Goal: Task Accomplishment & Management: Manage account settings

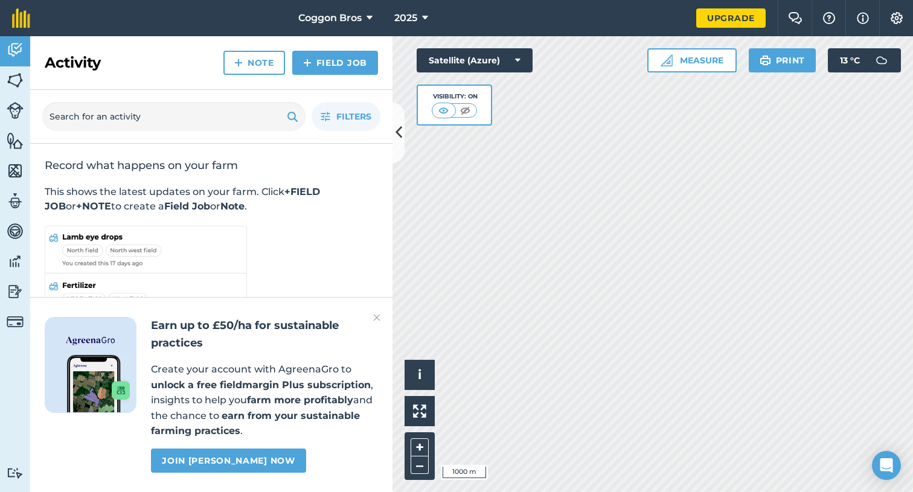
click at [254, 458] on link "Join [PERSON_NAME] now" at bounding box center [228, 461] width 155 height 24
click at [414, 14] on span "2025" at bounding box center [405, 18] width 23 height 14
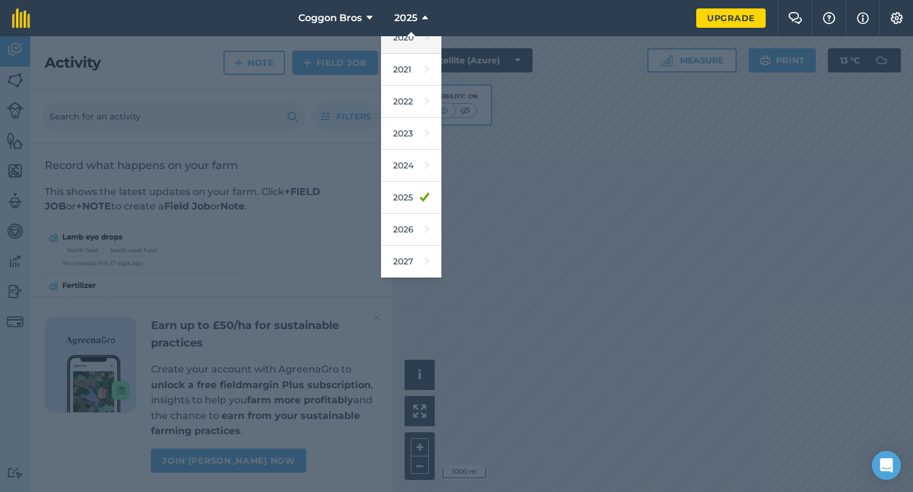
scroll to position [111, 0]
click at [406, 233] on link "2026" at bounding box center [411, 230] width 60 height 32
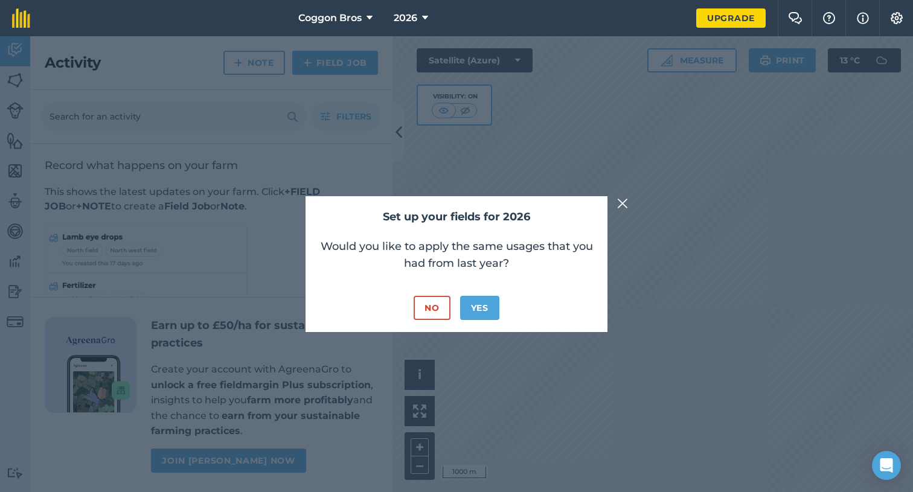
click at [483, 307] on button "Yes" at bounding box center [479, 308] width 39 height 24
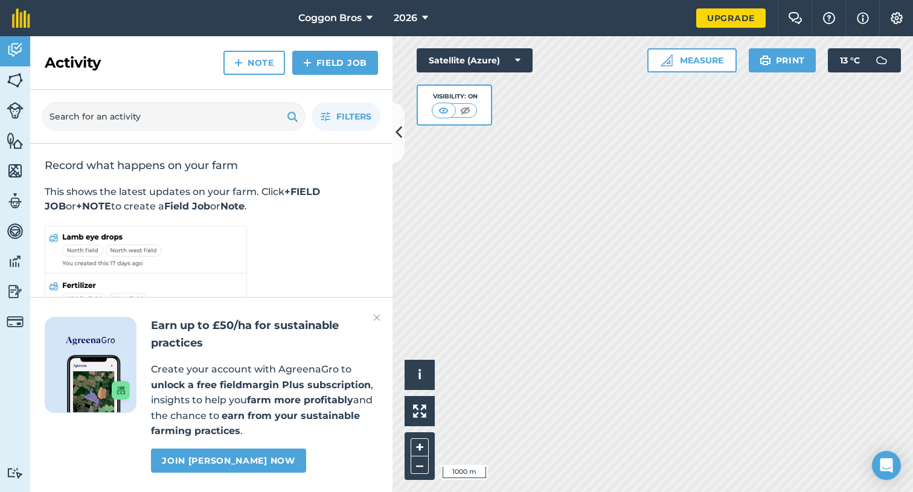
click at [18, 81] on img at bounding box center [15, 80] width 17 height 18
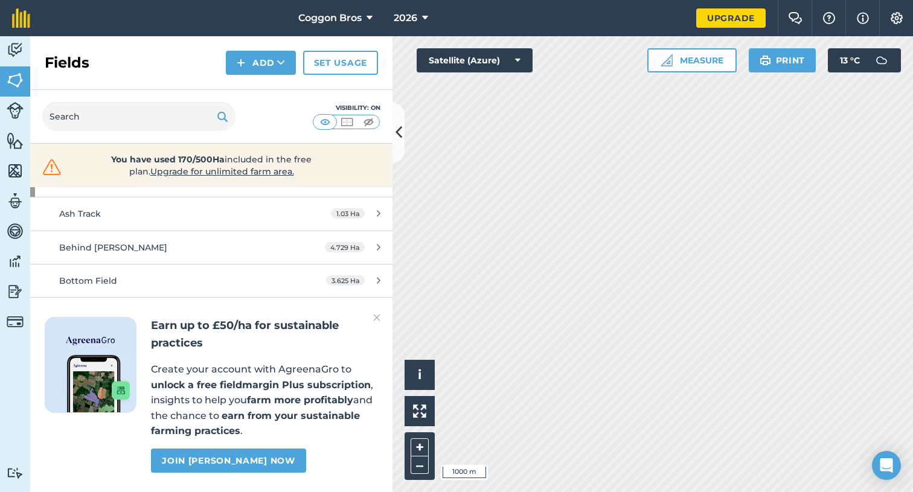
scroll to position [114, 0]
click at [377, 321] on img at bounding box center [376, 318] width 7 height 14
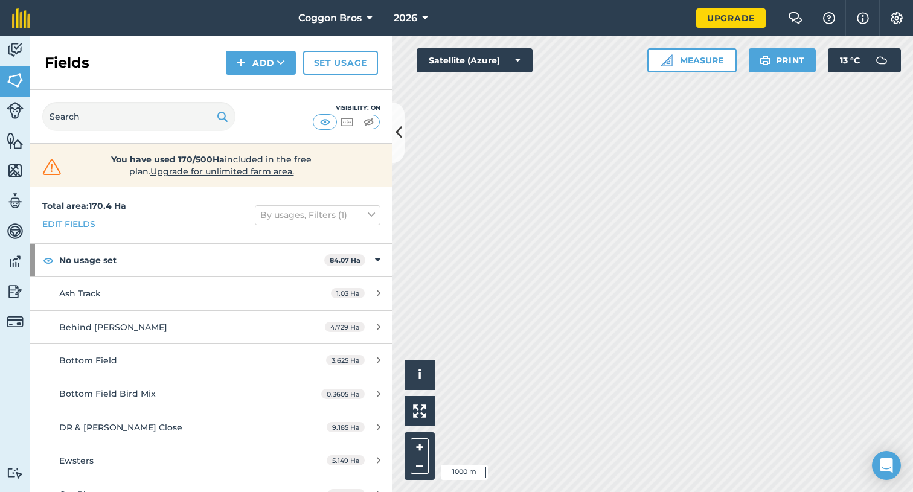
scroll to position [0, 0]
click at [78, 222] on link "Edit fields" at bounding box center [68, 223] width 53 height 13
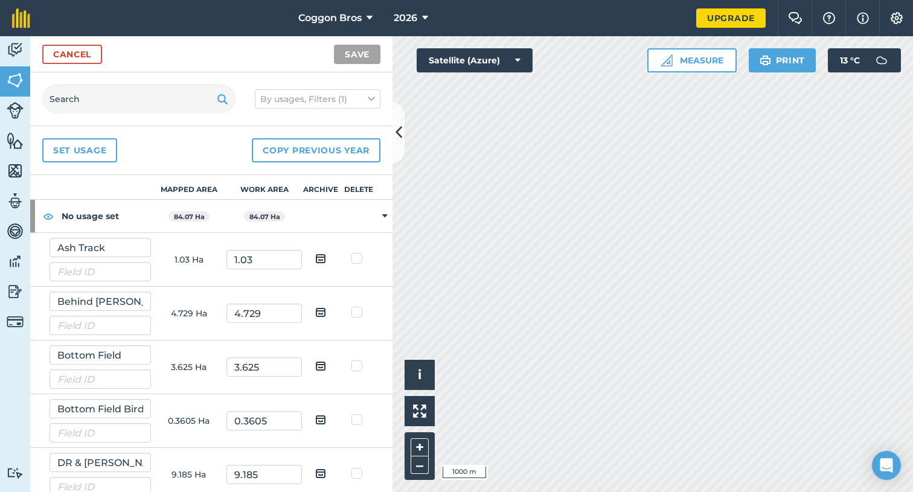
click at [356, 306] on label at bounding box center [359, 306] width 14 height 0
click at [359, 312] on input "checkbox" at bounding box center [363, 310] width 8 height 8
checkbox input "true"
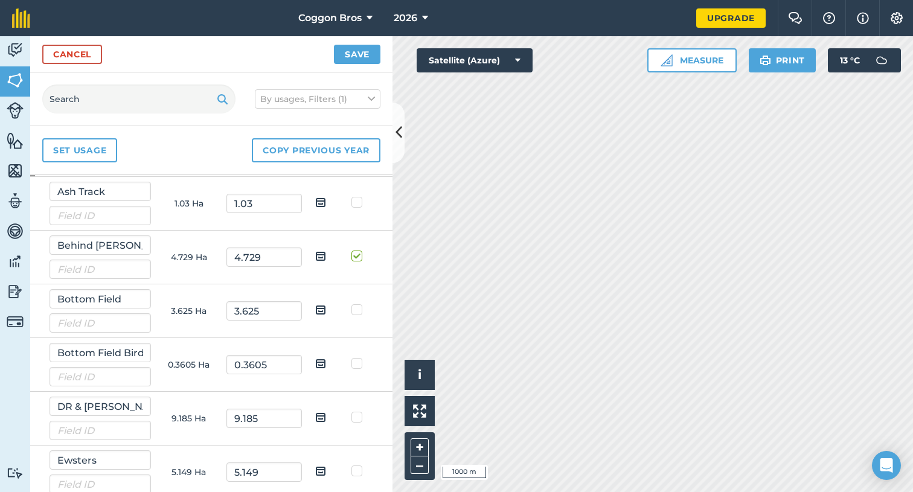
scroll to position [60, 0]
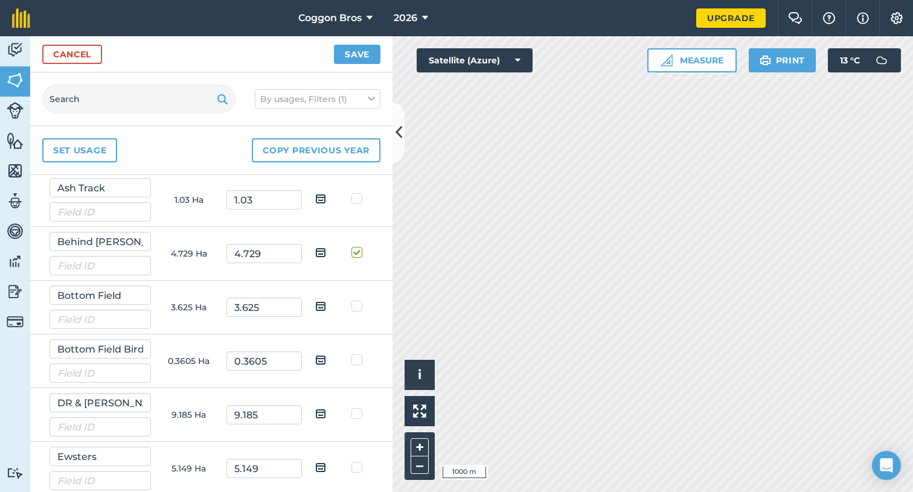
click at [356, 300] on label at bounding box center [359, 300] width 14 height 0
click at [359, 305] on input "checkbox" at bounding box center [363, 304] width 8 height 8
checkbox input "true"
click at [358, 354] on label at bounding box center [359, 354] width 14 height 0
click at [359, 362] on input "checkbox" at bounding box center [363, 358] width 8 height 8
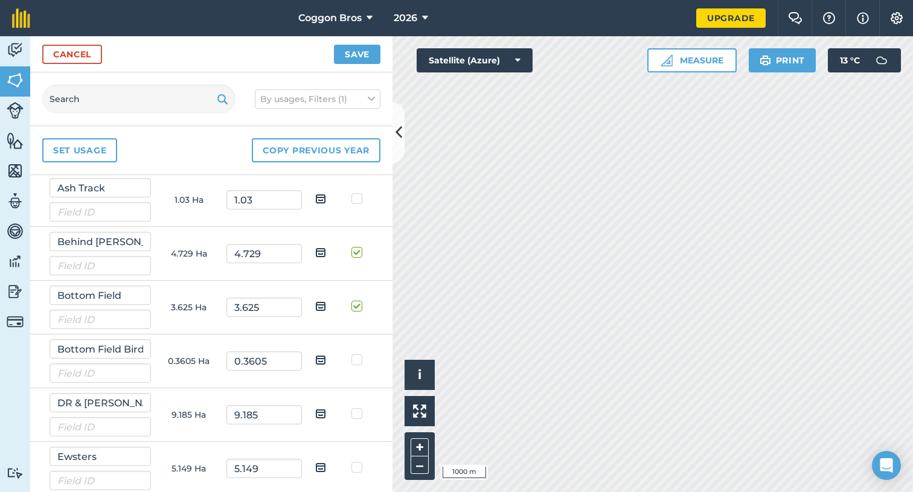
checkbox input "true"
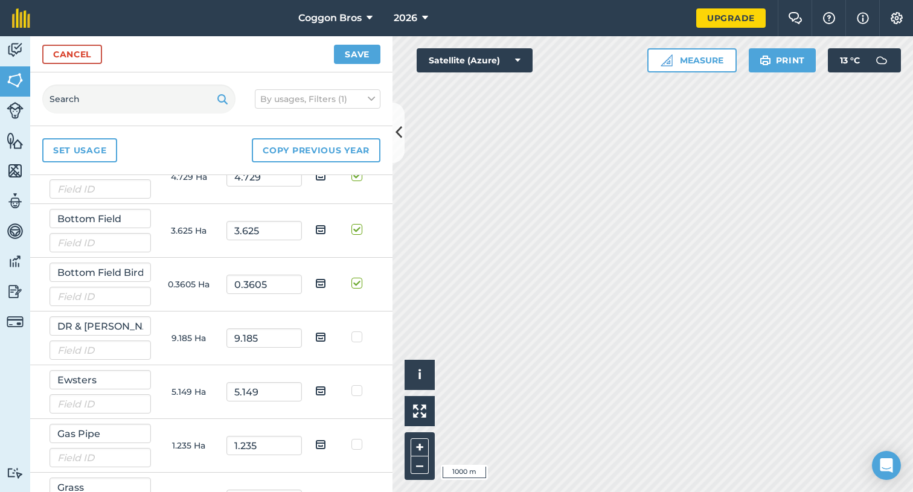
scroll to position [143, 0]
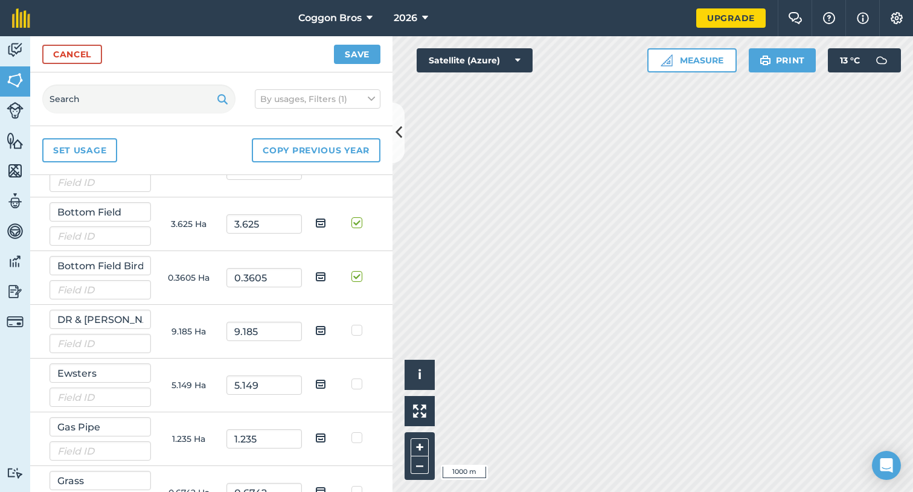
click at [358, 324] on label at bounding box center [359, 324] width 14 height 0
click at [359, 332] on input "checkbox" at bounding box center [363, 328] width 8 height 8
checkbox input "true"
click at [356, 378] on label at bounding box center [359, 378] width 14 height 0
click at [359, 386] on input "checkbox" at bounding box center [363, 382] width 8 height 8
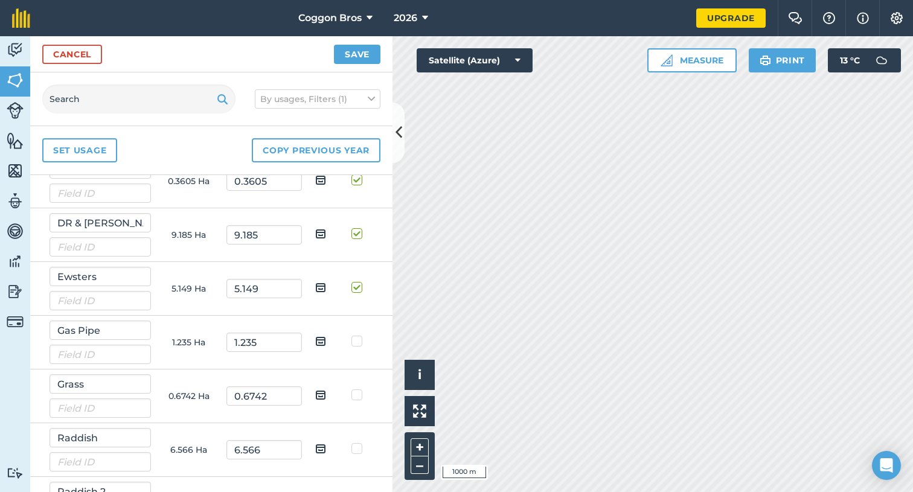
scroll to position [241, 0]
click at [359, 292] on td at bounding box center [359, 288] width 38 height 54
click at [359, 280] on label at bounding box center [359, 280] width 14 height 0
click at [359, 288] on input "checkbox" at bounding box center [363, 284] width 8 height 8
checkbox input "false"
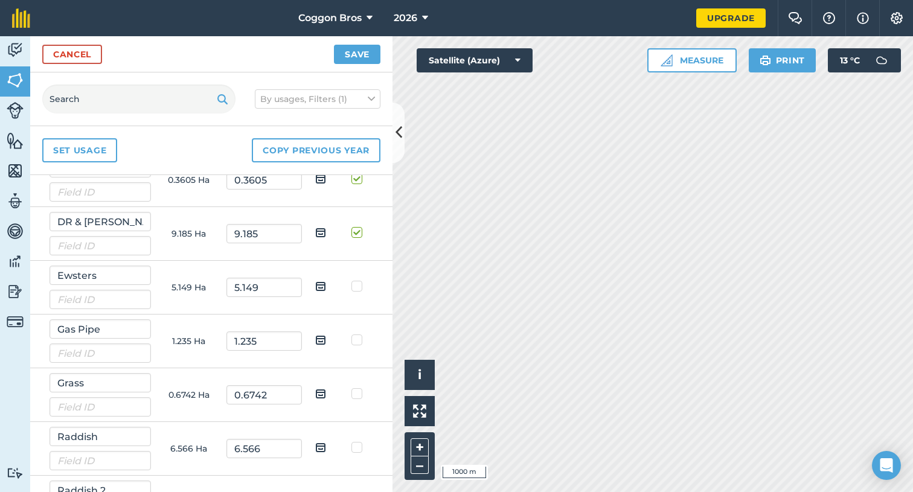
click at [355, 334] on label at bounding box center [359, 334] width 14 height 0
click at [359, 342] on input "checkbox" at bounding box center [363, 338] width 8 height 8
checkbox input "true"
click at [353, 388] on label at bounding box center [359, 388] width 14 height 0
click at [359, 396] on input "checkbox" at bounding box center [363, 392] width 8 height 8
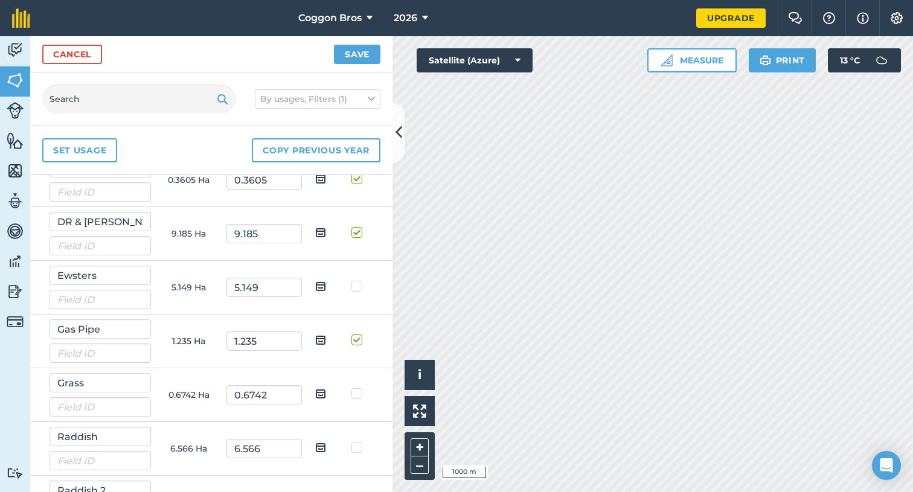
checkbox input "true"
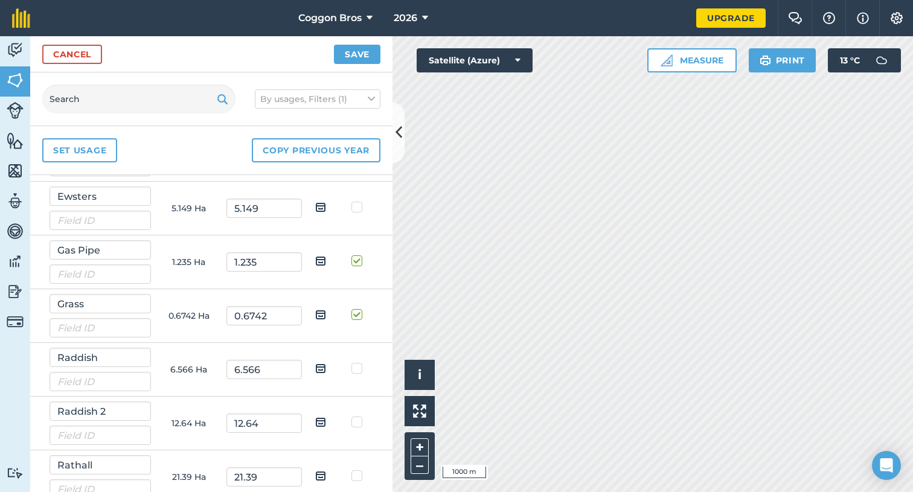
scroll to position [321, 0]
click at [355, 362] on label at bounding box center [359, 362] width 14 height 0
click at [359, 370] on input "checkbox" at bounding box center [363, 366] width 8 height 8
checkbox input "true"
click at [355, 416] on label at bounding box center [359, 416] width 14 height 0
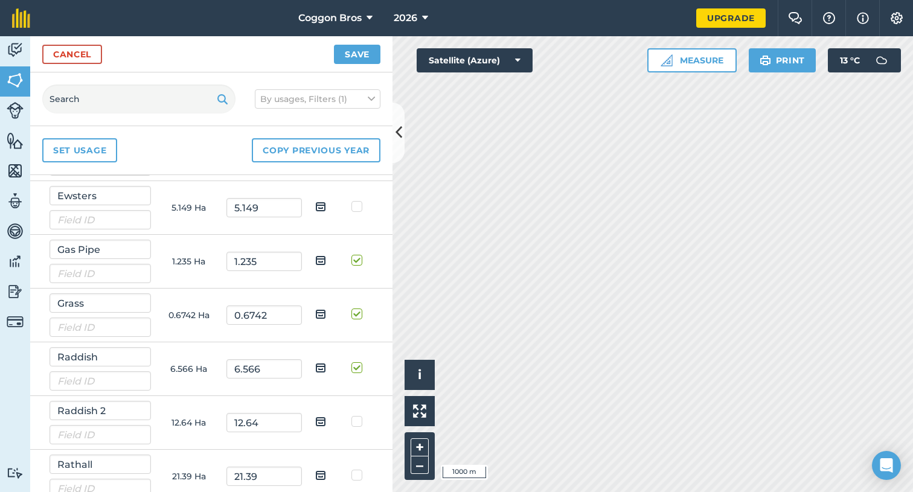
click at [359, 423] on input "checkbox" at bounding box center [363, 420] width 8 height 8
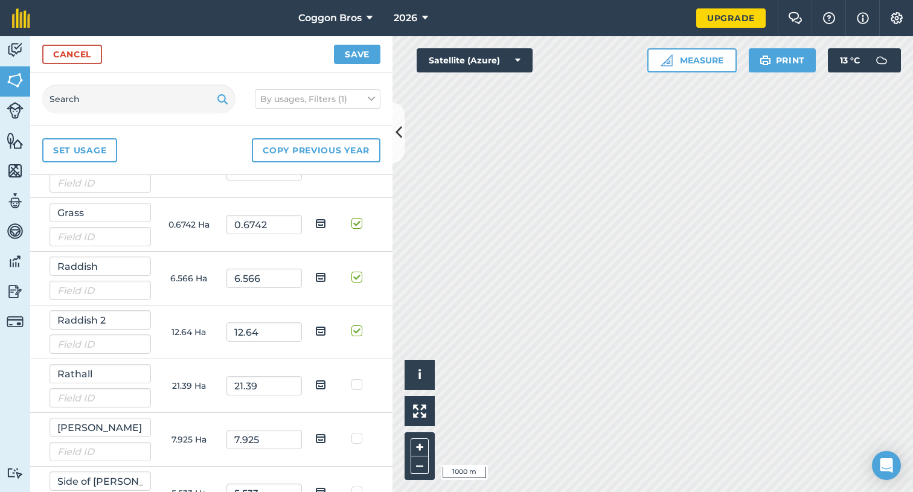
scroll to position [413, 0]
click at [356, 336] on td at bounding box center [359, 331] width 38 height 54
click at [356, 324] on label at bounding box center [359, 324] width 14 height 0
click at [359, 329] on input "checkbox" at bounding box center [363, 328] width 8 height 8
checkbox input "false"
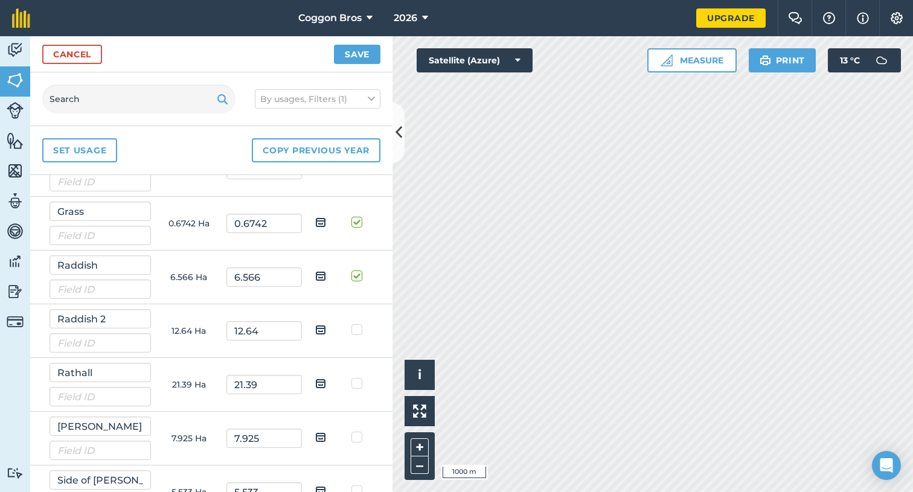
click at [356, 270] on label at bounding box center [359, 270] width 14 height 0
click at [359, 274] on input "checkbox" at bounding box center [363, 274] width 8 height 8
checkbox input "false"
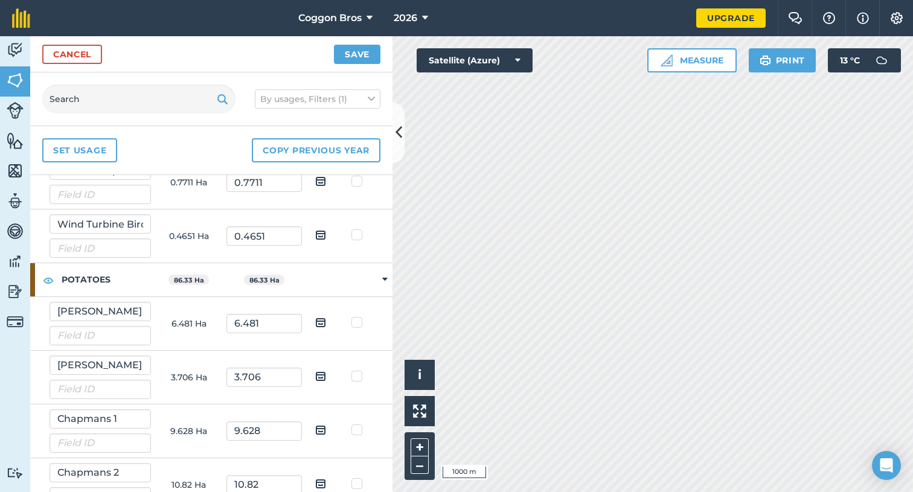
scroll to position [834, 0]
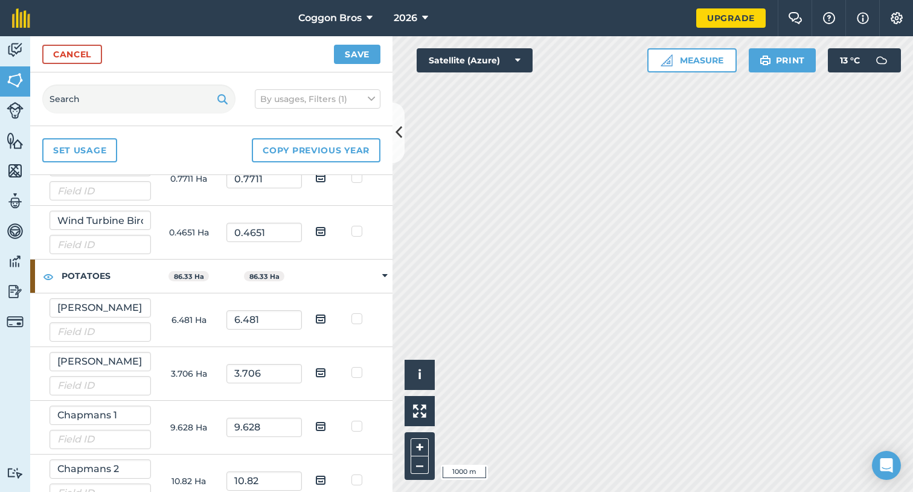
click at [358, 313] on label at bounding box center [359, 313] width 14 height 0
click at [359, 319] on input "checkbox" at bounding box center [363, 317] width 8 height 8
checkbox input "true"
click at [355, 367] on label at bounding box center [359, 367] width 14 height 0
click at [359, 375] on input "checkbox" at bounding box center [363, 371] width 8 height 8
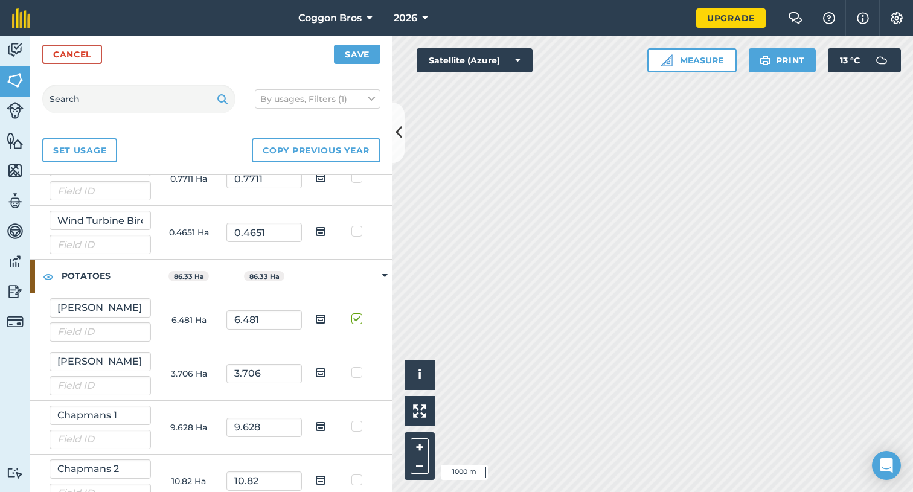
checkbox input "true"
click at [356, 432] on td at bounding box center [359, 428] width 38 height 54
click at [356, 420] on label at bounding box center [359, 420] width 14 height 0
click at [359, 427] on input "checkbox" at bounding box center [363, 424] width 8 height 8
checkbox input "true"
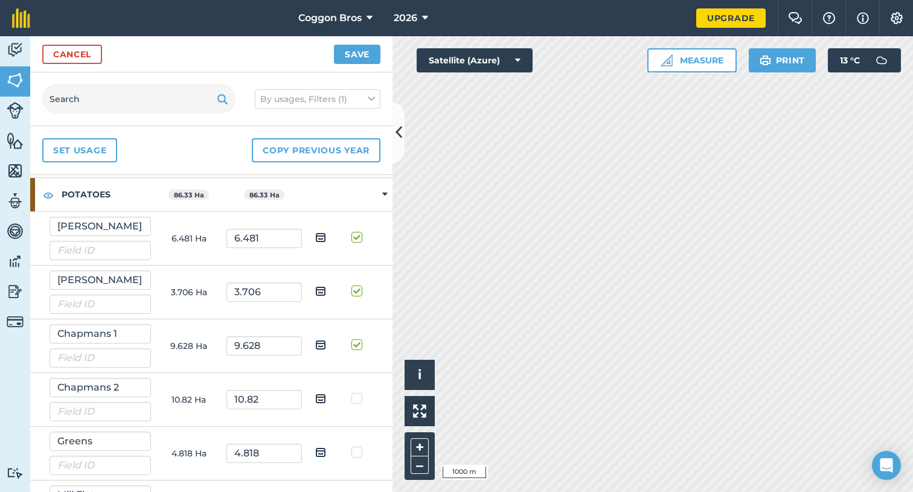
scroll to position [920, 0]
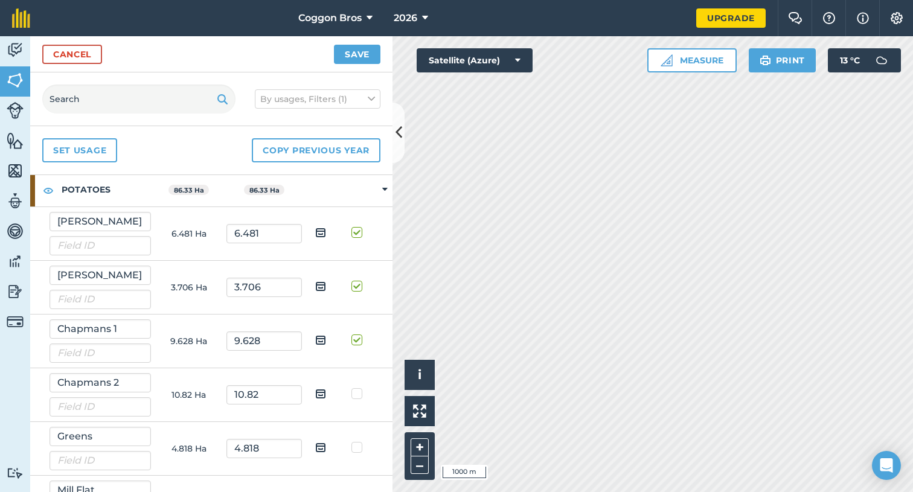
click at [358, 388] on label at bounding box center [359, 388] width 14 height 0
click at [359, 391] on input "checkbox" at bounding box center [363, 392] width 8 height 8
checkbox input "true"
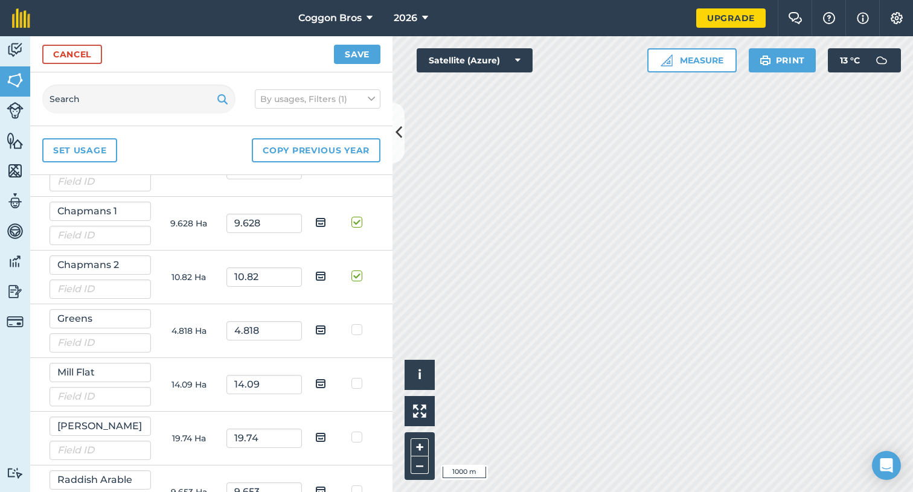
scroll to position [1032, 0]
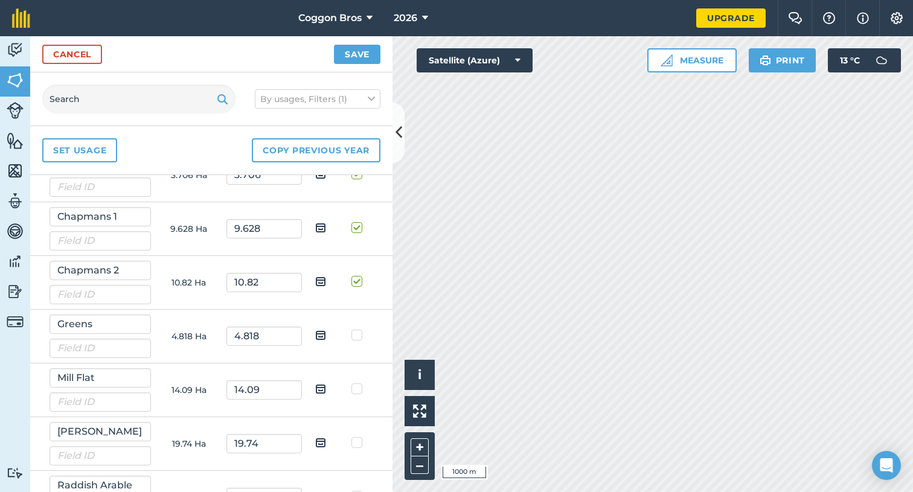
click at [353, 329] on label at bounding box center [359, 329] width 14 height 0
click at [359, 337] on input "checkbox" at bounding box center [363, 333] width 8 height 8
checkbox input "true"
click at [358, 437] on label at bounding box center [359, 437] width 14 height 0
click at [359, 437] on input "checkbox" at bounding box center [363, 441] width 8 height 8
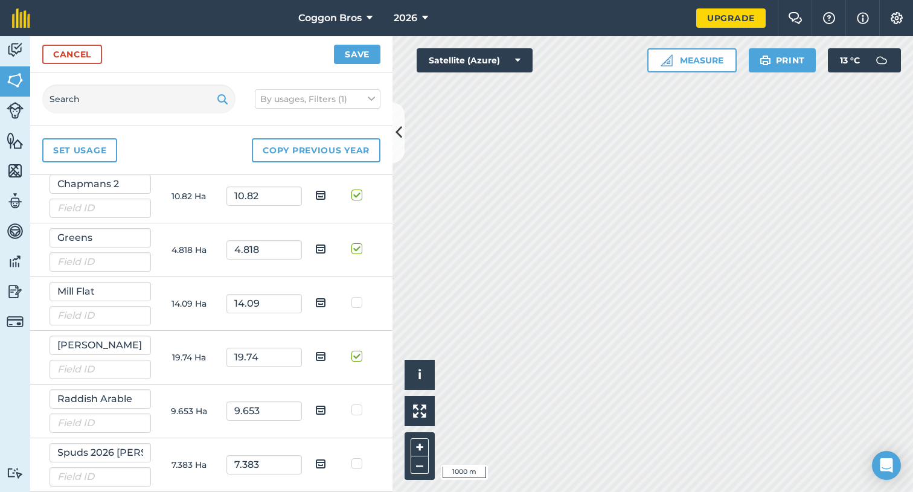
scroll to position [1118, 0]
click at [357, 351] on label at bounding box center [359, 351] width 14 height 0
click at [359, 359] on input "checkbox" at bounding box center [363, 355] width 8 height 8
checkbox input "false"
click at [356, 459] on label at bounding box center [359, 459] width 14 height 0
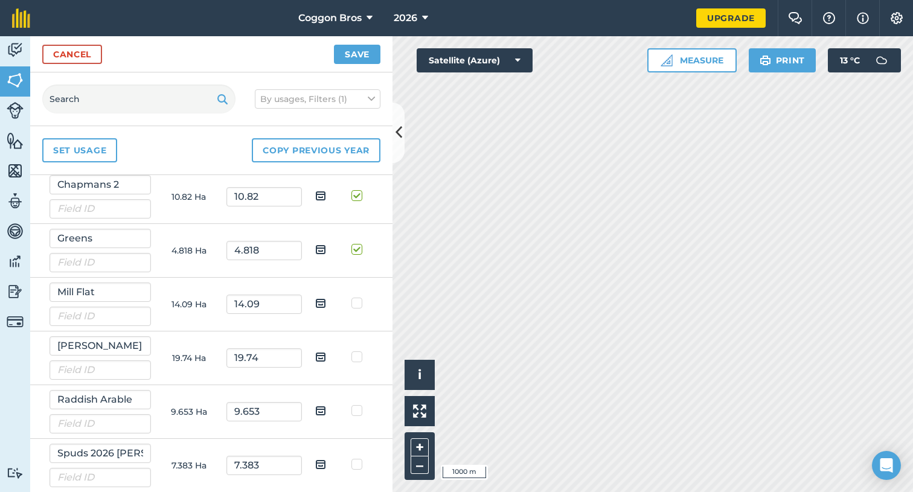
click at [359, 465] on input "checkbox" at bounding box center [363, 463] width 8 height 8
checkbox input "true"
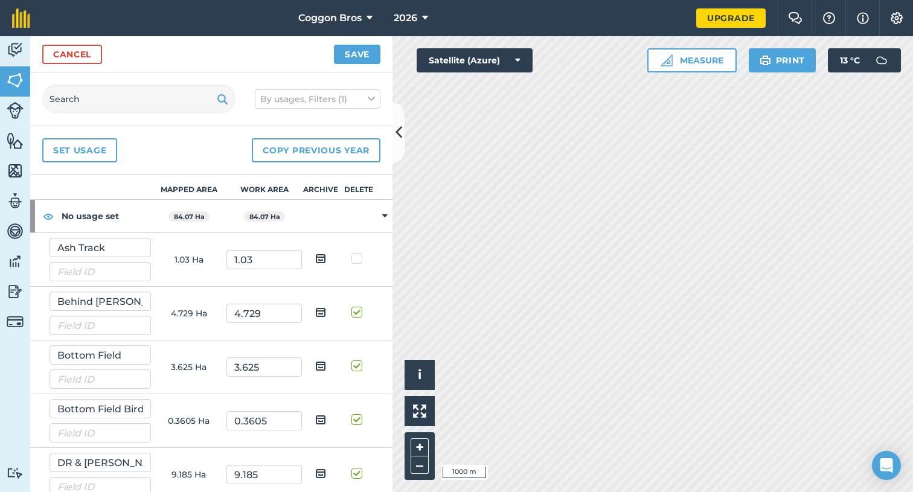
scroll to position [0, 0]
click at [362, 50] on button "Save" at bounding box center [357, 54] width 47 height 19
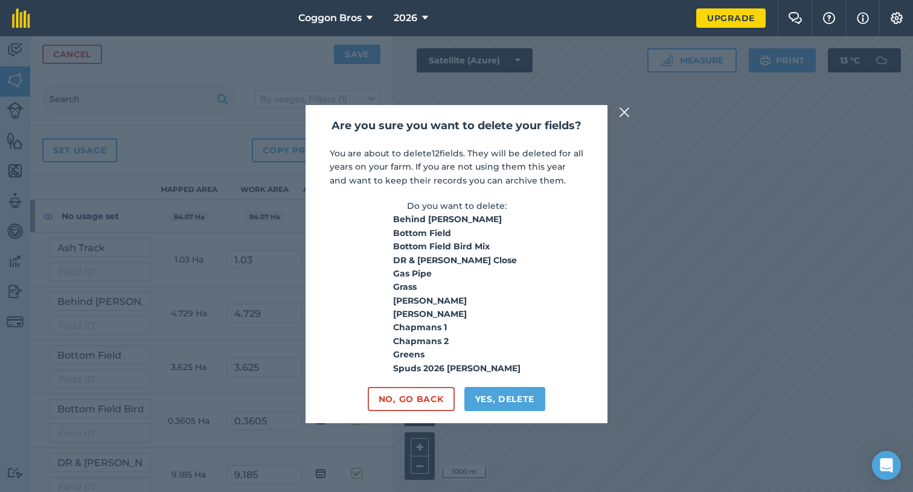
click at [494, 399] on button "Yes, delete" at bounding box center [506, 399] width 82 height 24
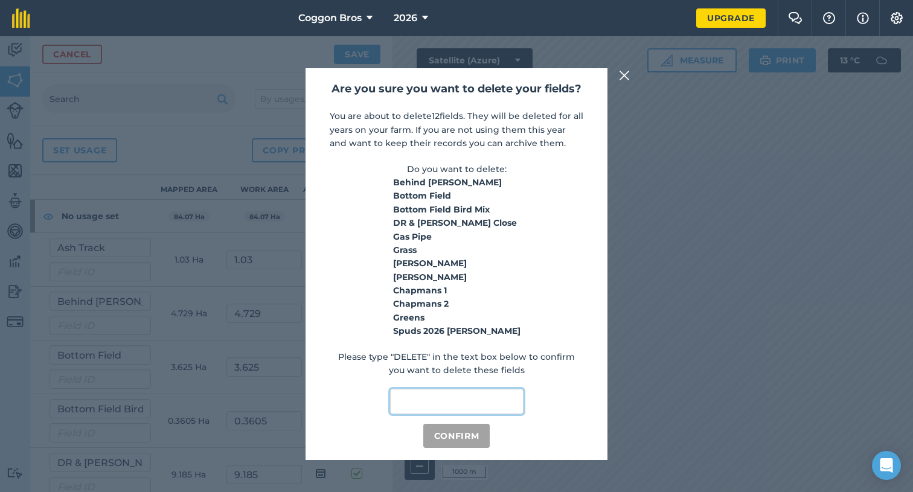
click at [469, 398] on input "text" at bounding box center [457, 401] width 134 height 25
type input "DELETE"
click at [478, 437] on button "Confirm" at bounding box center [456, 436] width 67 height 24
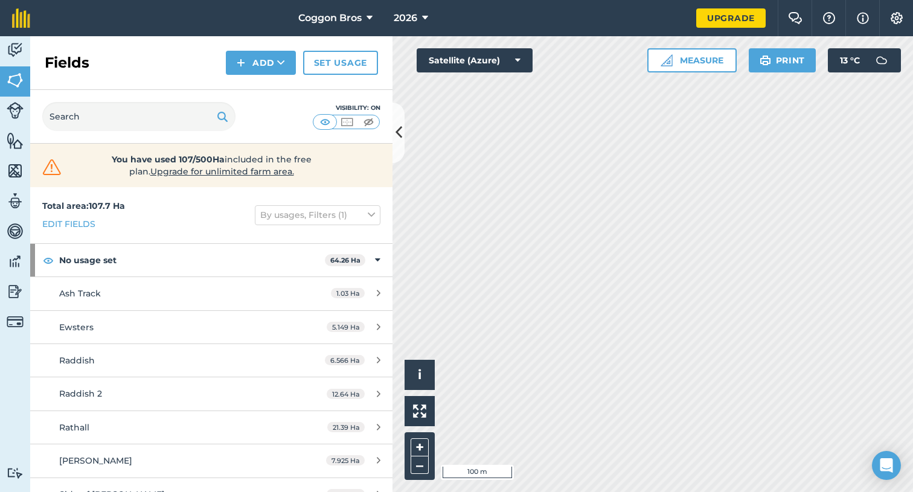
click at [82, 225] on link "Edit fields" at bounding box center [68, 223] width 53 height 13
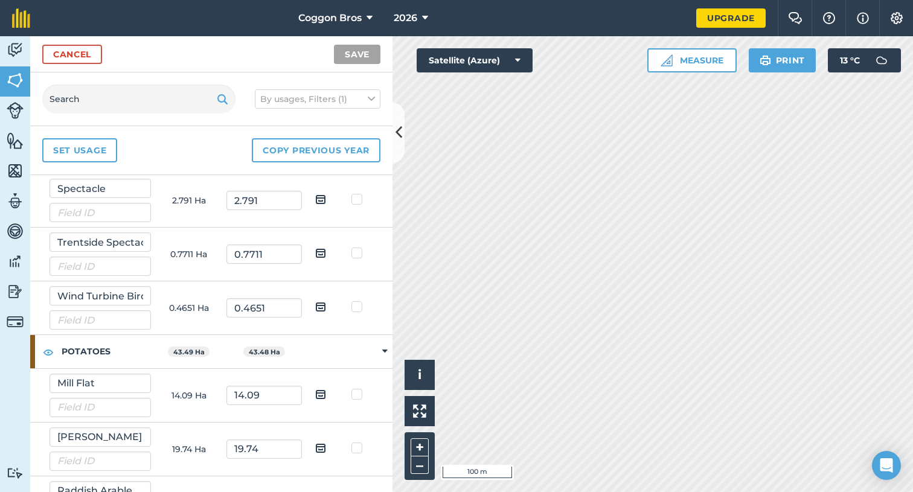
scroll to position [436, 0]
click at [356, 300] on label at bounding box center [359, 300] width 14 height 0
click at [359, 305] on input "checkbox" at bounding box center [363, 304] width 8 height 8
checkbox input "true"
click at [369, 58] on button "Save" at bounding box center [357, 54] width 47 height 19
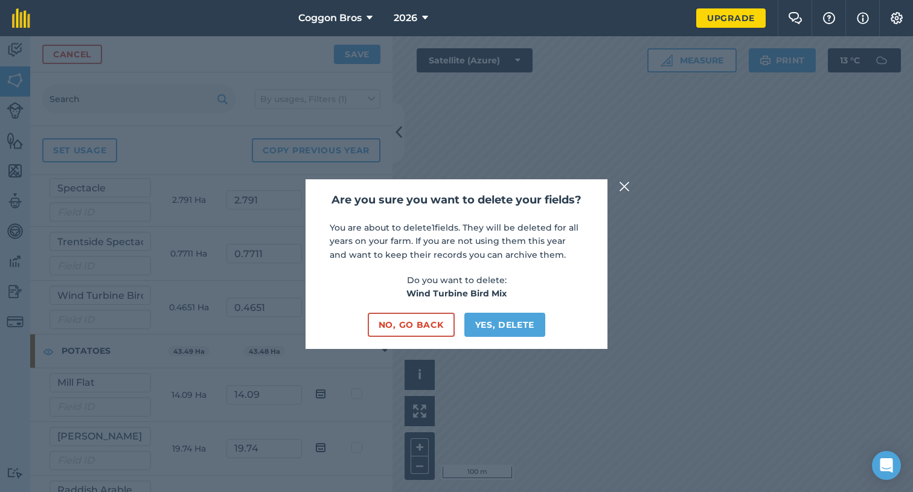
click at [502, 324] on button "Yes, delete" at bounding box center [506, 325] width 82 height 24
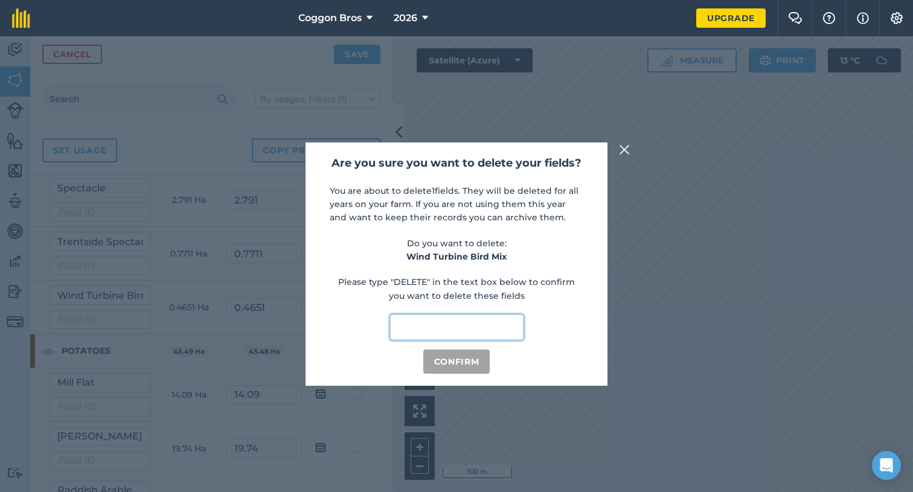
click at [475, 329] on input "text" at bounding box center [457, 327] width 134 height 25
type input "Delete"
click at [462, 364] on button "Confirm" at bounding box center [456, 362] width 67 height 24
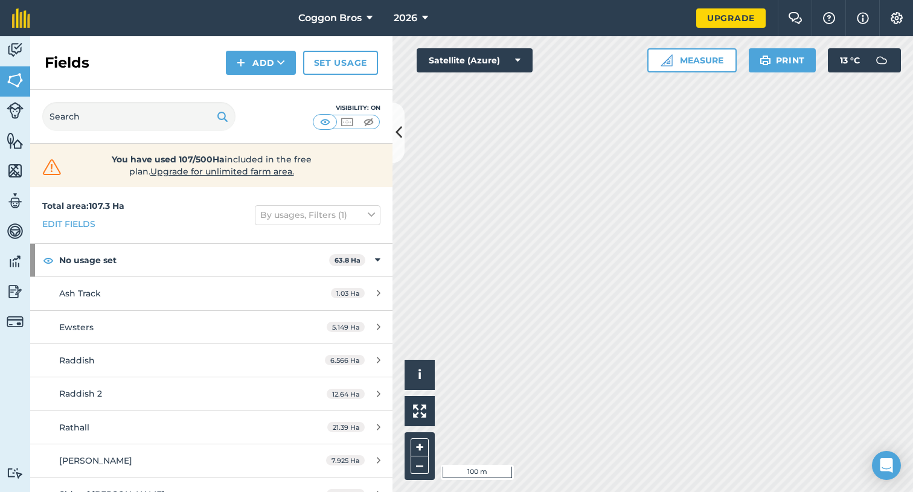
click at [240, 60] on img at bounding box center [241, 63] width 8 height 14
click at [271, 88] on link "Draw" at bounding box center [261, 90] width 66 height 27
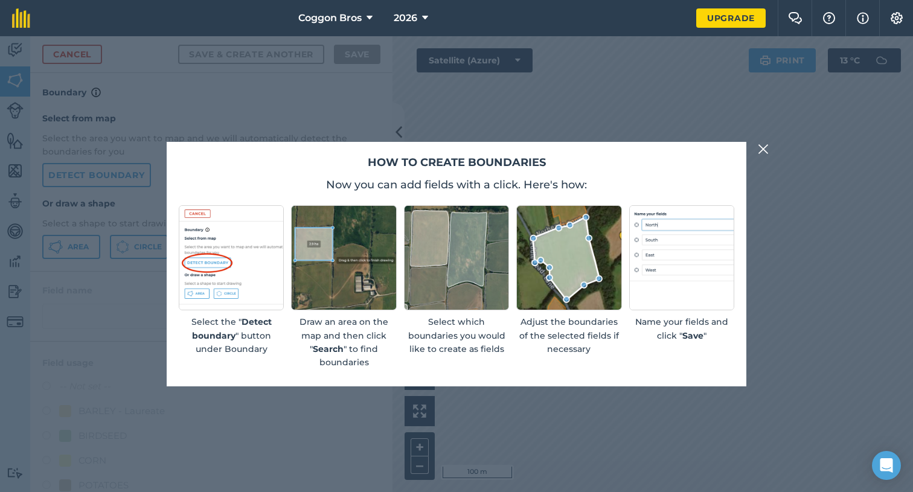
click at [766, 146] on img at bounding box center [763, 149] width 11 height 14
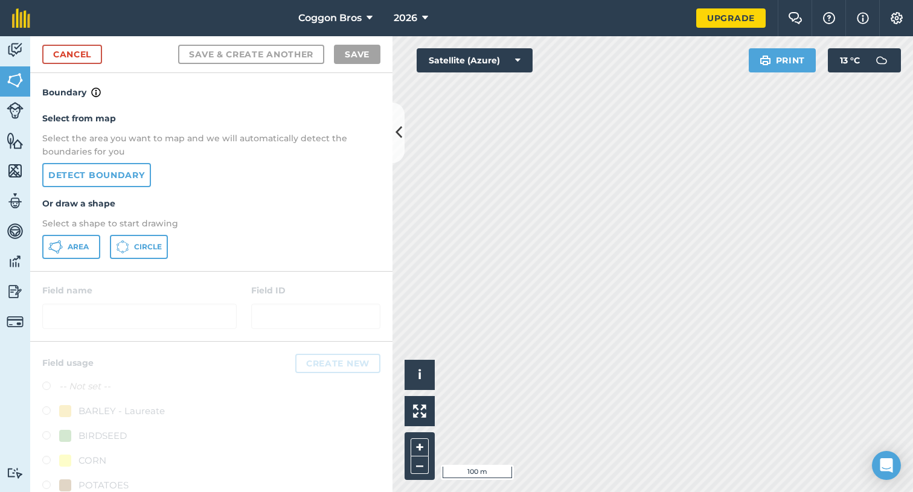
click at [134, 170] on link "Detect boundary" at bounding box center [96, 175] width 109 height 24
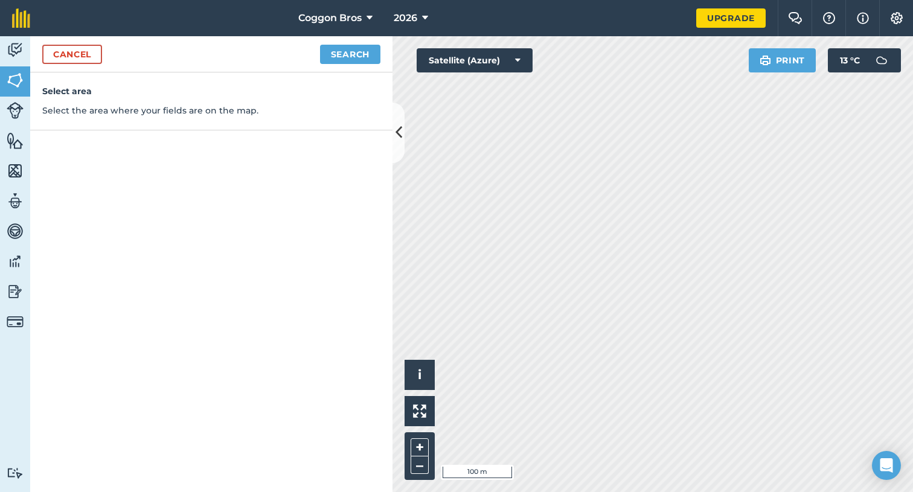
click at [98, 54] on link "Cancel" at bounding box center [72, 54] width 60 height 19
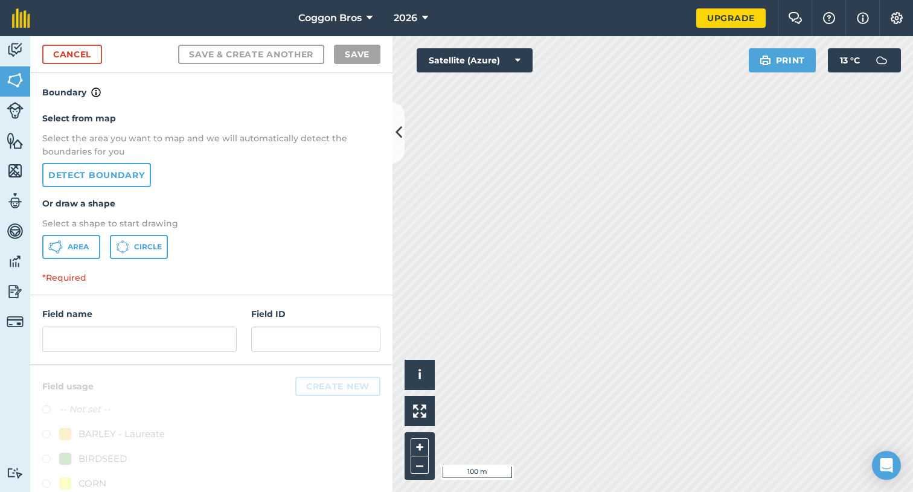
click at [83, 245] on span "Area" at bounding box center [78, 247] width 21 height 10
click at [175, 340] on input "text" at bounding box center [139, 339] width 195 height 25
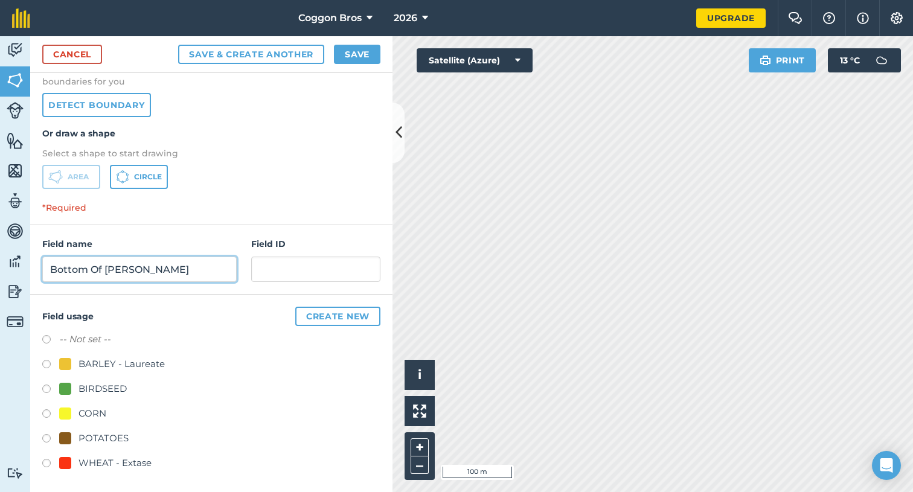
scroll to position [69, 0]
type input "Bottom Of [PERSON_NAME]"
click at [336, 317] on button "Create new" at bounding box center [337, 316] width 85 height 19
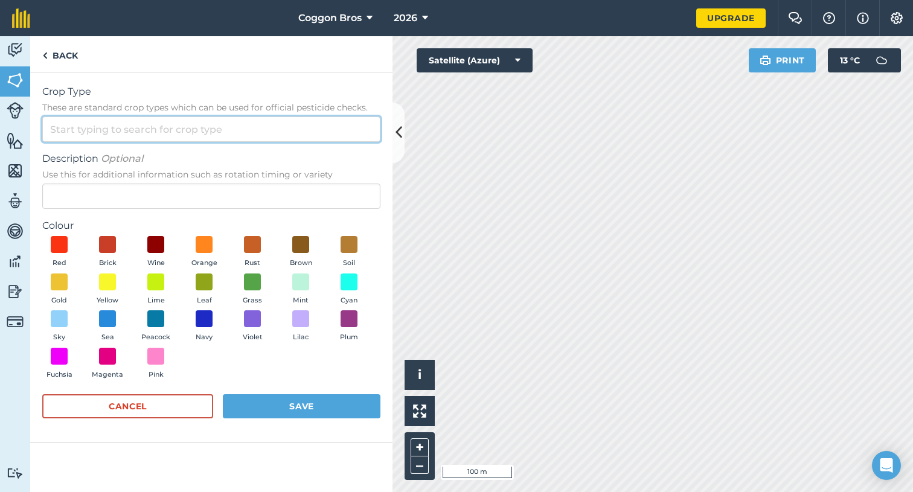
click at [227, 126] on input "Crop Type These are standard crop types which can be used for official pesticid…" at bounding box center [211, 129] width 338 height 25
click at [156, 355] on span at bounding box center [156, 356] width 19 height 19
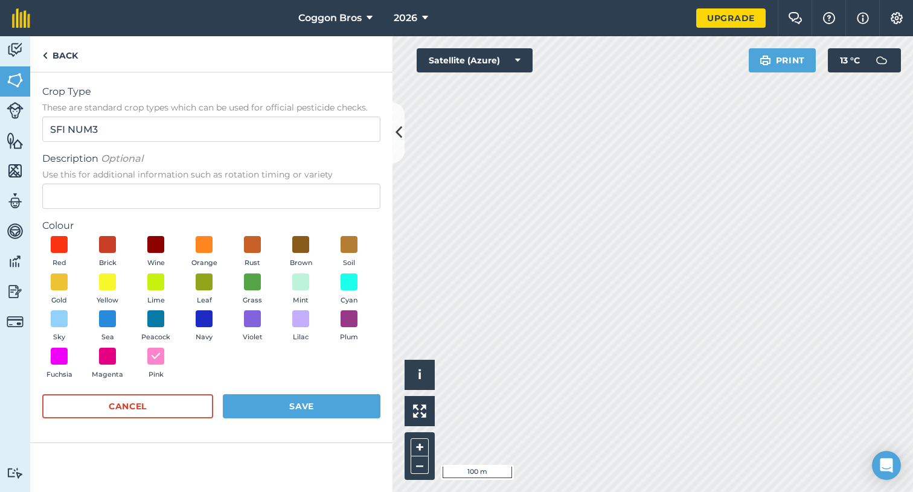
click at [294, 398] on button "Save" at bounding box center [302, 406] width 158 height 24
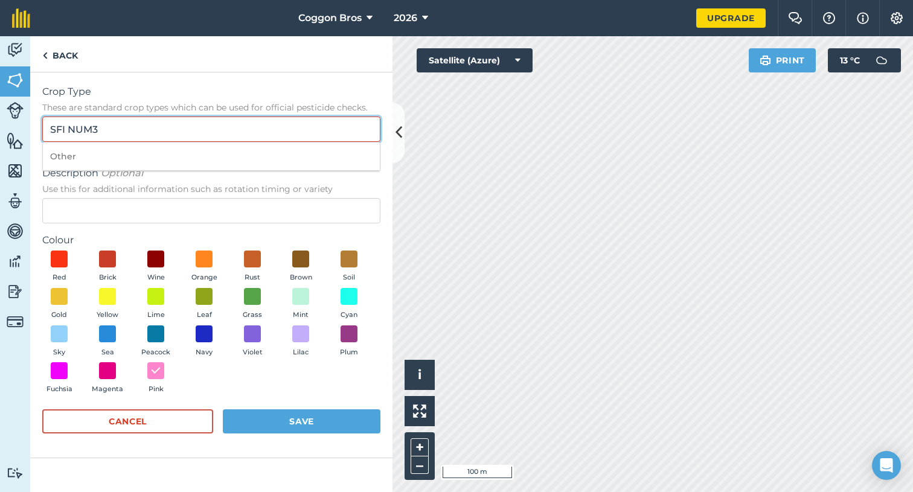
click at [130, 123] on input "SFI NUM3" at bounding box center [211, 129] width 338 height 25
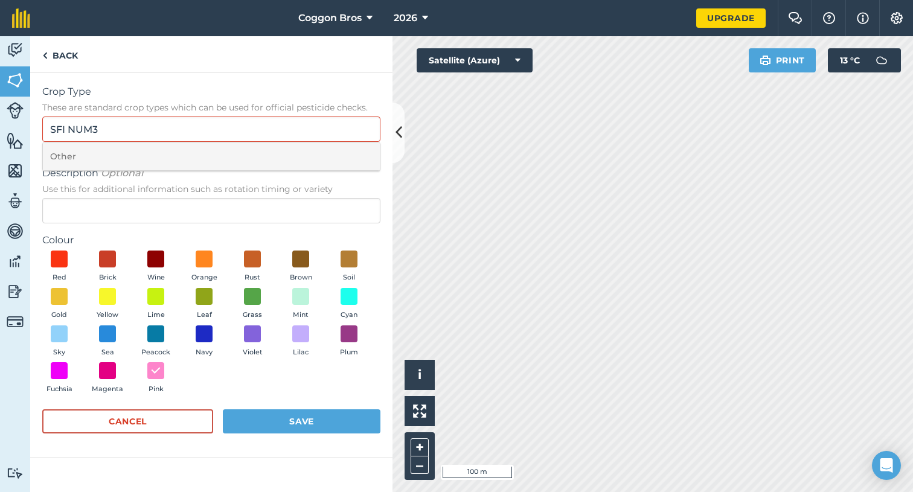
click at [127, 154] on li "Other" at bounding box center [211, 157] width 337 height 28
type input "Other"
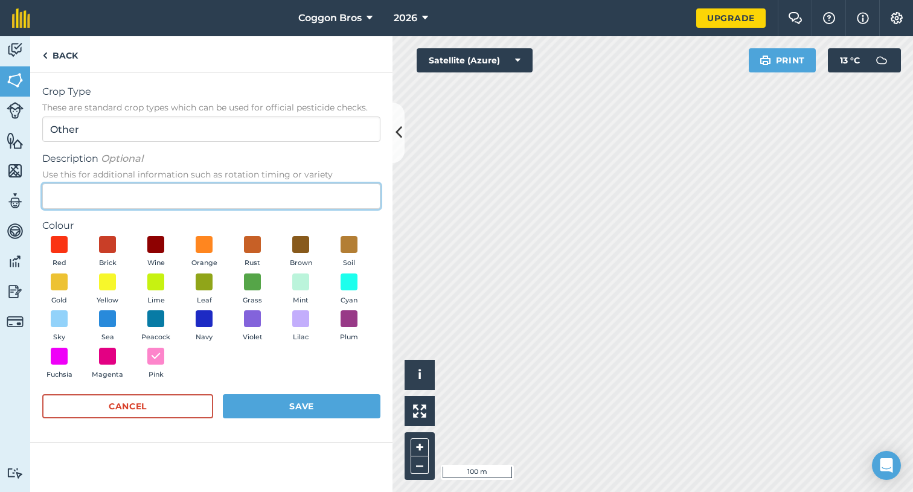
click at [146, 193] on input "Description Optional Use this for additional information such as rotation timin…" at bounding box center [211, 196] width 338 height 25
type input "SFI NUM3"
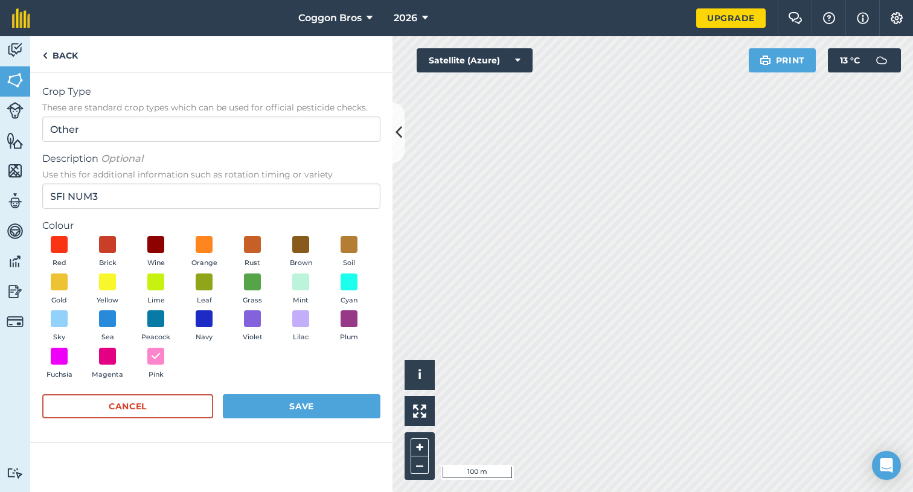
click at [254, 398] on button "Save" at bounding box center [302, 406] width 158 height 24
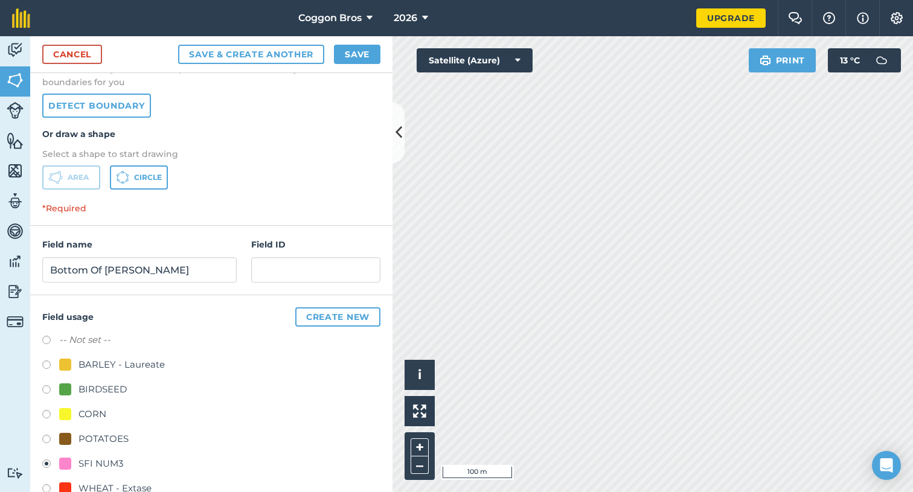
click at [291, 59] on button "Save & Create Another" at bounding box center [251, 54] width 146 height 19
click at [298, 53] on button "Save & Create Another" at bounding box center [251, 54] width 146 height 19
click at [295, 55] on button "Save & Create Another" at bounding box center [251, 54] width 146 height 19
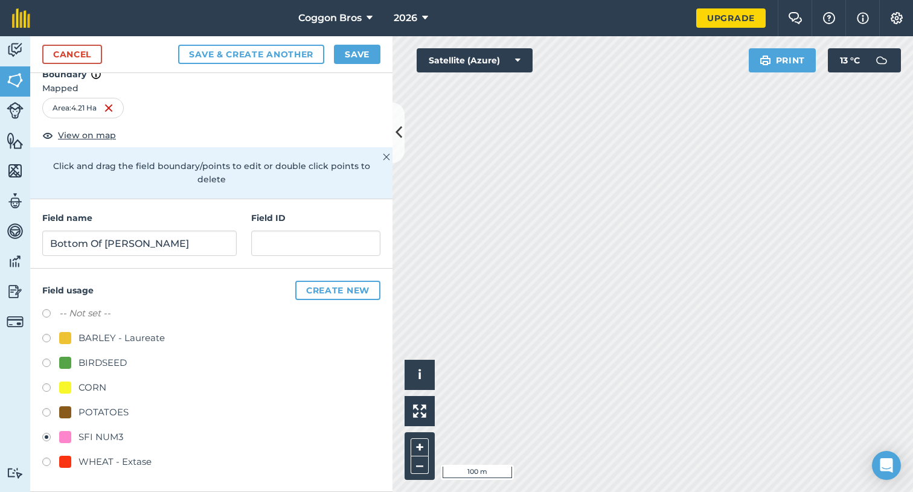
scroll to position [4, 0]
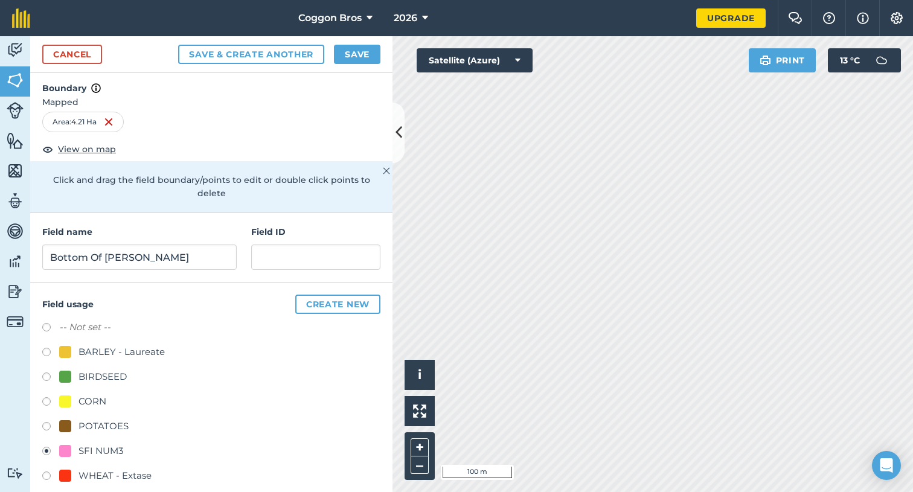
click at [292, 60] on button "Save & Create Another" at bounding box center [251, 54] width 146 height 19
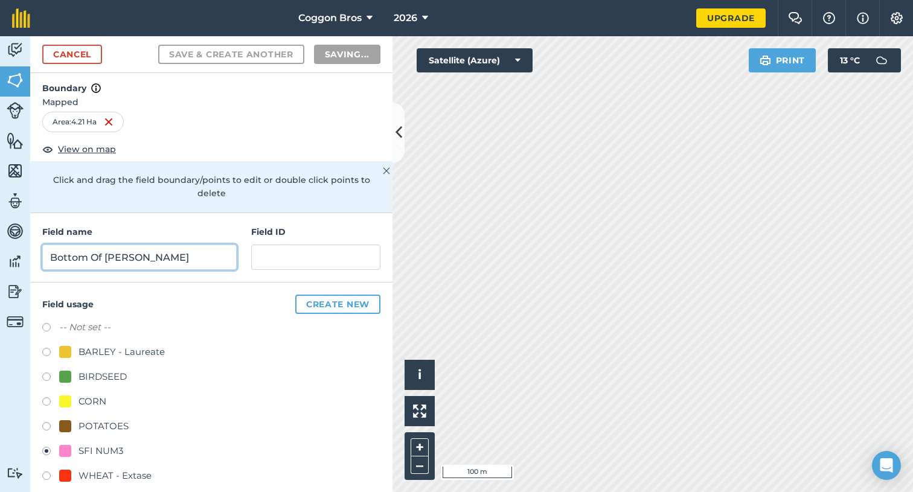
radio input "false"
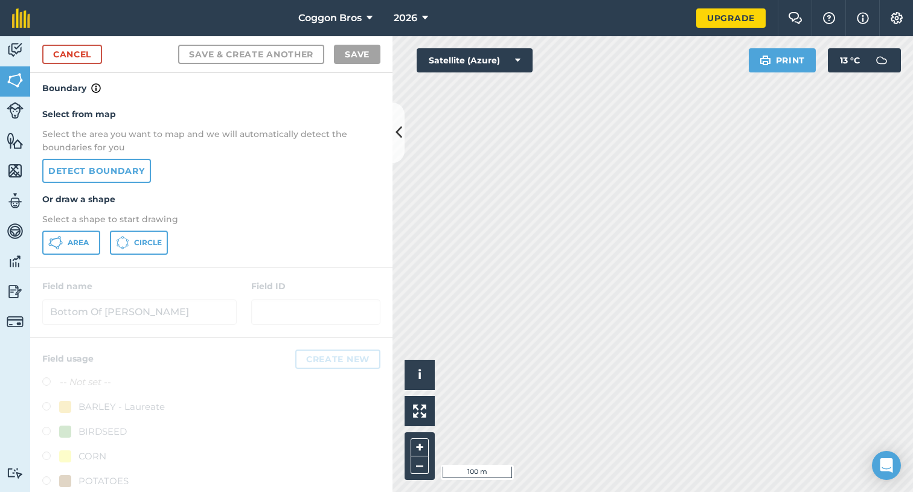
click at [86, 240] on span "Area" at bounding box center [78, 243] width 21 height 10
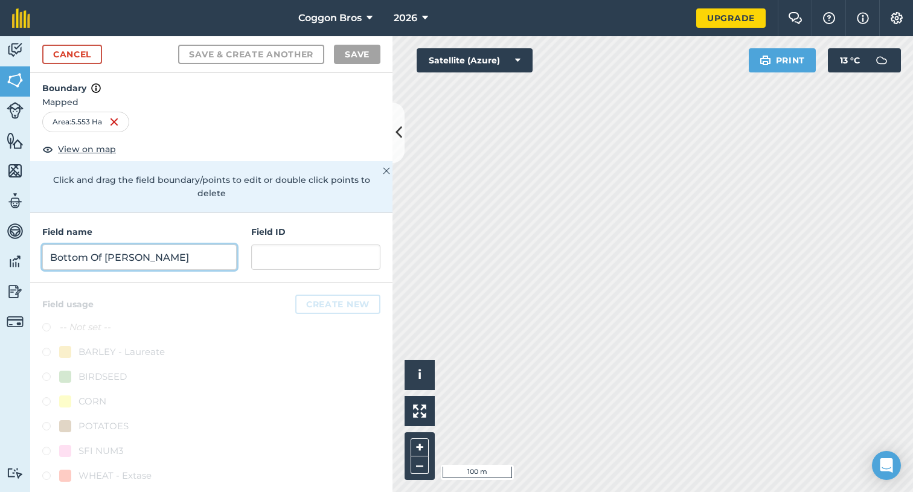
click at [133, 245] on input "Bottom Of [PERSON_NAME]" at bounding box center [139, 257] width 195 height 25
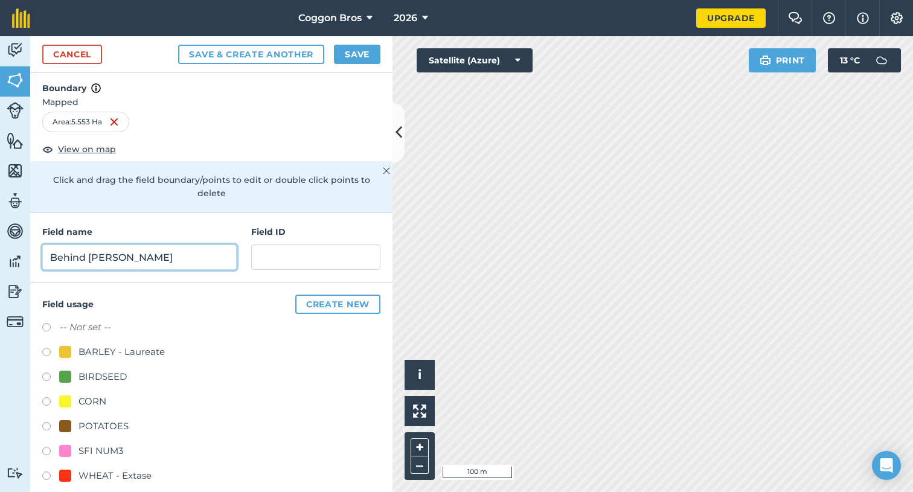
type input "Behind [PERSON_NAME]"
click at [45, 447] on label at bounding box center [50, 453] width 17 height 12
radio input "true"
click at [359, 295] on button "Create new" at bounding box center [337, 304] width 85 height 19
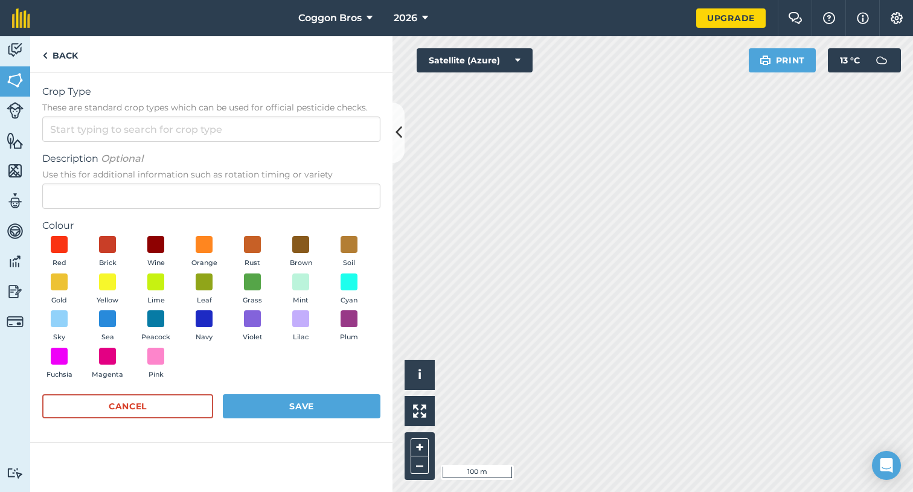
click at [300, 406] on button "Save" at bounding box center [302, 406] width 158 height 24
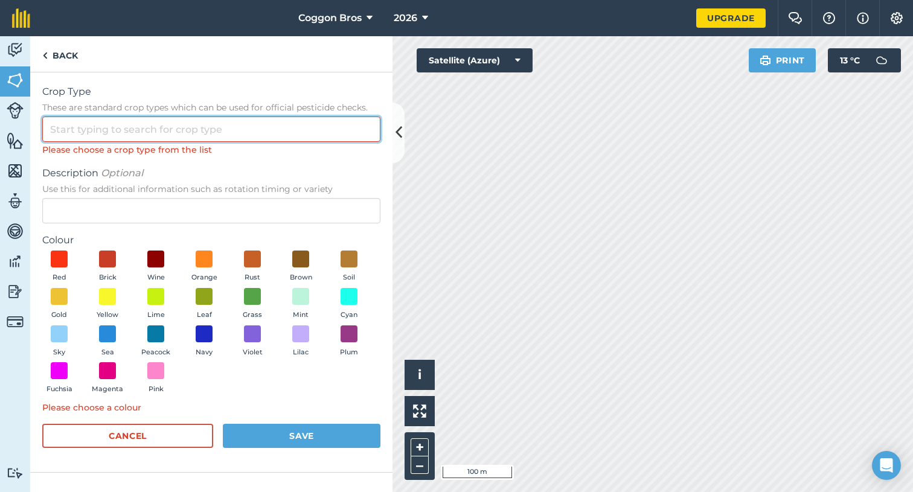
click at [214, 130] on input "Crop Type These are standard crop types which can be used for official pesticid…" at bounding box center [211, 129] width 338 height 25
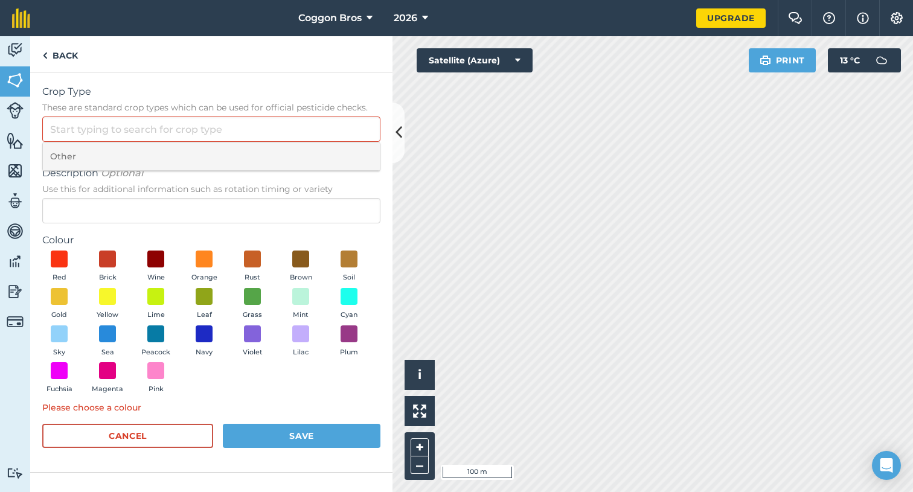
click at [188, 159] on li "Other" at bounding box center [211, 157] width 337 height 28
type input "Other"
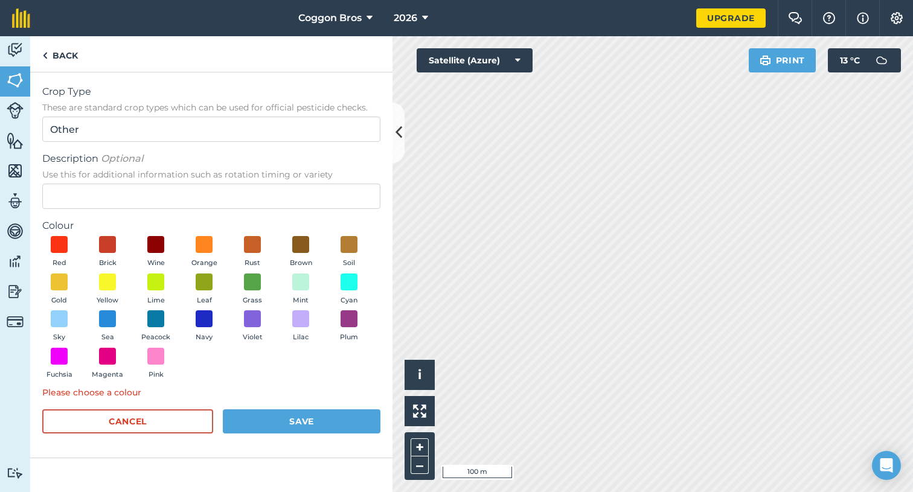
click at [288, 421] on button "Save" at bounding box center [302, 422] width 158 height 24
click at [156, 356] on span at bounding box center [156, 356] width 19 height 19
click at [263, 422] on button "Save" at bounding box center [302, 422] width 158 height 24
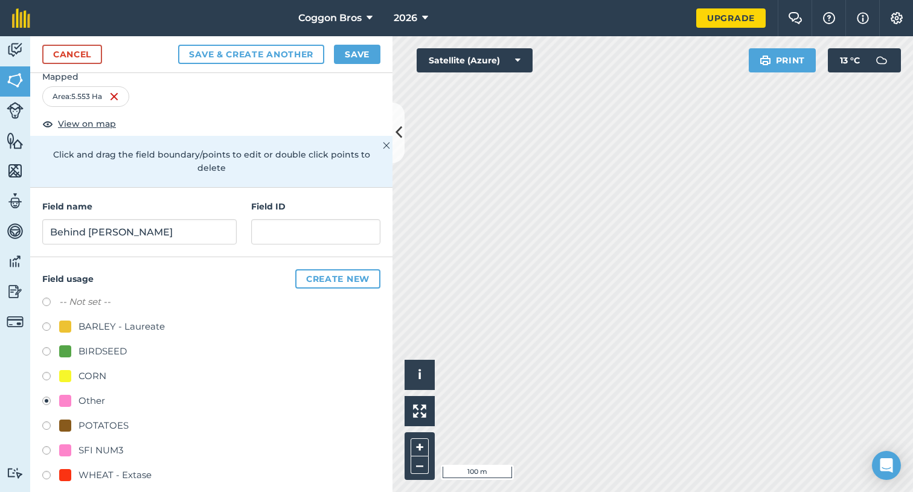
scroll to position [29, 0]
click at [43, 447] on label at bounding box center [50, 453] width 17 height 12
click at [263, 55] on button "Save & Create Another" at bounding box center [251, 54] width 146 height 19
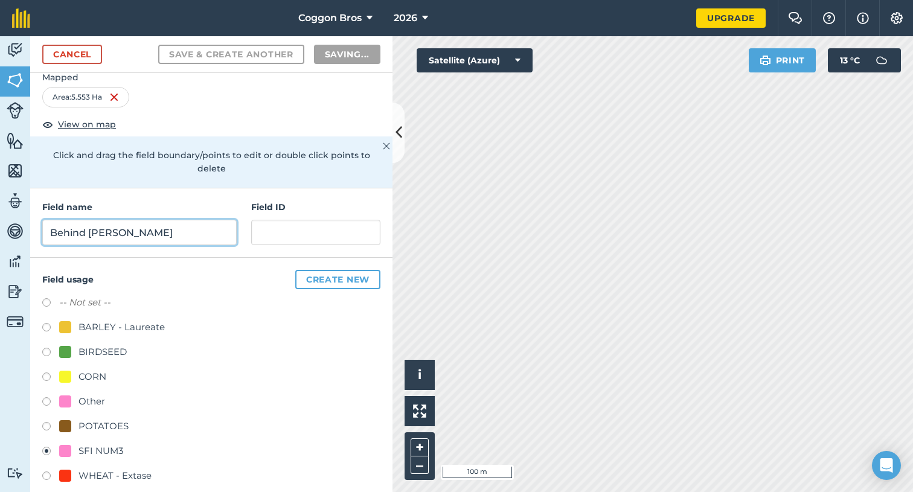
radio input "false"
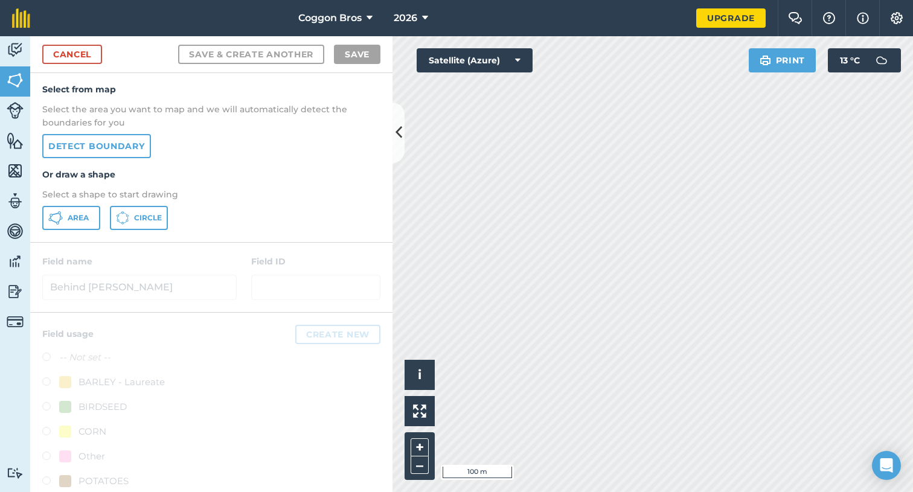
click at [74, 221] on span "Area" at bounding box center [78, 218] width 21 height 10
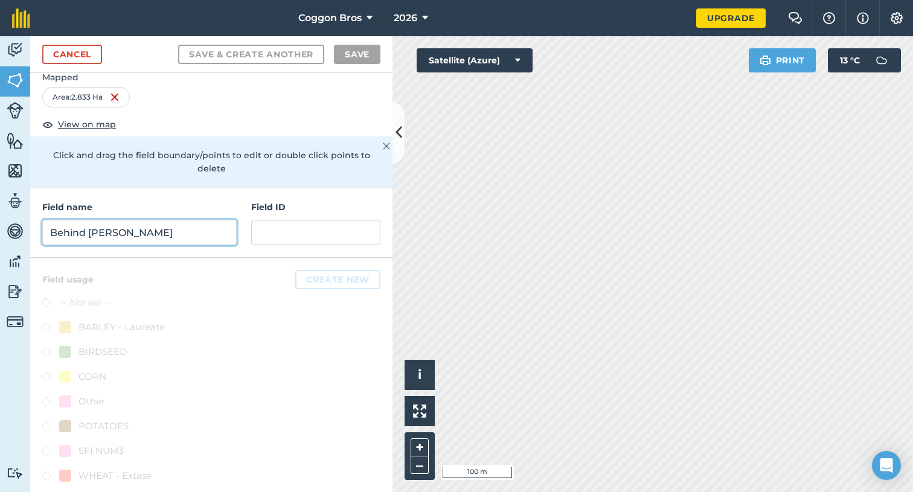
click at [183, 220] on input "Behind [PERSON_NAME]" at bounding box center [139, 232] width 195 height 25
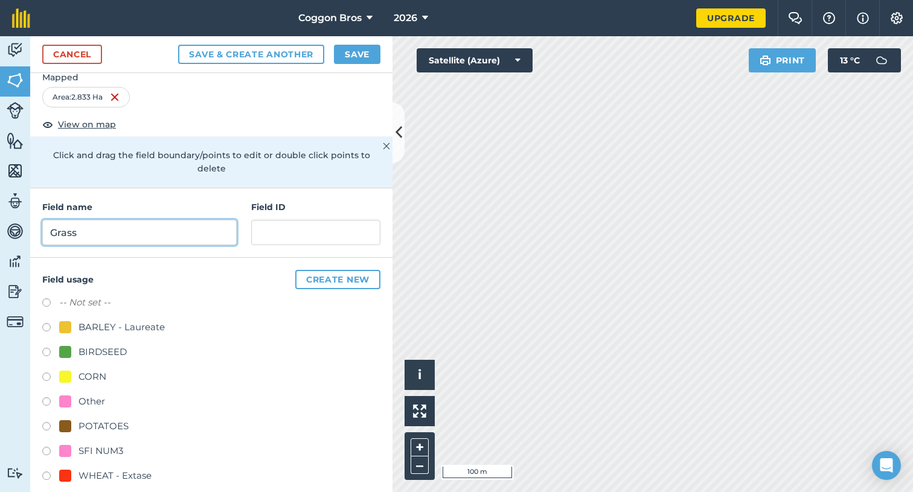
type input "Grass"
click at [43, 398] on label at bounding box center [50, 404] width 17 height 12
click at [271, 53] on button "Save & Create Another" at bounding box center [251, 54] width 146 height 19
radio input "false"
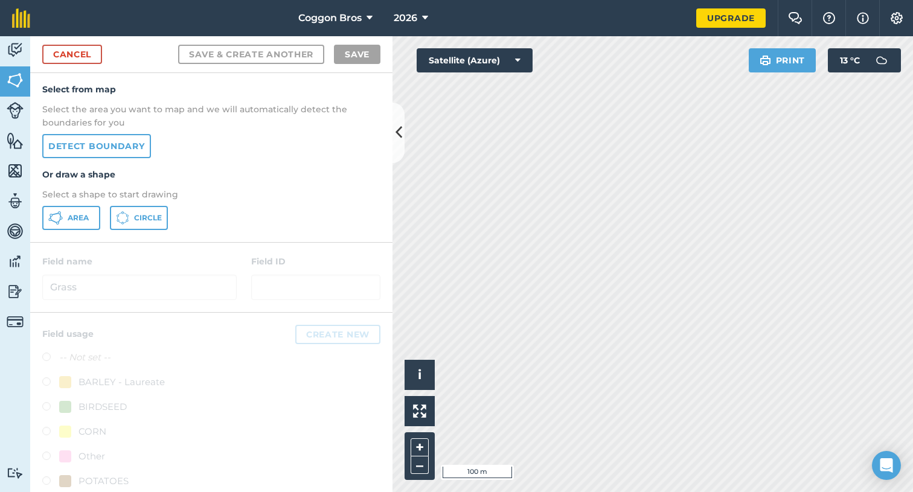
click at [68, 218] on span "Area" at bounding box center [78, 218] width 21 height 10
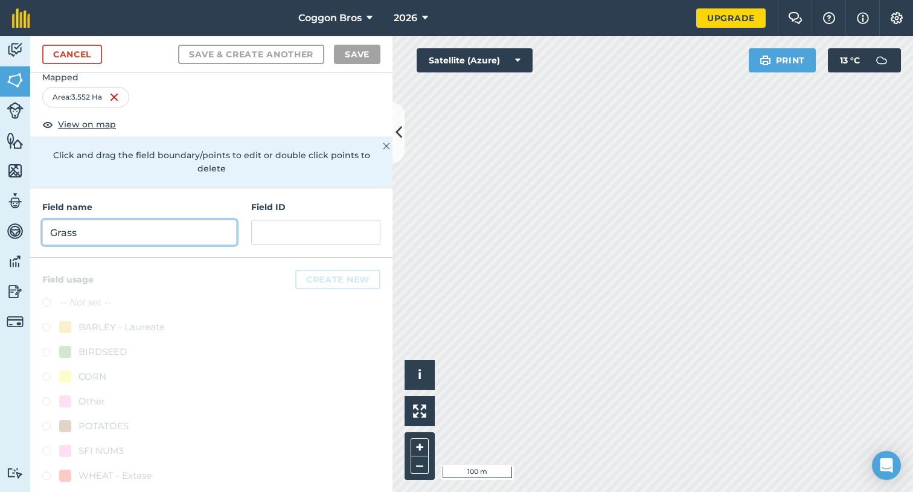
click at [179, 220] on input "Grass" at bounding box center [139, 232] width 195 height 25
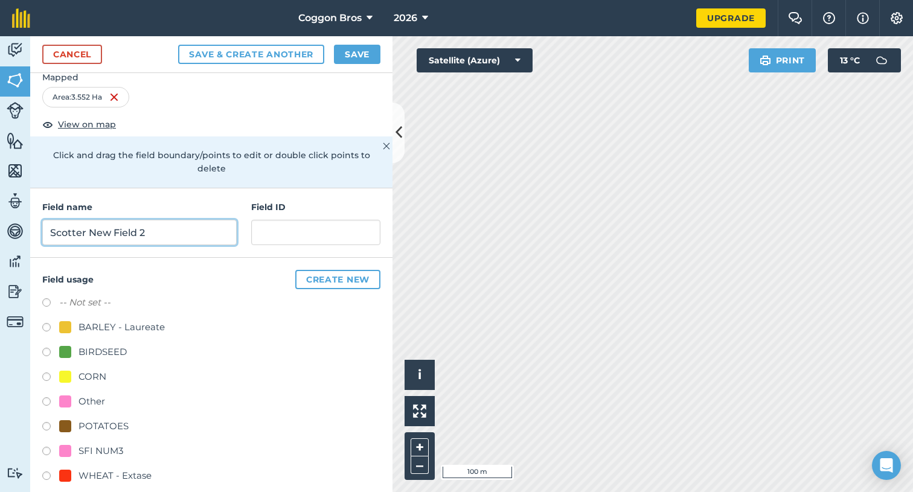
type input "Scotter New Field 2"
click at [46, 447] on label at bounding box center [50, 453] width 17 height 12
click at [276, 59] on button "Save & Create Another" at bounding box center [251, 54] width 146 height 19
radio input "false"
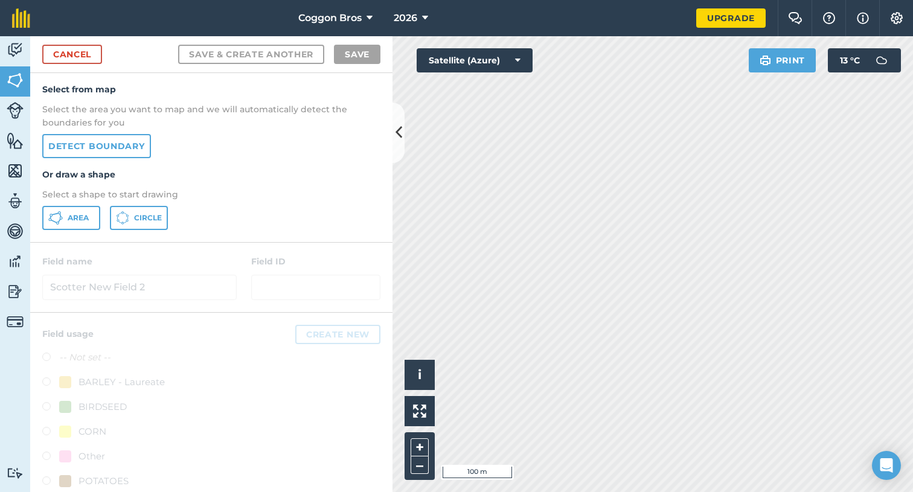
click at [80, 214] on span "Area" at bounding box center [78, 218] width 21 height 10
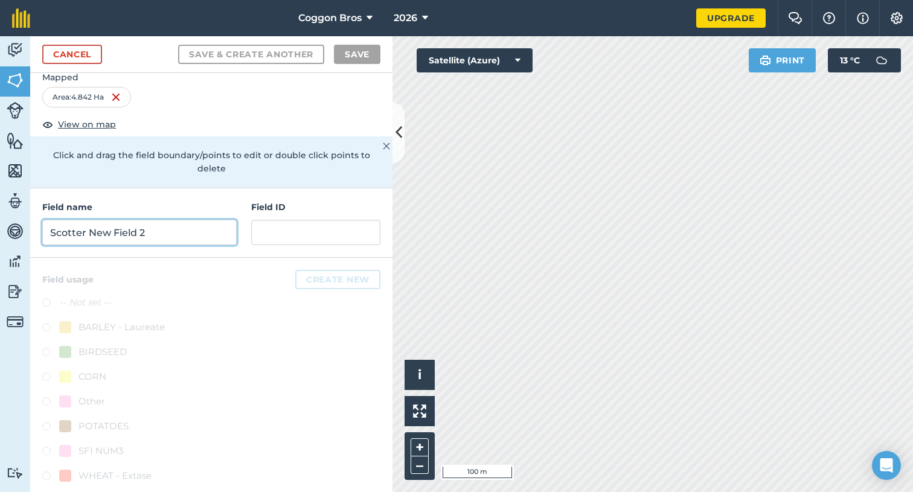
click at [151, 220] on input "Scotter New Field 2" at bounding box center [139, 232] width 195 height 25
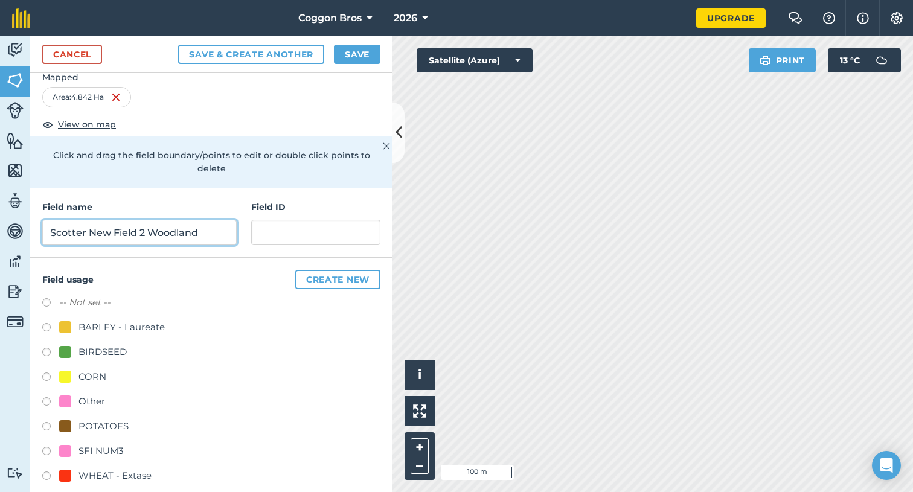
type input "Scotter New Field 2 Woodland"
click at [45, 398] on label at bounding box center [50, 404] width 17 height 12
click at [273, 50] on button "Save & Create Another" at bounding box center [251, 54] width 146 height 19
radio input "false"
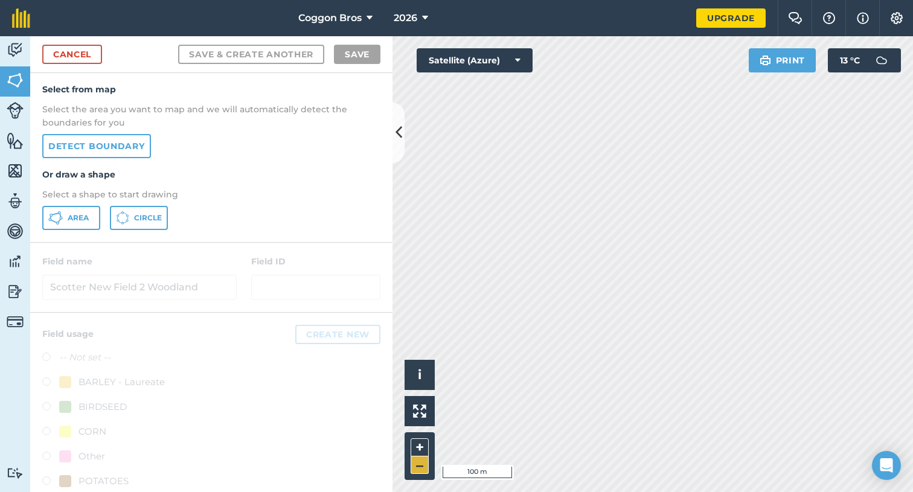
click at [420, 469] on button "–" at bounding box center [420, 466] width 18 height 18
click at [419, 446] on button "+" at bounding box center [420, 448] width 18 height 18
click at [71, 221] on span "Area" at bounding box center [78, 218] width 21 height 10
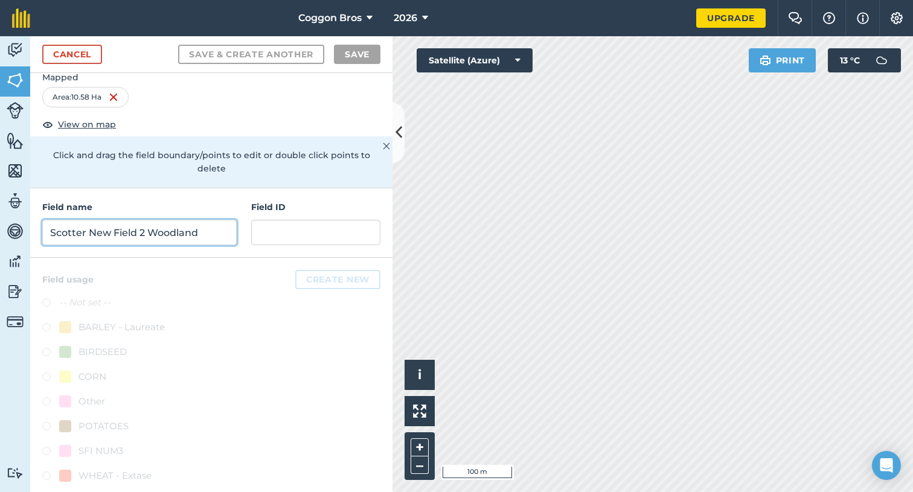
click at [192, 220] on input "Scotter New Field 2 Woodland" at bounding box center [139, 232] width 195 height 25
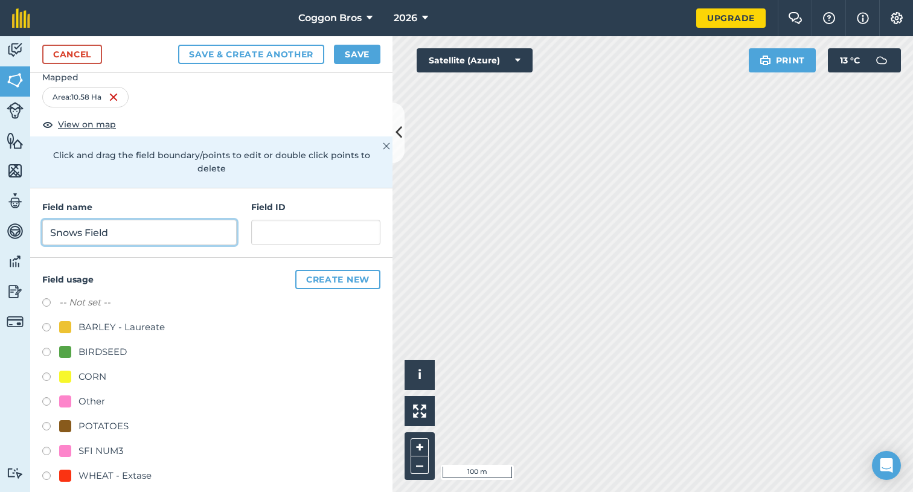
type input "Snows Field"
click at [47, 422] on label at bounding box center [50, 428] width 17 height 12
click at [281, 60] on button "Save & Create Another" at bounding box center [251, 54] width 146 height 19
radio input "false"
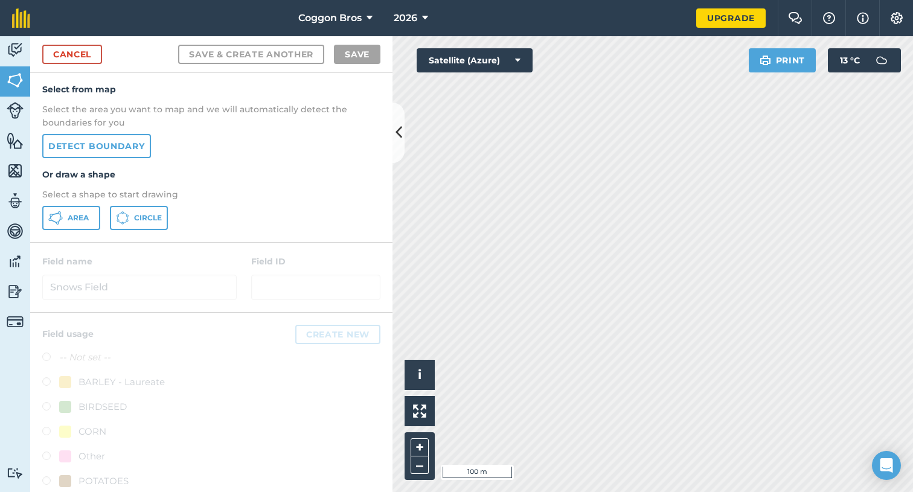
click at [76, 215] on span "Area" at bounding box center [78, 218] width 21 height 10
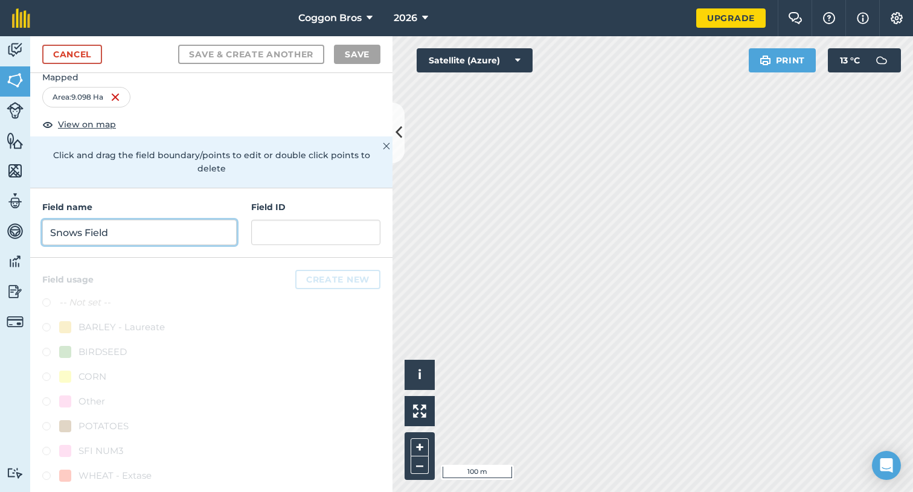
click at [205, 220] on input "Snows Field" at bounding box center [139, 232] width 195 height 25
type input "D"
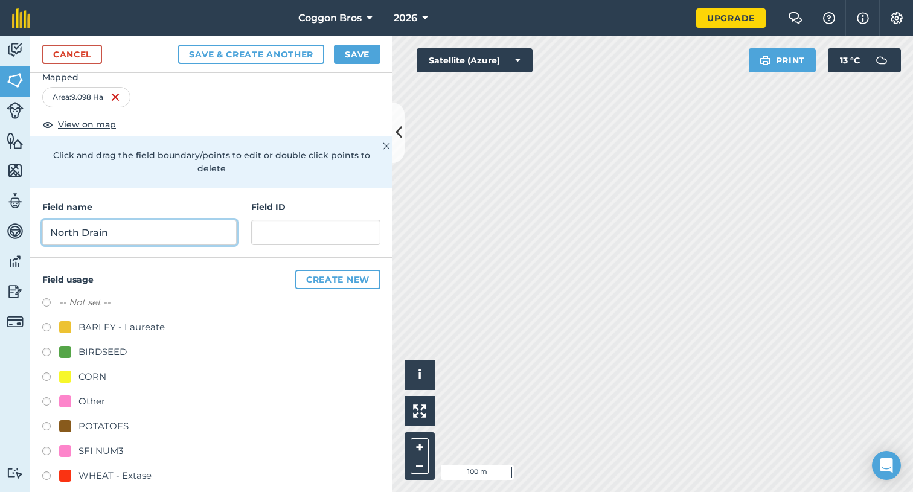
type input "North Drain"
click at [47, 472] on label at bounding box center [50, 478] width 17 height 12
radio input "true"
click at [321, 270] on button "Create new" at bounding box center [337, 279] width 85 height 19
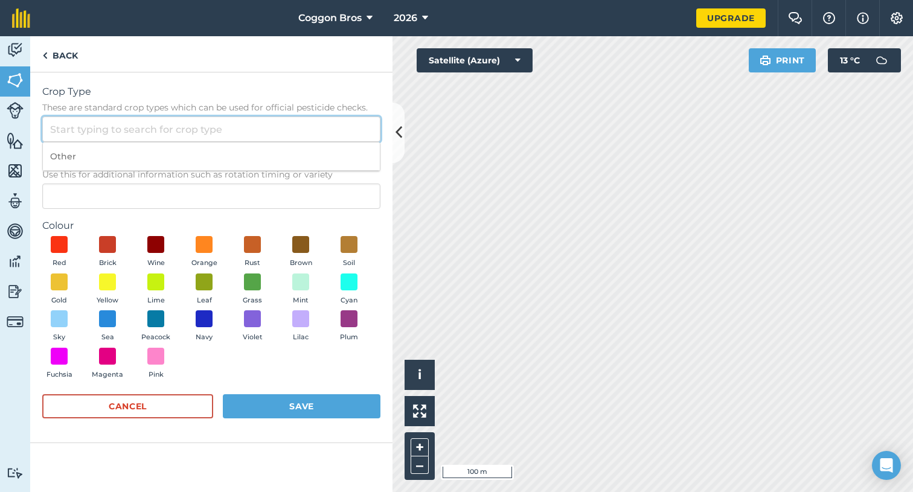
click at [211, 133] on input "Crop Type These are standard crop types which can be used for official pesticid…" at bounding box center [211, 129] width 338 height 25
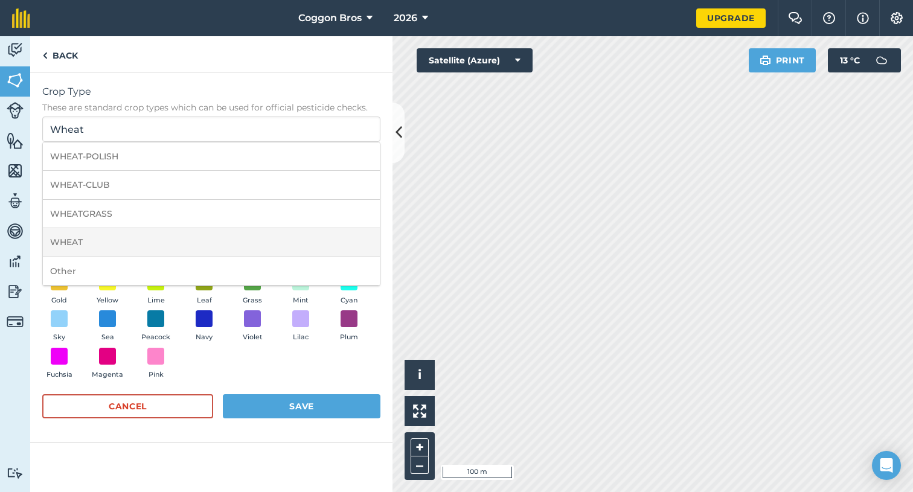
click at [185, 236] on li "WHEAT" at bounding box center [211, 242] width 337 height 28
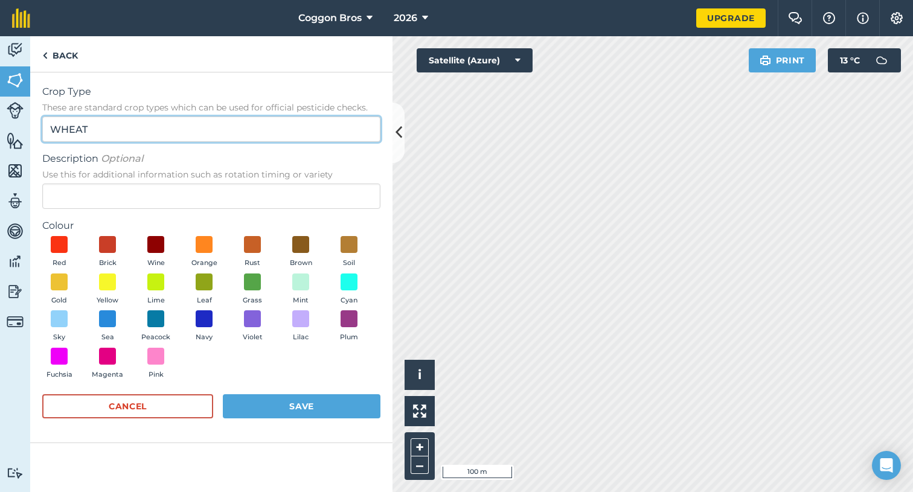
click at [205, 128] on input "WHEAT" at bounding box center [211, 129] width 338 height 25
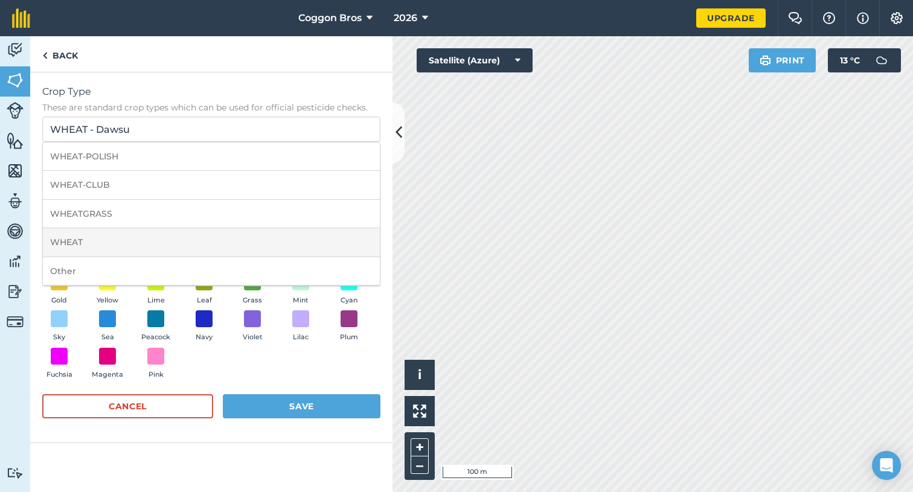
click at [187, 254] on li "WHEAT" at bounding box center [211, 242] width 337 height 28
type input "WHEAT"
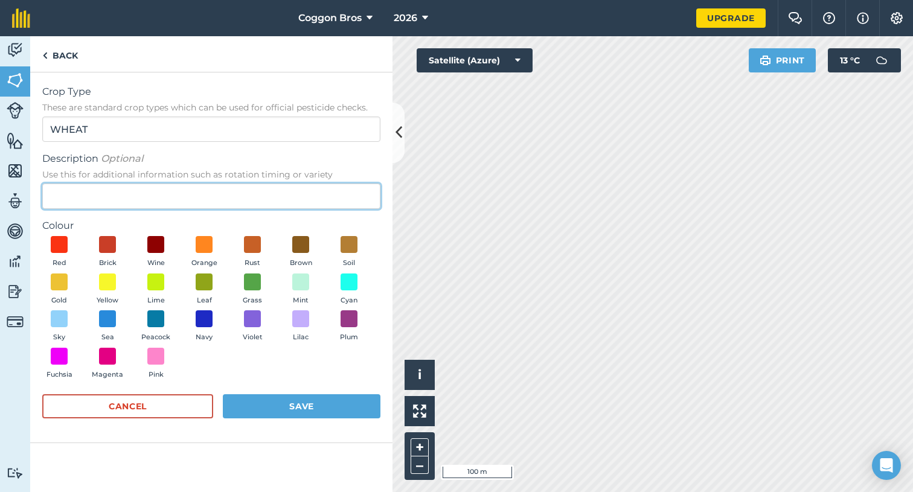
click at [172, 204] on input "Description Optional Use this for additional information such as rotation timin…" at bounding box center [211, 196] width 338 height 25
type input "Dawsum"
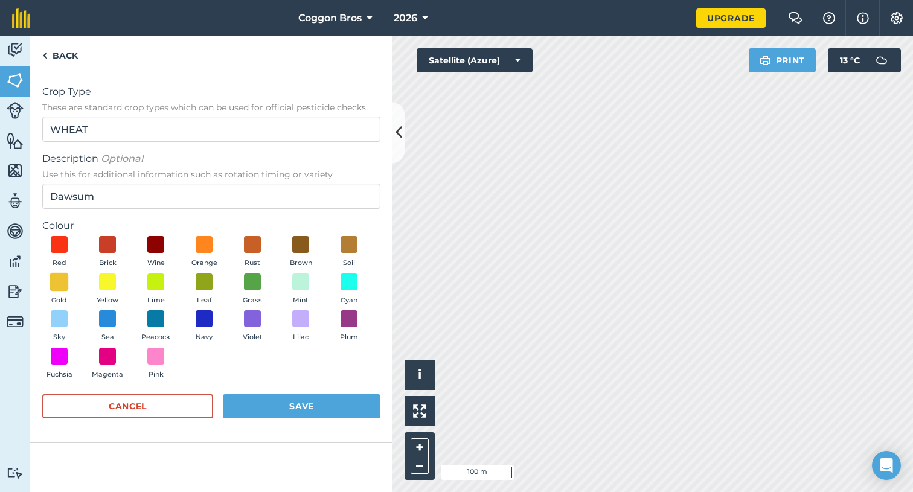
click at [65, 286] on span at bounding box center [59, 281] width 19 height 19
click at [288, 397] on button "Save" at bounding box center [302, 406] width 158 height 24
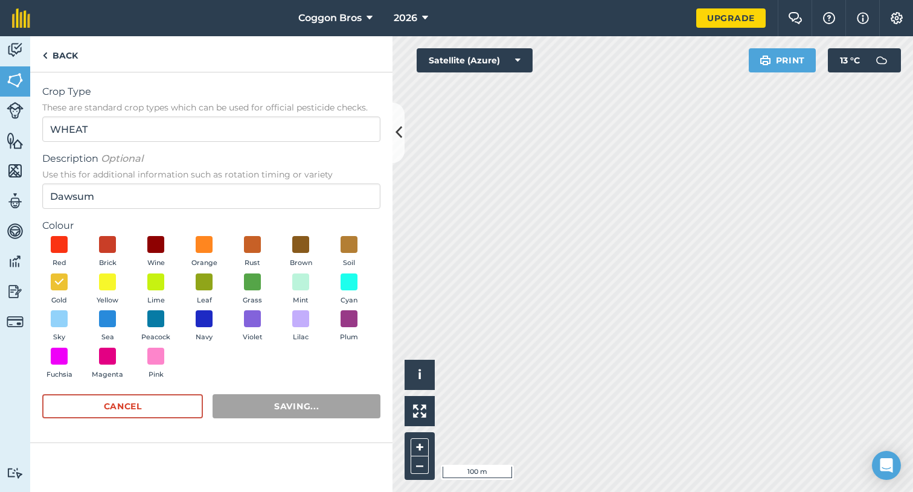
radio input "false"
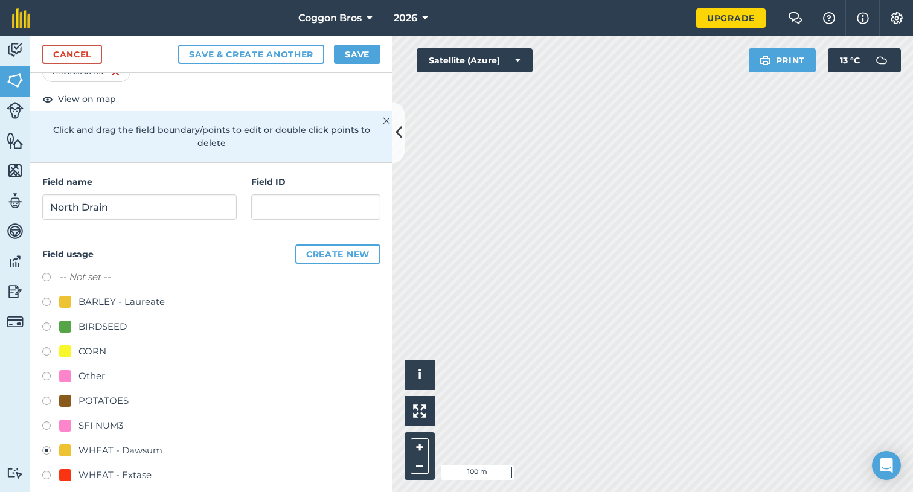
scroll to position [54, 0]
click at [280, 59] on button "Save & Create Another" at bounding box center [251, 54] width 146 height 19
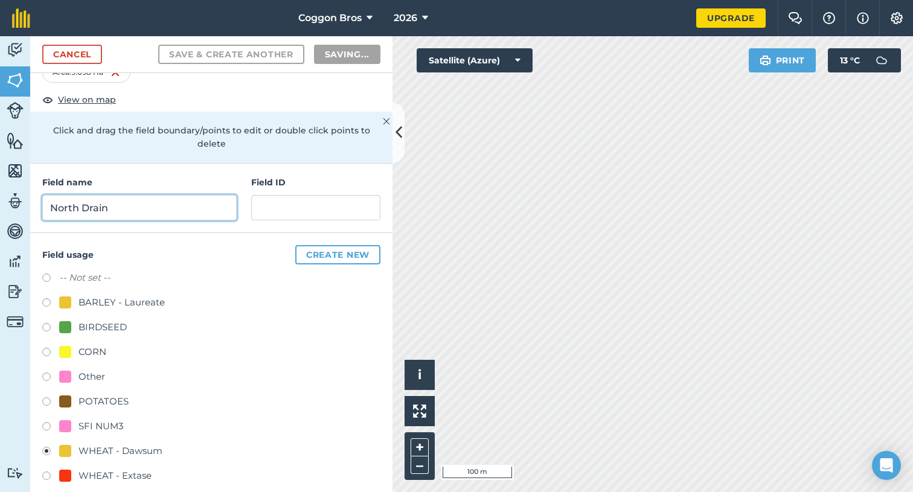
radio input "false"
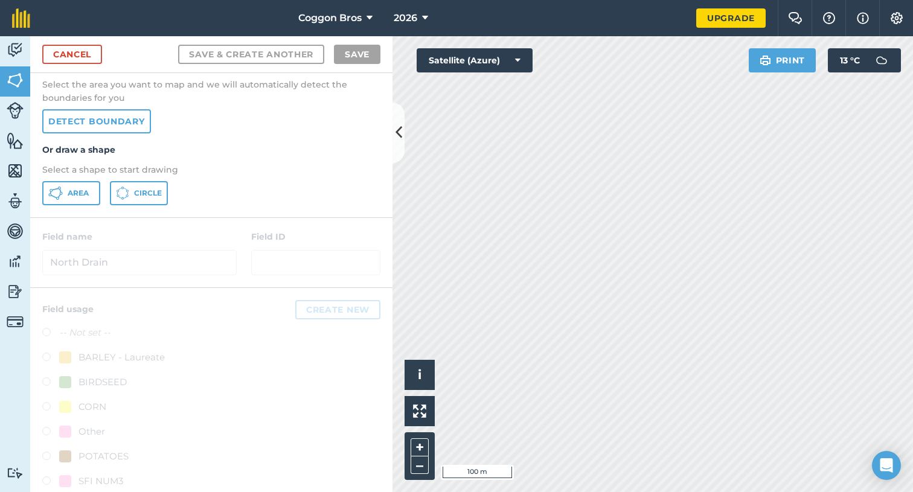
click at [83, 193] on span "Area" at bounding box center [78, 193] width 21 height 10
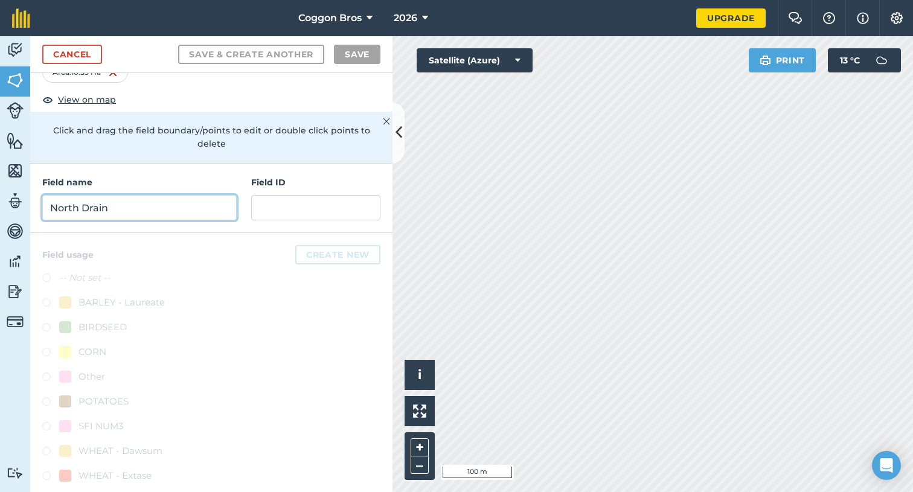
click at [161, 195] on input "North Drain" at bounding box center [139, 207] width 195 height 25
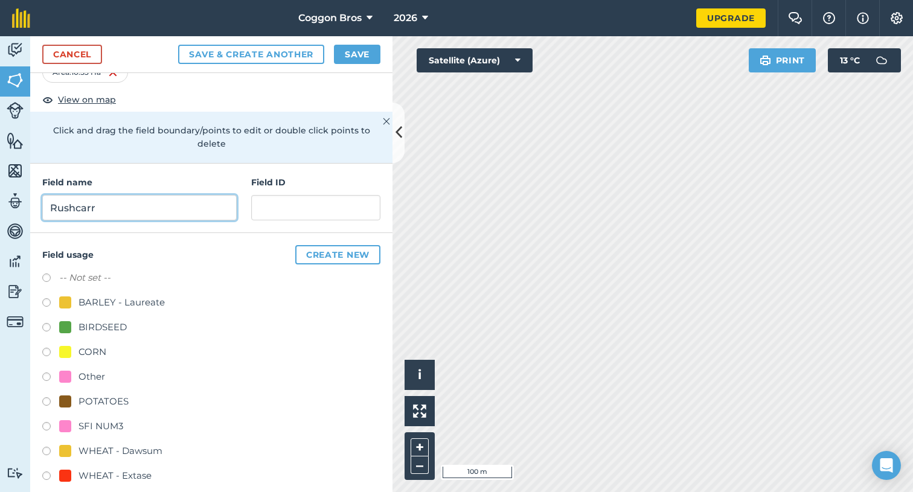
type input "Rushcarr"
click at [309, 245] on button "Create new" at bounding box center [337, 254] width 85 height 19
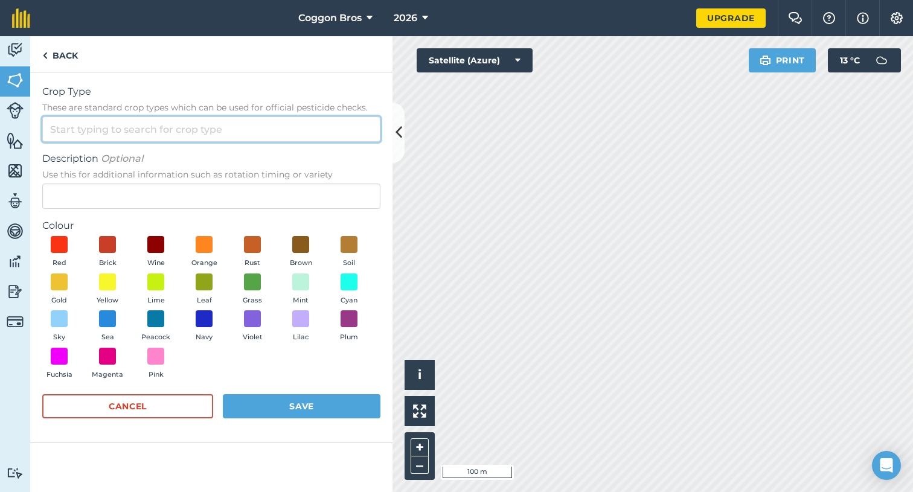
click at [151, 127] on input "Crop Type These are standard crop types which can be used for official pesticid…" at bounding box center [211, 129] width 338 height 25
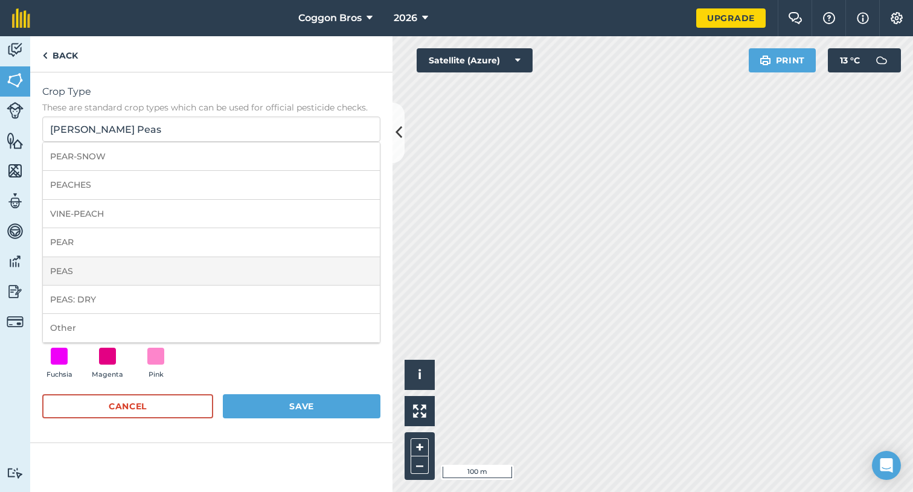
click at [114, 277] on li "PEAS" at bounding box center [211, 271] width 337 height 28
type input "PEAS"
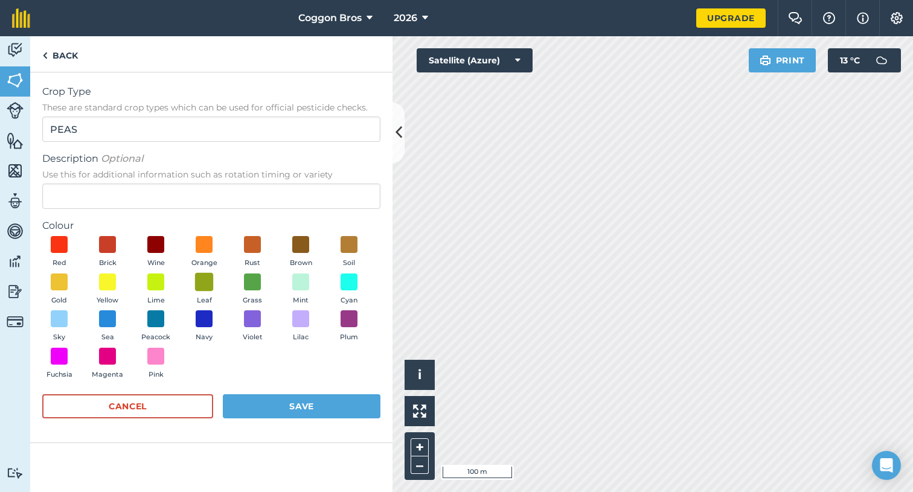
click at [206, 282] on span at bounding box center [204, 281] width 19 height 19
click at [266, 407] on button "Save" at bounding box center [302, 406] width 158 height 24
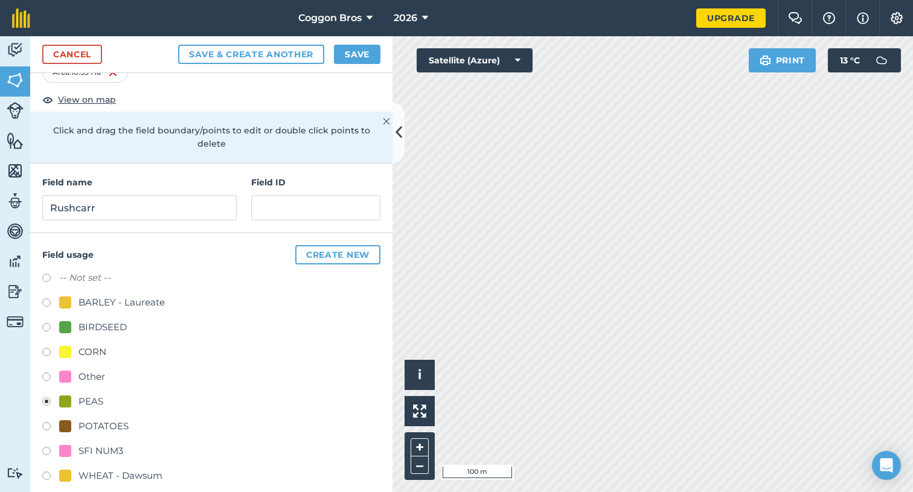
click at [256, 52] on button "Save & Create Another" at bounding box center [251, 54] width 146 height 19
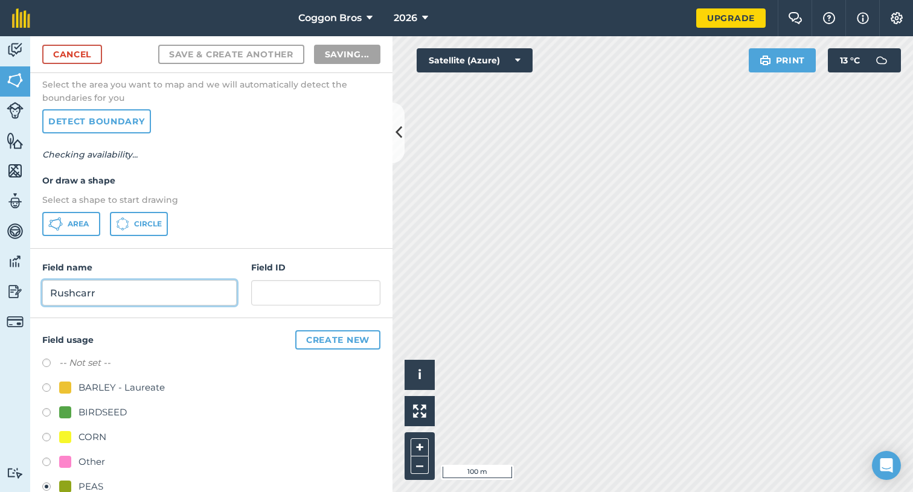
radio input "false"
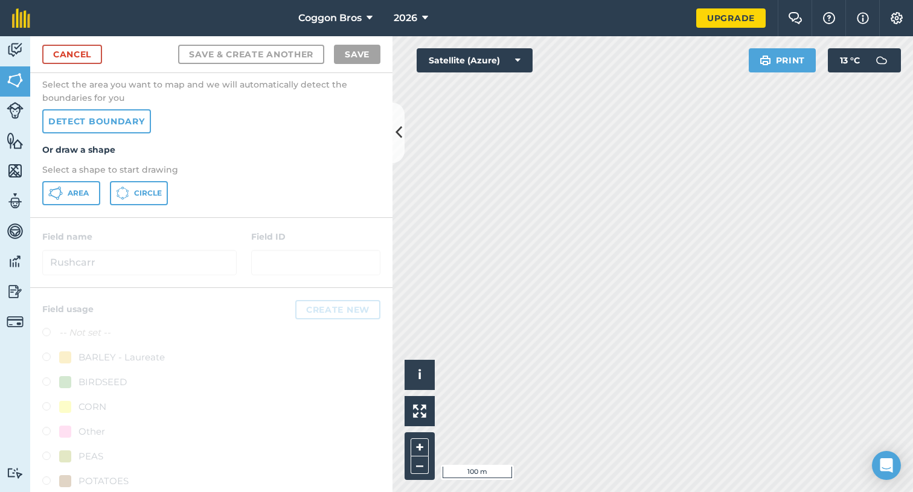
click at [58, 188] on icon at bounding box center [55, 193] width 14 height 14
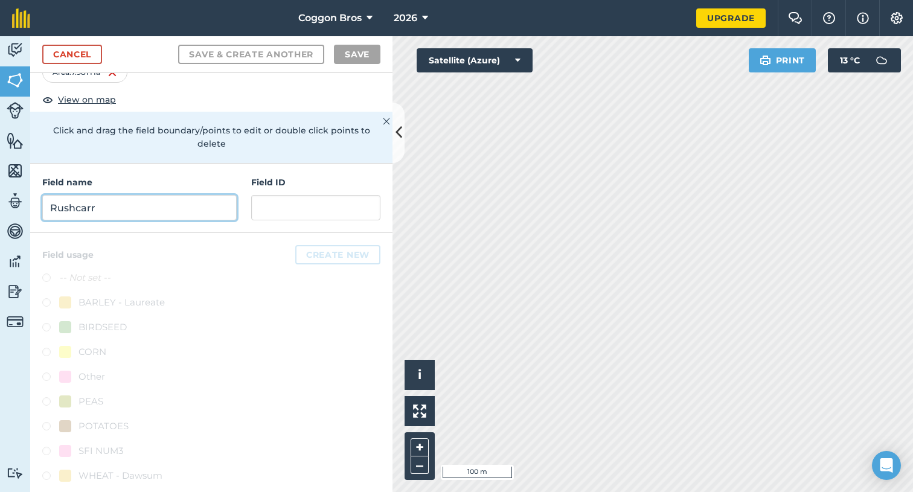
click at [165, 195] on input "Rushcarr" at bounding box center [139, 207] width 195 height 25
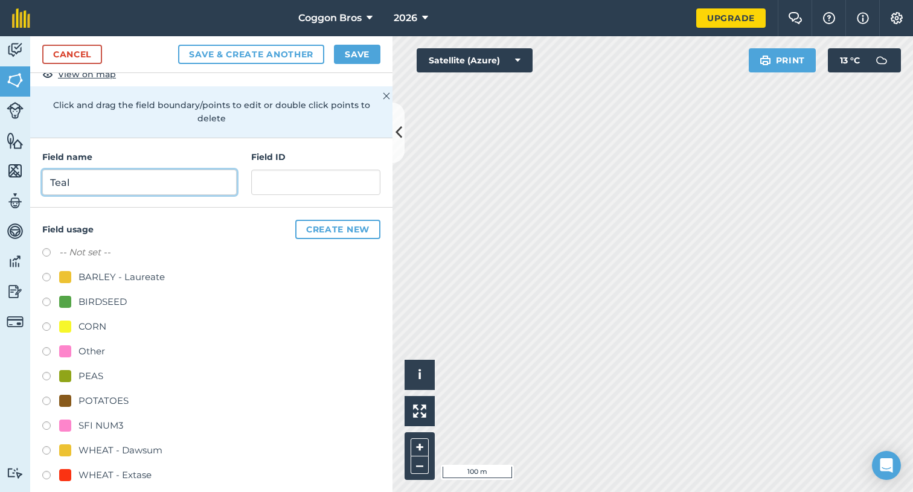
scroll to position [79, 0]
type input "Teal"
click at [48, 422] on label at bounding box center [50, 428] width 17 height 12
click at [264, 52] on button "Save & Create Another" at bounding box center [251, 54] width 146 height 19
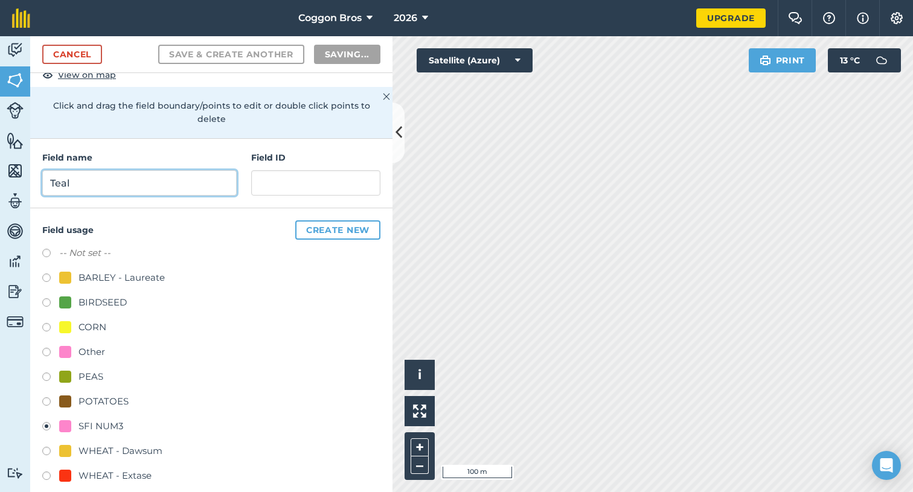
radio input "false"
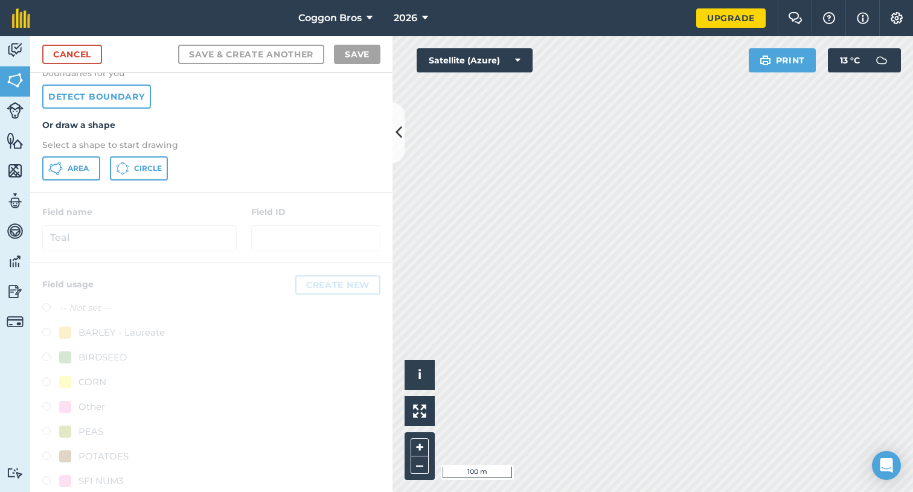
click at [83, 161] on button "Area" at bounding box center [71, 168] width 58 height 24
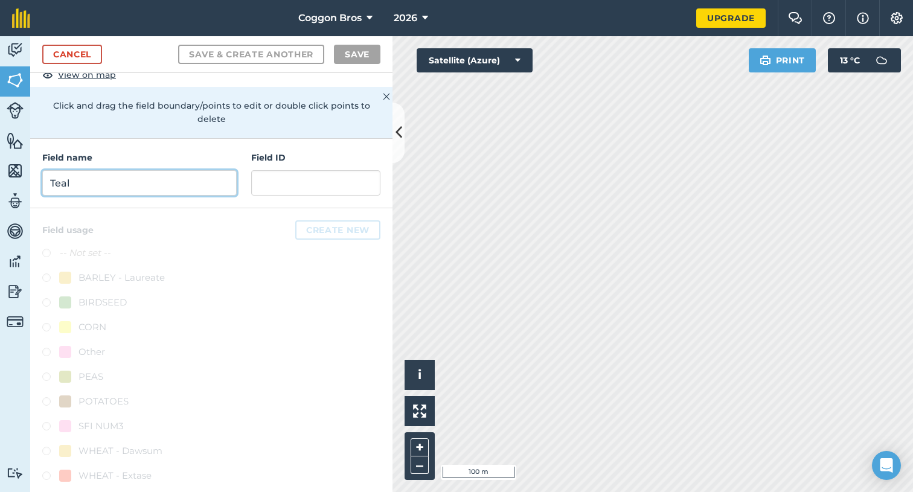
click at [202, 170] on input "Teal" at bounding box center [139, 182] width 195 height 25
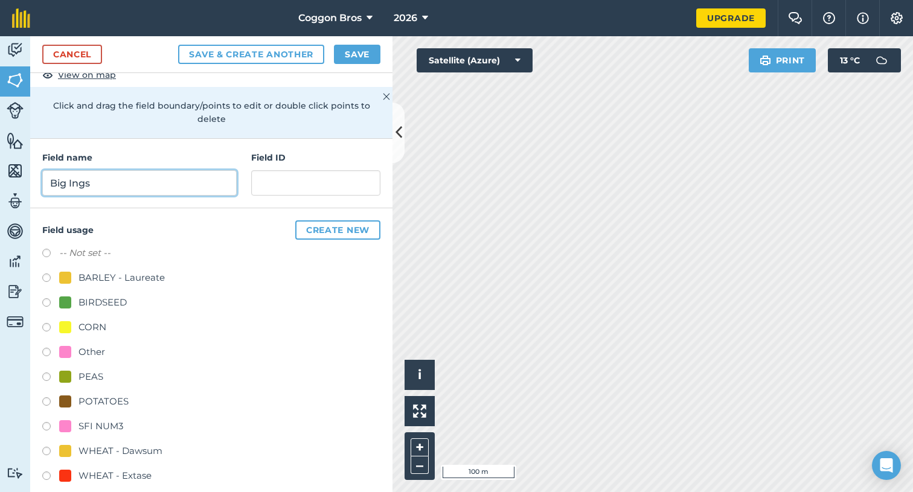
type input "Big Ings"
click at [48, 398] on label at bounding box center [50, 404] width 17 height 12
click at [275, 58] on button "Save & Create Another" at bounding box center [251, 54] width 146 height 19
radio input "false"
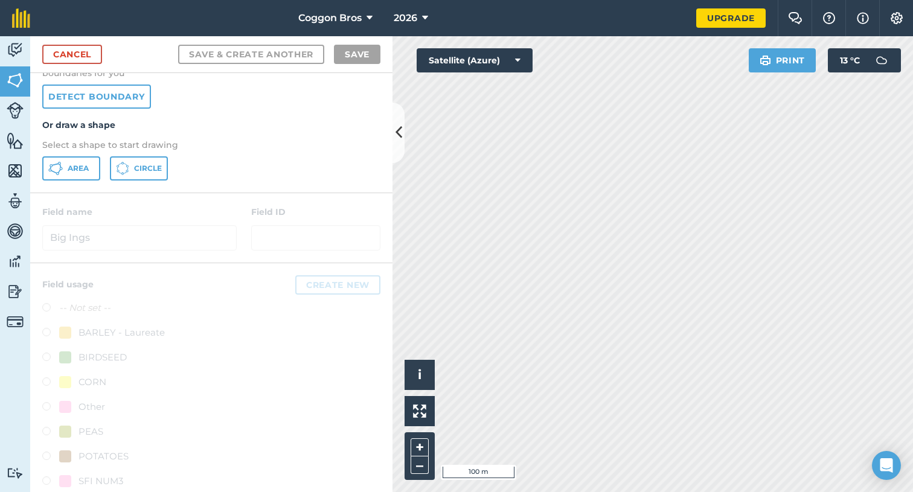
click at [76, 166] on span "Area" at bounding box center [78, 169] width 21 height 10
click at [416, 443] on button "+" at bounding box center [420, 448] width 18 height 18
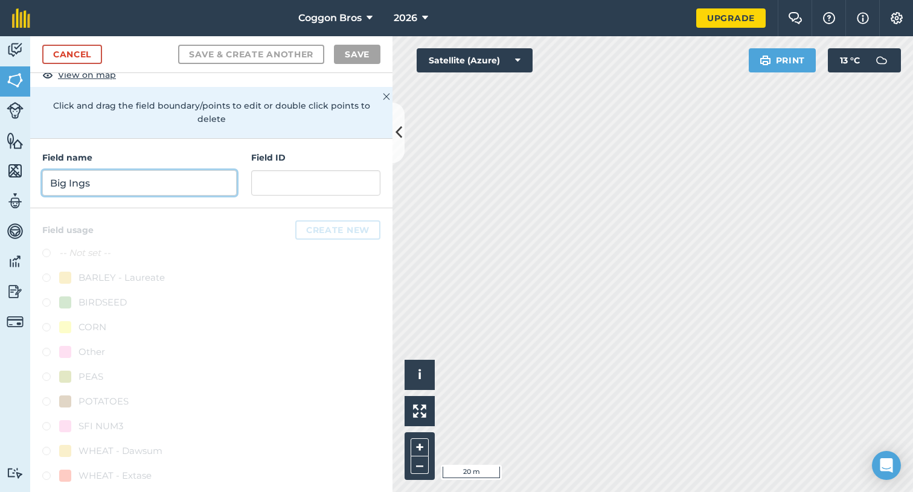
click at [190, 170] on input "Big Ings" at bounding box center [139, 182] width 195 height 25
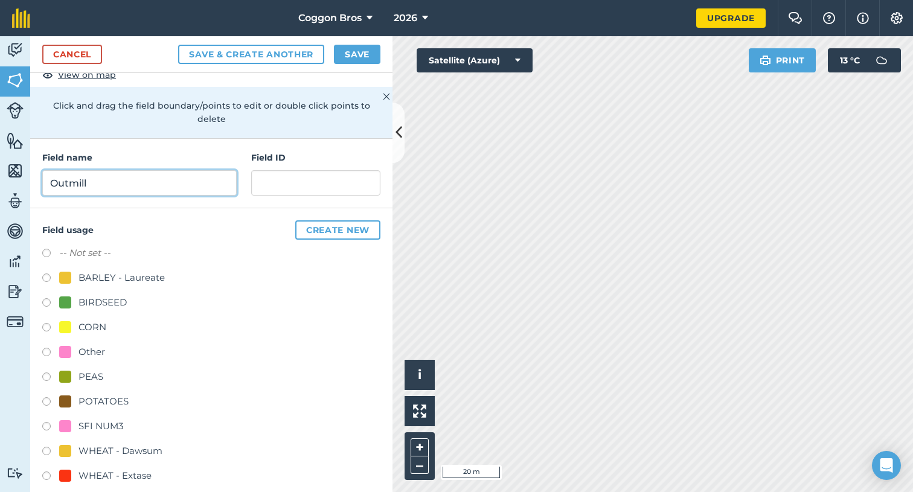
type input "Outmill"
click at [48, 398] on label at bounding box center [50, 404] width 17 height 12
click at [289, 51] on button "Save & Create Another" at bounding box center [251, 54] width 146 height 19
radio input "false"
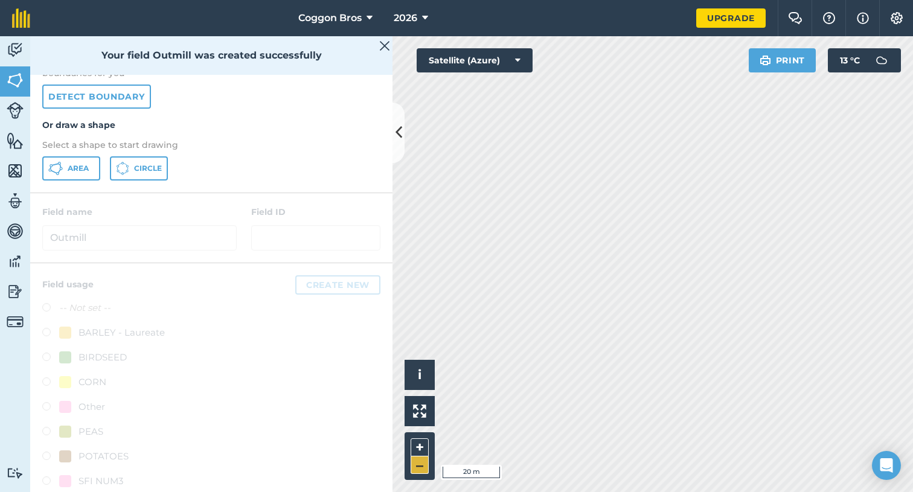
click at [420, 466] on button "–" at bounding box center [420, 466] width 18 height 18
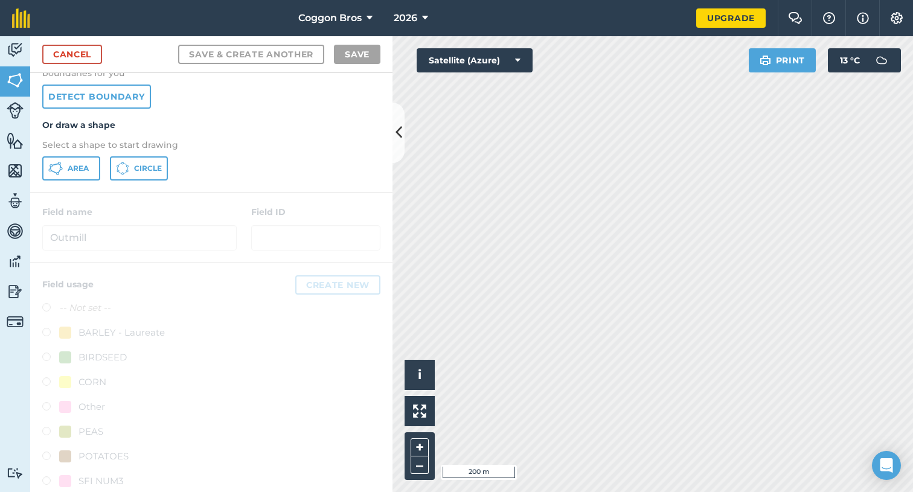
click at [77, 170] on span "Area" at bounding box center [78, 169] width 21 height 10
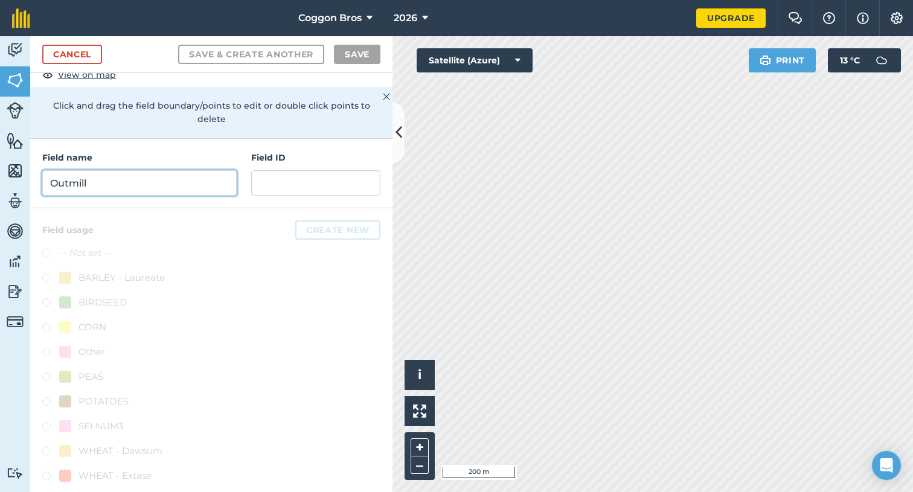
click at [149, 170] on input "Outmill" at bounding box center [139, 182] width 195 height 25
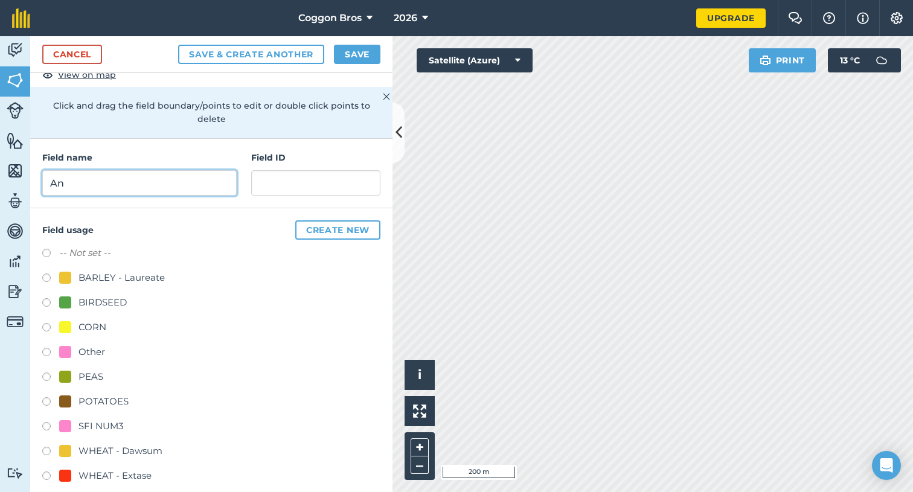
type input "A"
type input "Little Ings"
click at [50, 348] on label at bounding box center [50, 354] width 17 height 12
radio input "true"
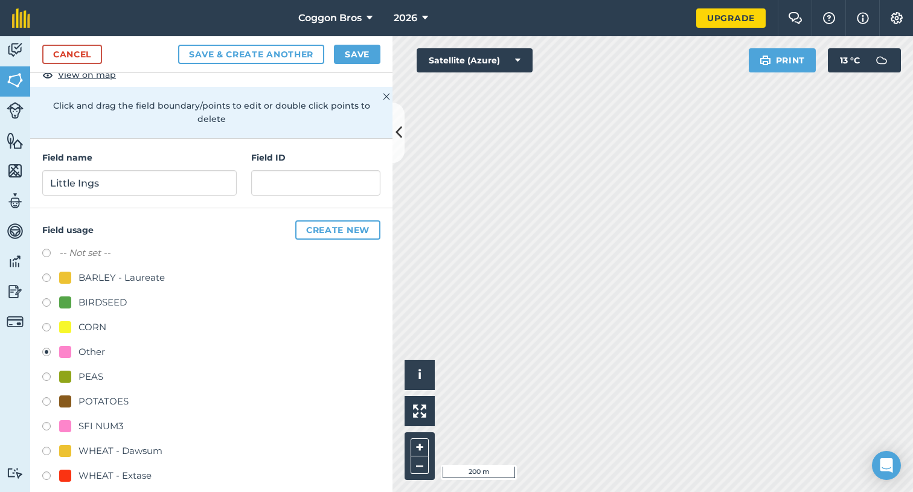
click at [358, 53] on button "Save" at bounding box center [357, 54] width 47 height 19
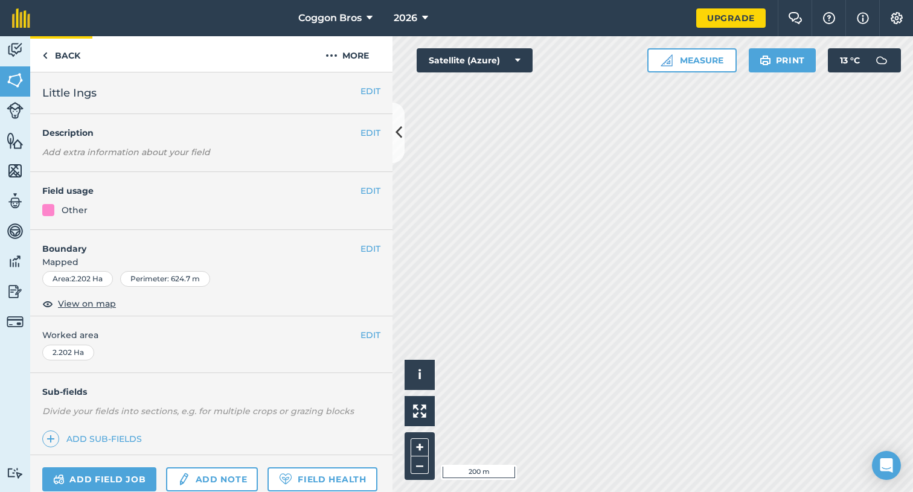
click at [68, 51] on link "Back" at bounding box center [61, 54] width 62 height 36
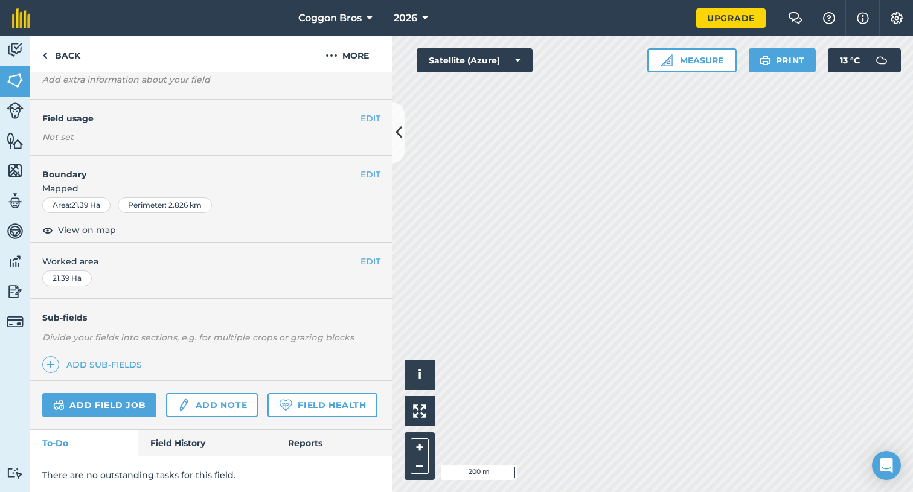
scroll to position [54, 0]
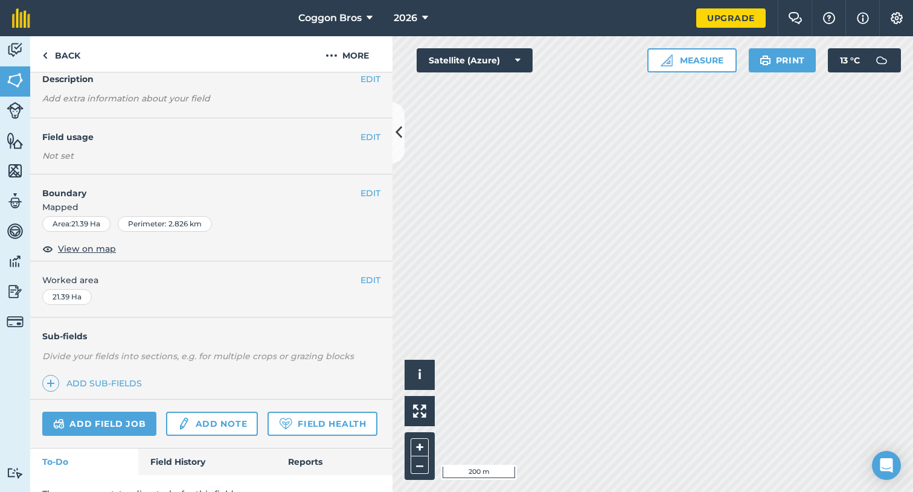
click at [373, 140] on button "EDIT" at bounding box center [371, 136] width 20 height 13
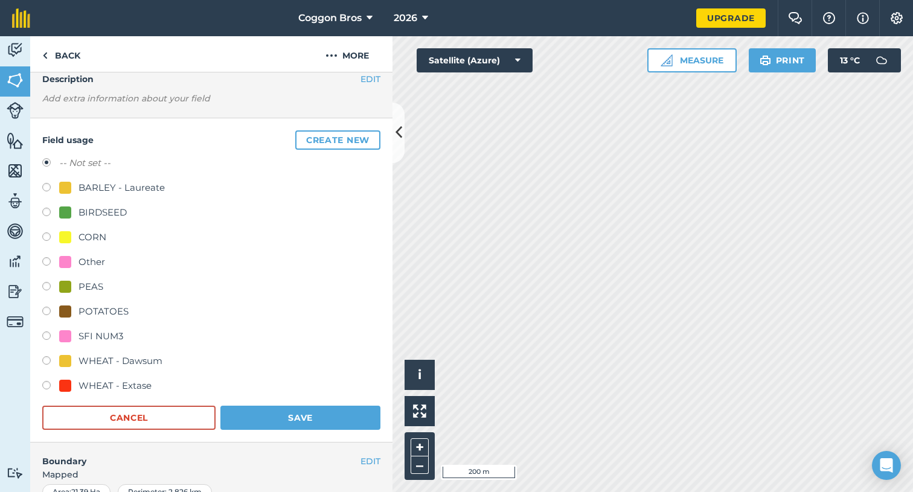
click at [45, 359] on label at bounding box center [50, 362] width 17 height 12
radio input "true"
radio input "false"
click at [269, 414] on button "Save" at bounding box center [301, 418] width 160 height 24
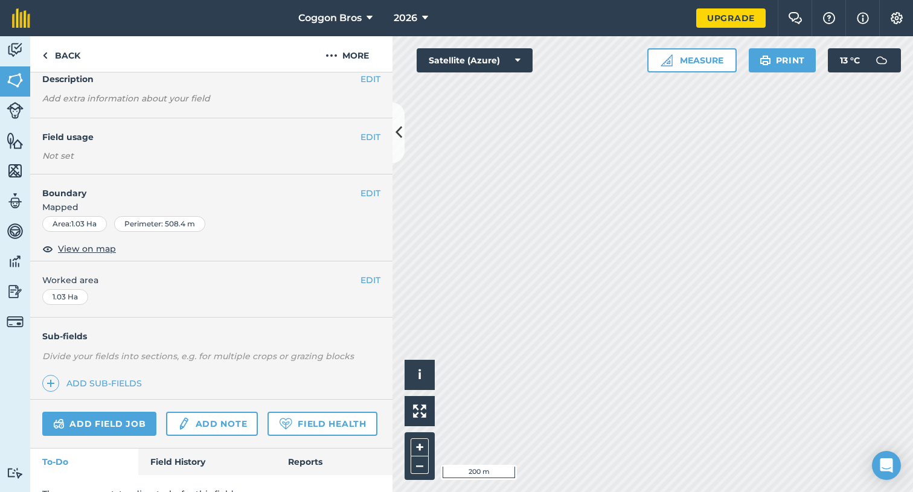
click at [375, 137] on button "EDIT" at bounding box center [371, 136] width 20 height 13
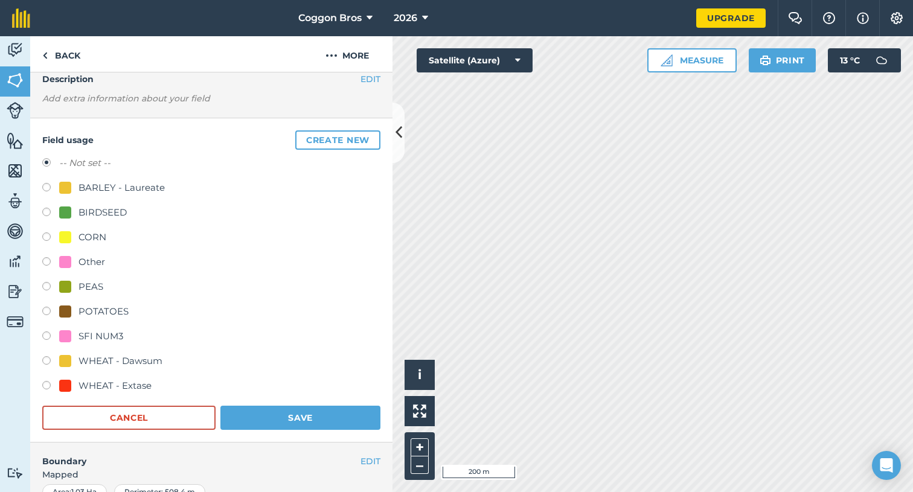
click at [47, 361] on label at bounding box center [50, 362] width 17 height 12
radio input "true"
radio input "false"
click at [321, 414] on button "Save" at bounding box center [301, 418] width 160 height 24
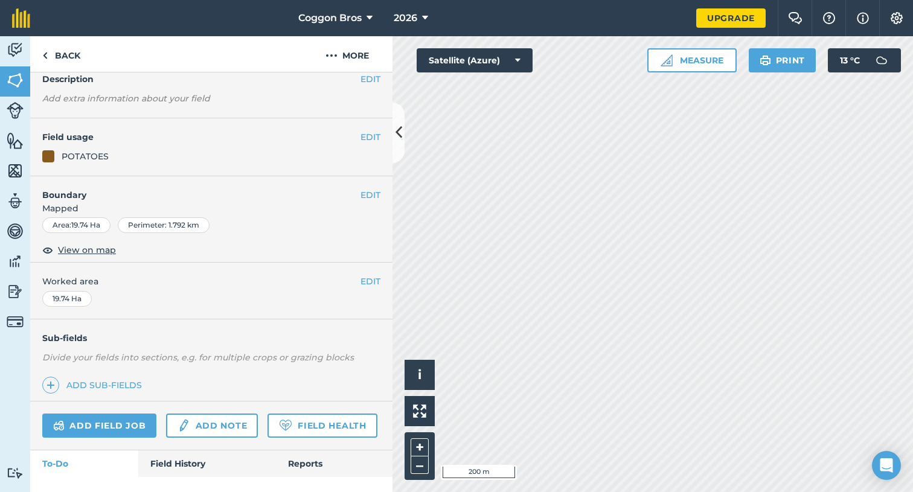
click at [365, 136] on button "EDIT" at bounding box center [371, 136] width 20 height 13
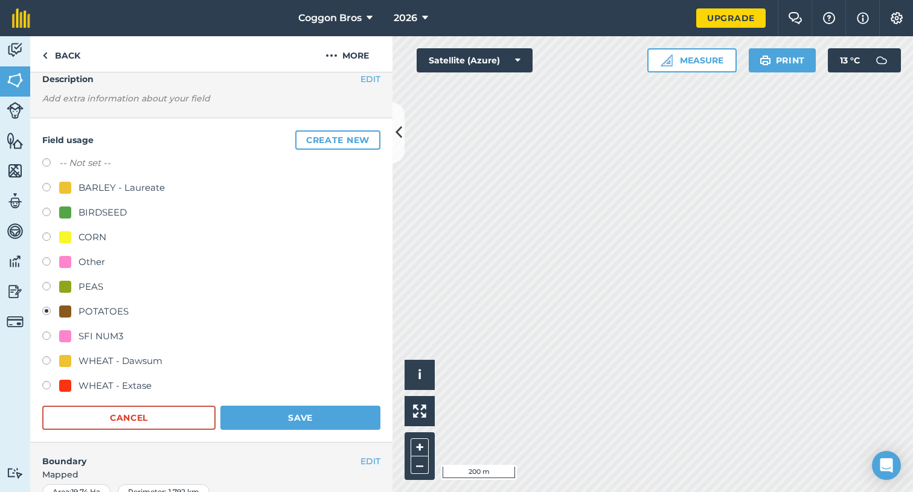
click at [322, 138] on button "Create new" at bounding box center [337, 139] width 85 height 19
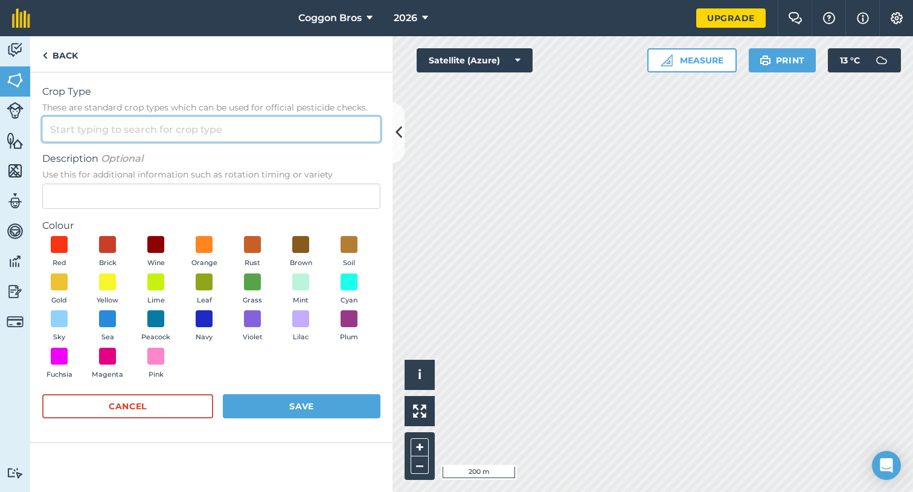
click at [210, 137] on input "Crop Type These are standard crop types which can be used for official pesticid…" at bounding box center [211, 129] width 338 height 25
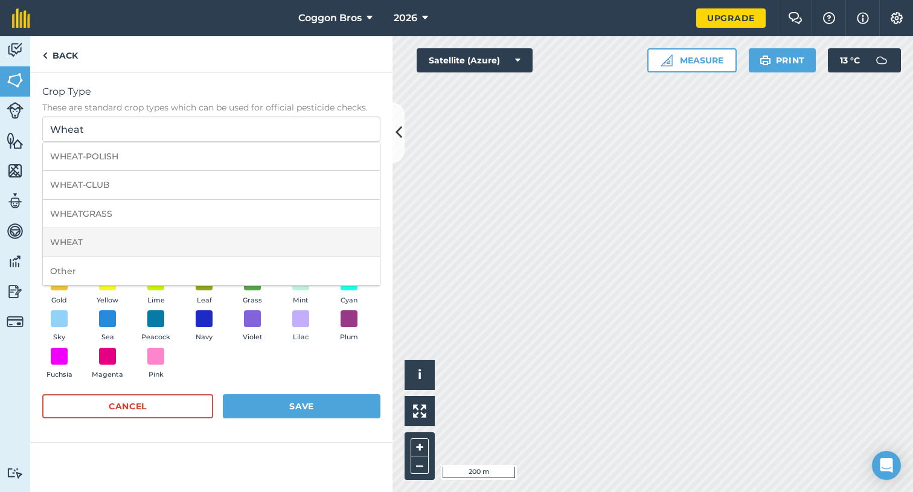
click at [114, 234] on li "WHEAT" at bounding box center [211, 242] width 337 height 28
type input "WHEAT"
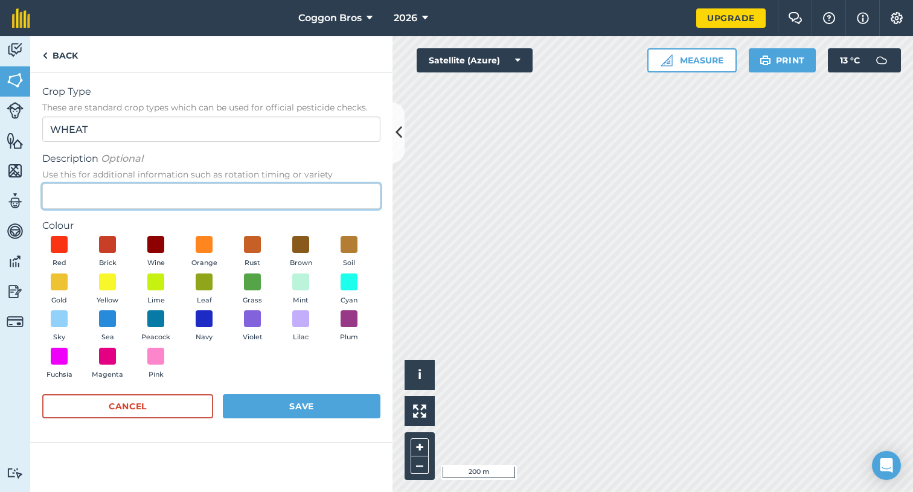
click at [124, 192] on input "Description Optional Use this for additional information such as rotation timin…" at bounding box center [211, 196] width 338 height 25
type input "Zealum"
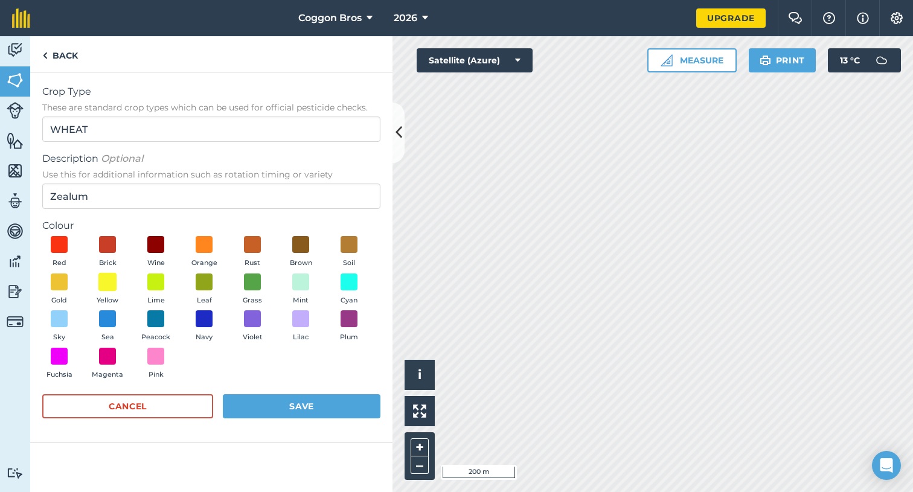
click at [111, 280] on span at bounding box center [107, 281] width 19 height 19
click at [310, 404] on button "Save" at bounding box center [302, 406] width 158 height 24
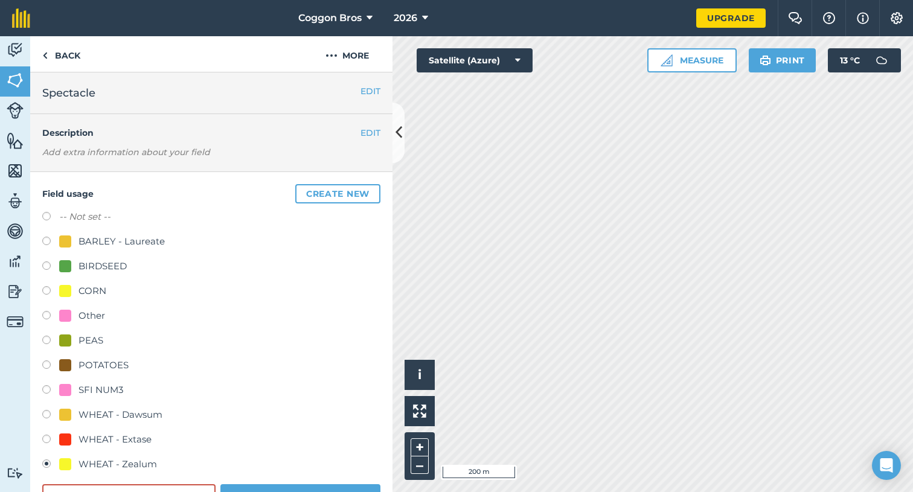
click at [46, 391] on label at bounding box center [50, 391] width 17 height 12
radio input "true"
click at [43, 467] on label at bounding box center [50, 466] width 17 height 12
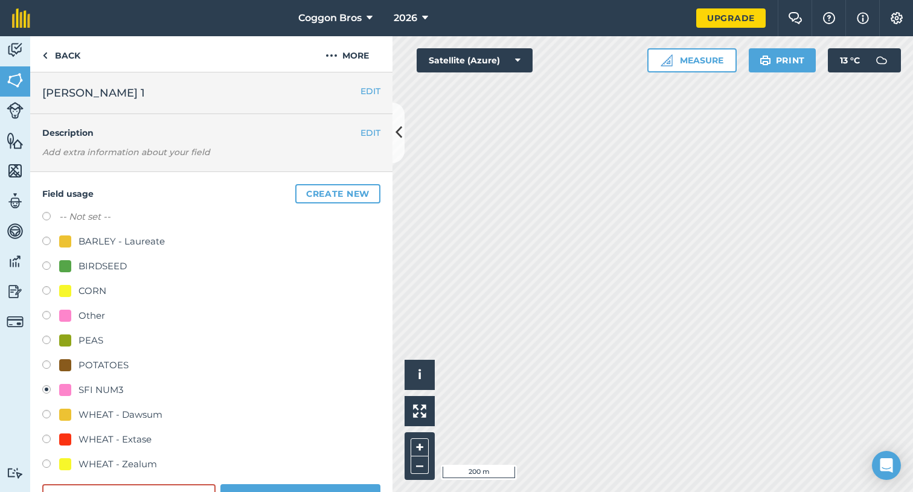
radio input "true"
radio input "false"
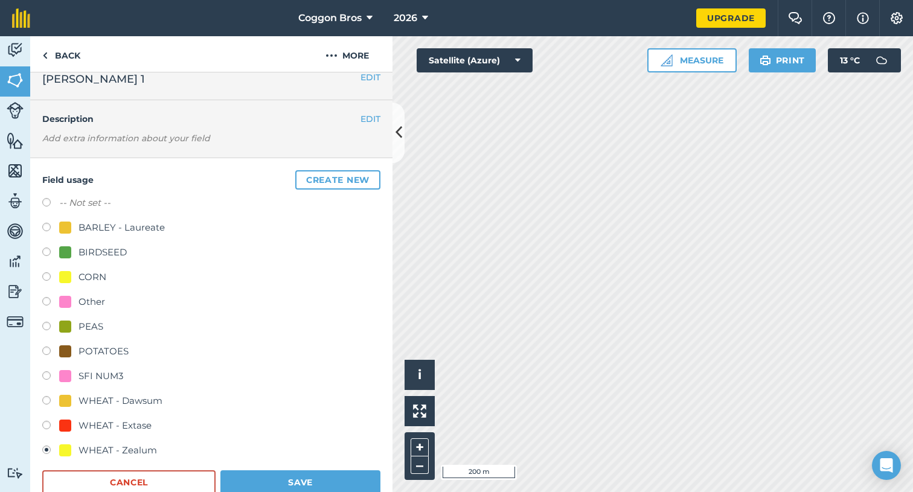
scroll to position [60, 0]
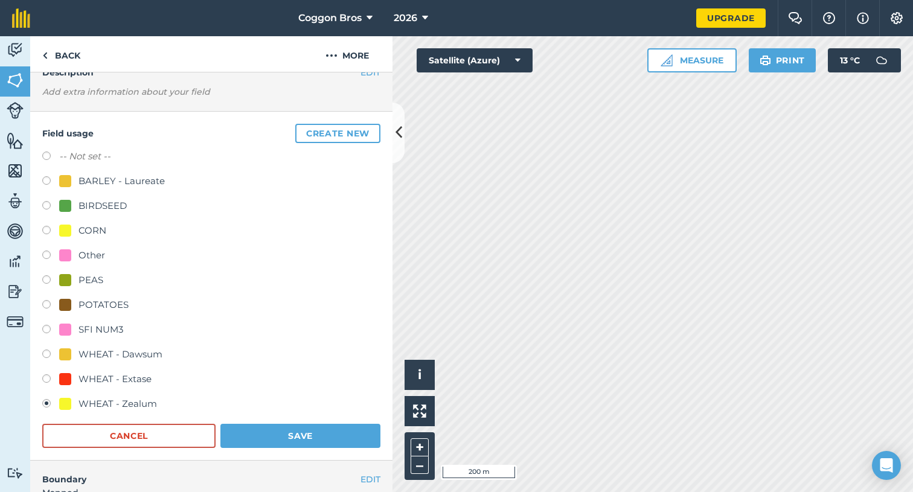
click at [262, 433] on button "Save" at bounding box center [301, 436] width 160 height 24
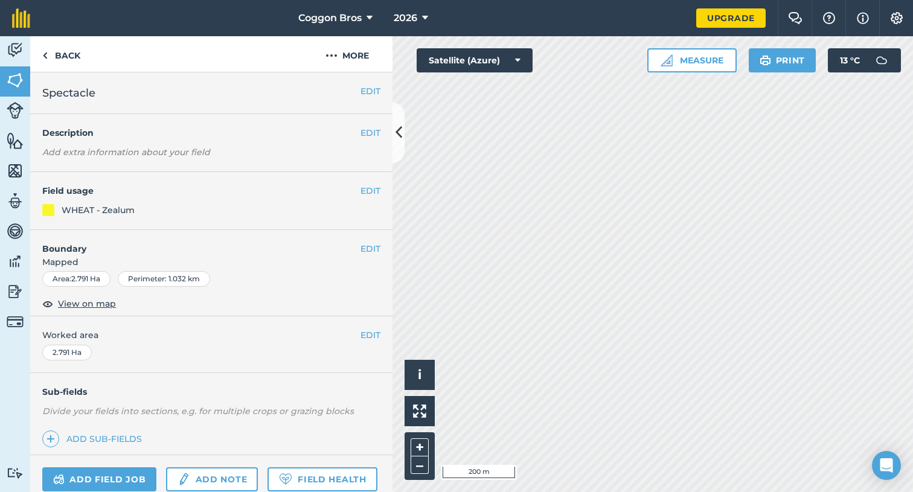
click at [366, 190] on button "EDIT" at bounding box center [371, 190] width 20 height 13
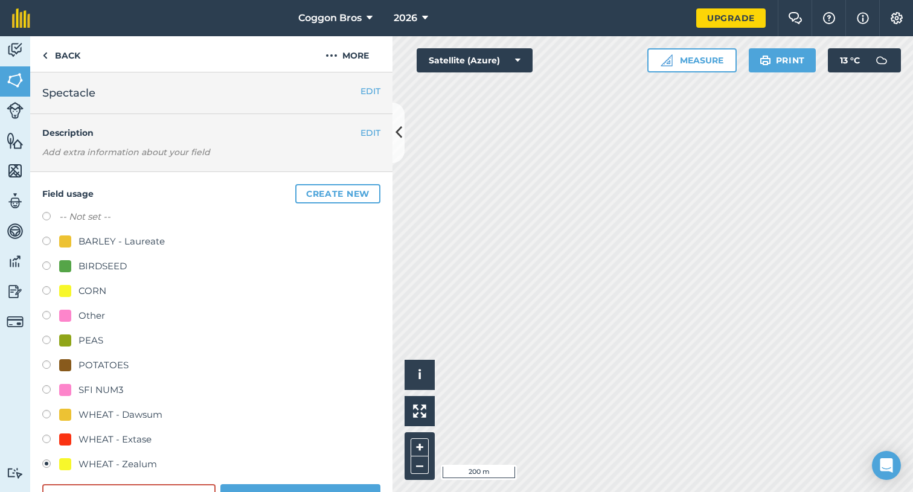
click at [47, 390] on label at bounding box center [50, 391] width 17 height 12
radio input "true"
radio input "false"
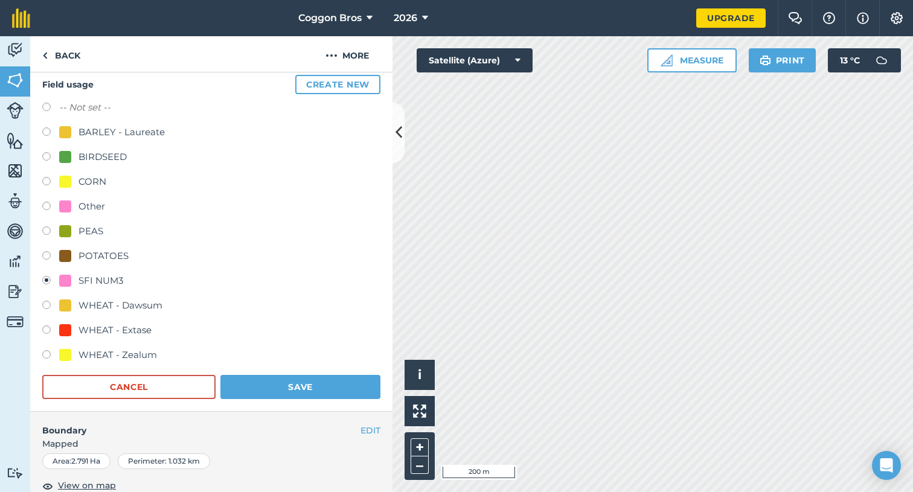
scroll to position [115, 0]
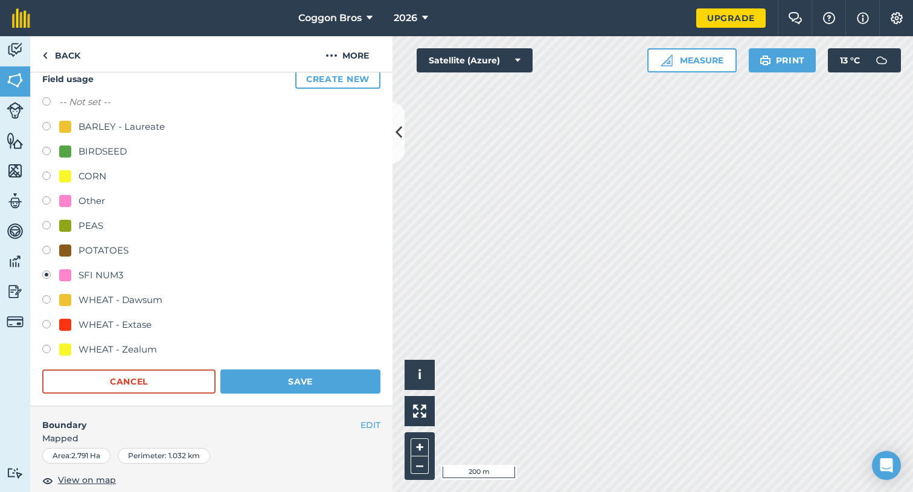
click at [288, 376] on button "Save" at bounding box center [301, 382] width 160 height 24
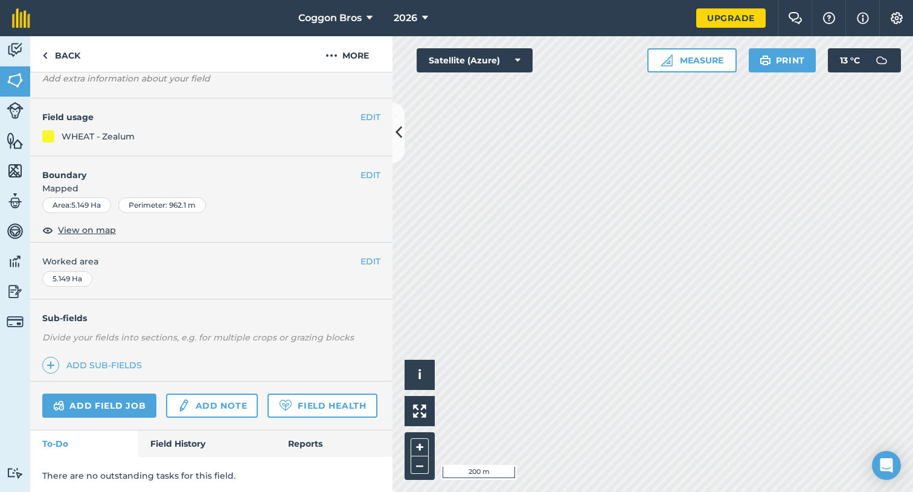
click at [371, 115] on button "EDIT" at bounding box center [371, 117] width 20 height 13
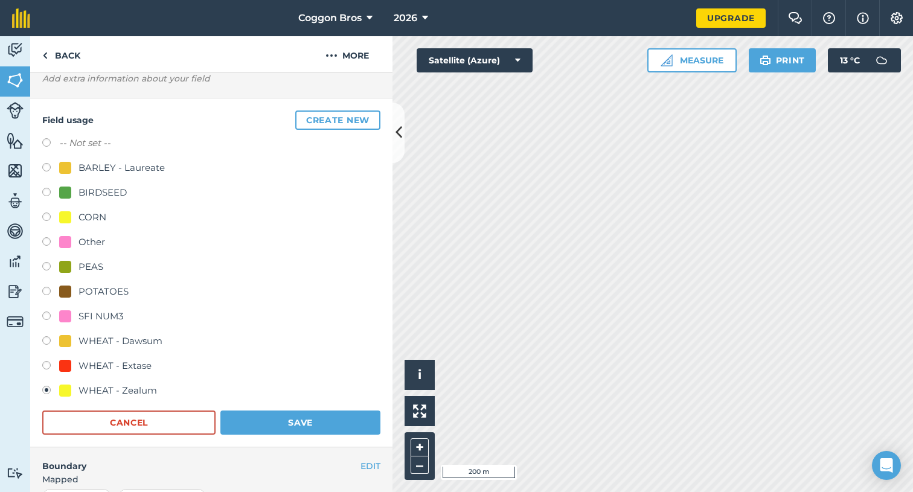
click at [44, 316] on label at bounding box center [50, 318] width 17 height 12
radio input "true"
radio input "false"
click at [251, 414] on button "Save" at bounding box center [301, 423] width 160 height 24
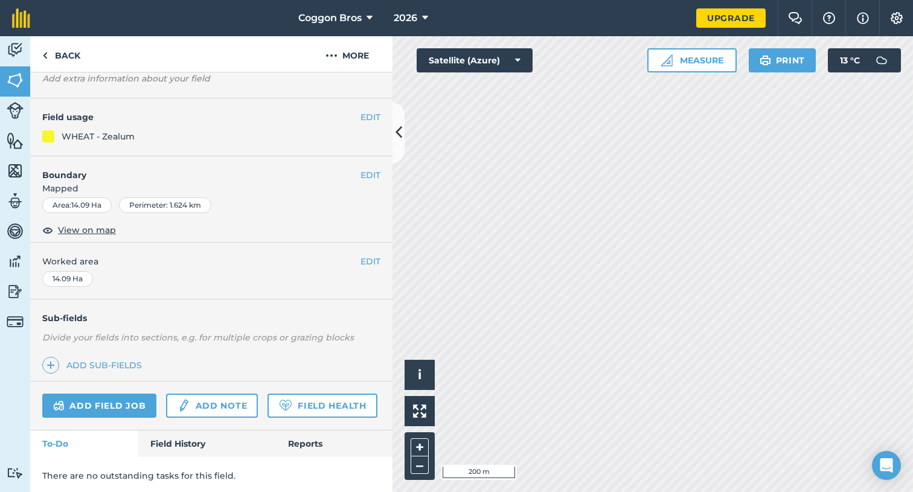
click at [375, 115] on button "EDIT" at bounding box center [371, 117] width 20 height 13
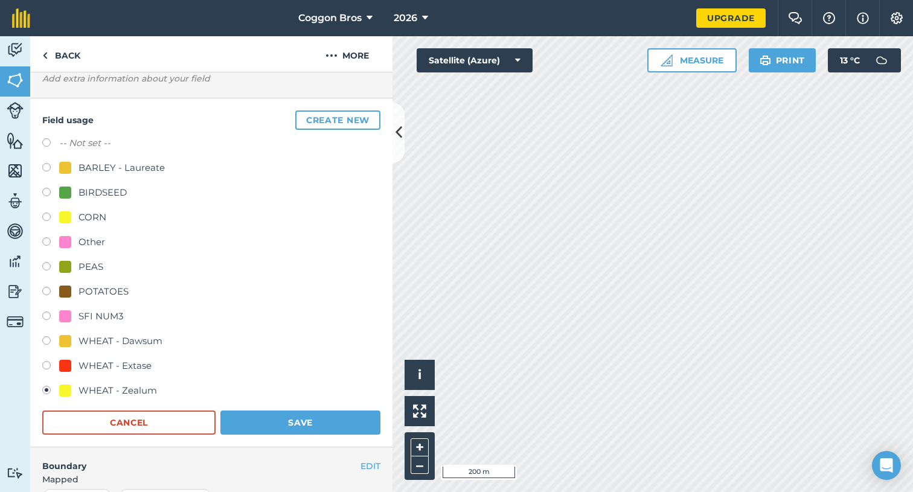
click at [267, 417] on button "Save" at bounding box center [301, 423] width 160 height 24
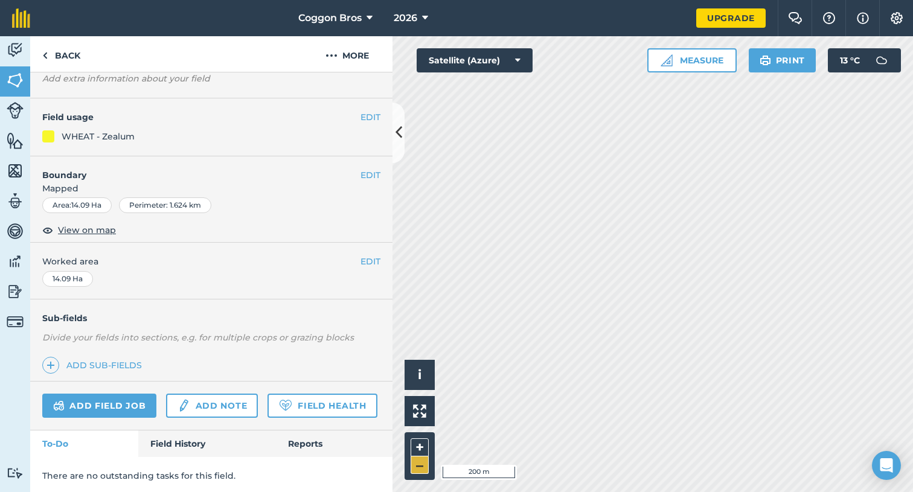
click at [419, 469] on button "–" at bounding box center [420, 466] width 18 height 18
click at [417, 441] on button "+" at bounding box center [420, 448] width 18 height 18
click at [418, 446] on button "+" at bounding box center [420, 448] width 18 height 18
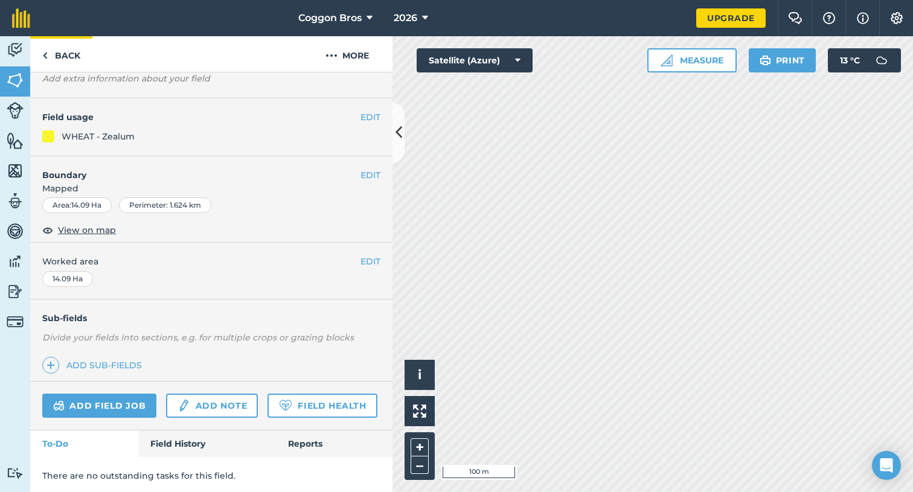
click at [63, 51] on link "Back" at bounding box center [61, 54] width 62 height 36
click at [77, 54] on link "Back" at bounding box center [61, 54] width 62 height 36
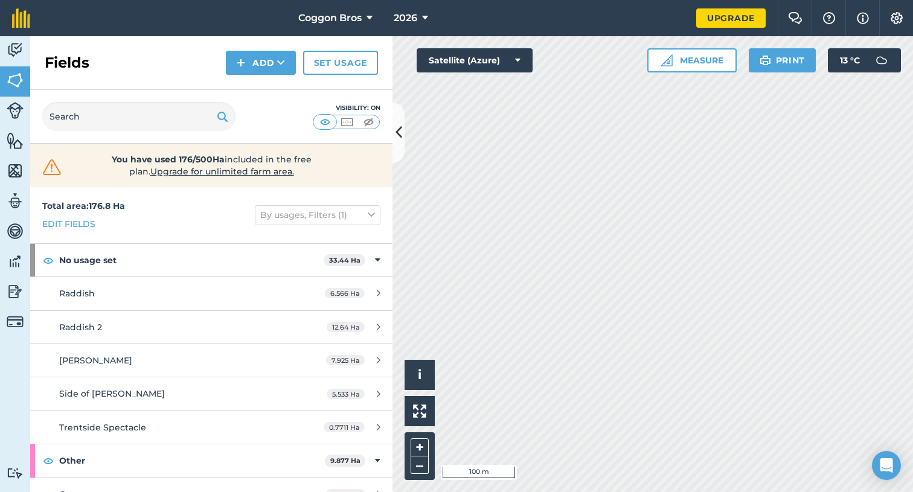
click at [267, 58] on button "Add" at bounding box center [261, 63] width 70 height 24
click at [267, 89] on link "Draw" at bounding box center [261, 90] width 66 height 27
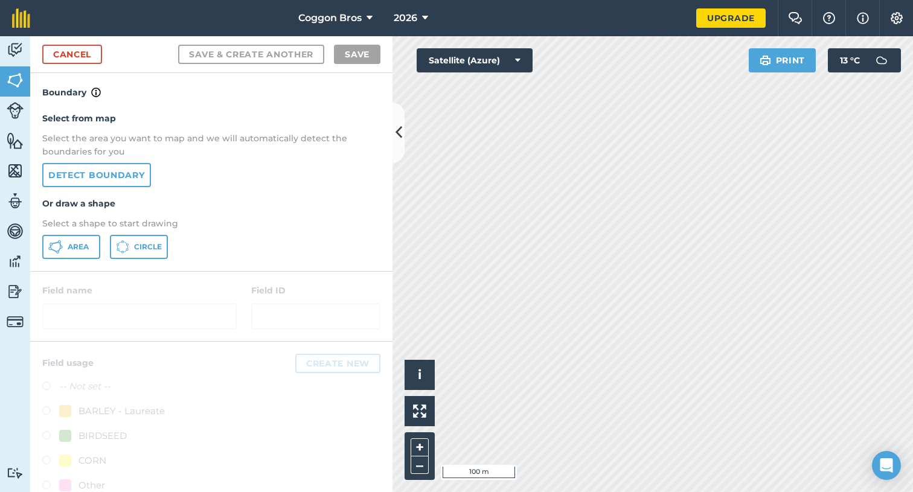
click at [59, 254] on button "Area" at bounding box center [71, 247] width 58 height 24
click at [418, 442] on button "+" at bounding box center [420, 448] width 18 height 18
click at [418, 463] on button "–" at bounding box center [420, 466] width 18 height 18
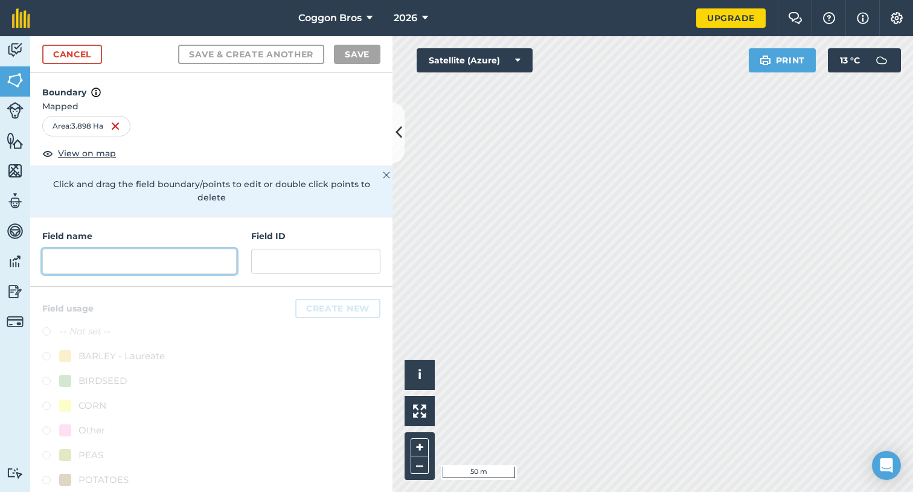
click at [157, 249] on input "text" at bounding box center [139, 261] width 195 height 25
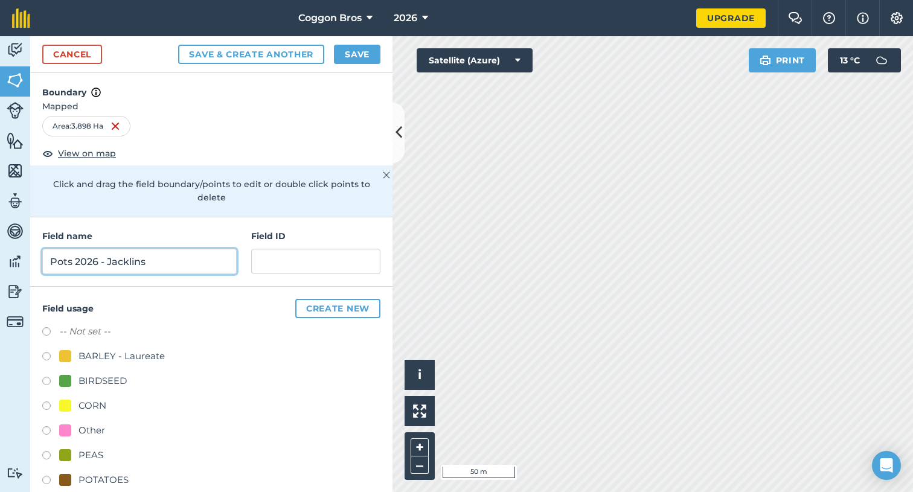
type input "Pots 2026 - Jacklins"
click at [44, 476] on label at bounding box center [50, 482] width 17 height 12
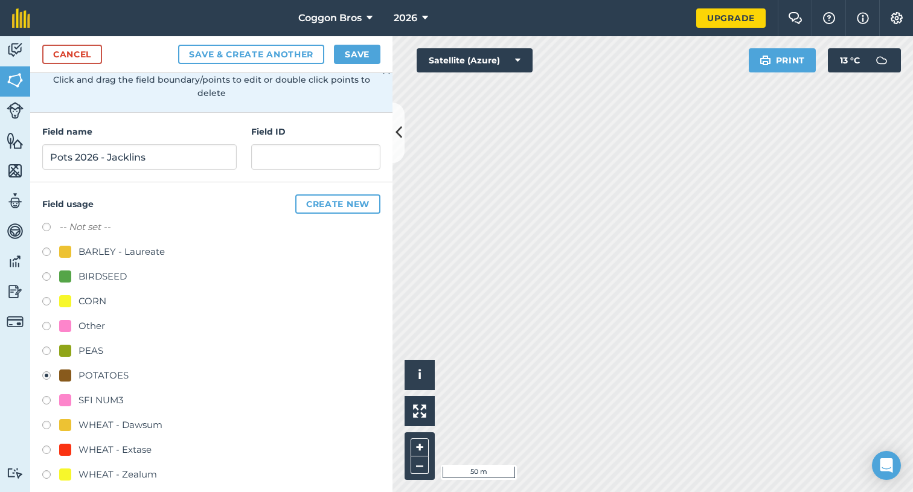
scroll to position [103, 0]
click at [286, 54] on button "Save & Create Another" at bounding box center [251, 54] width 146 height 19
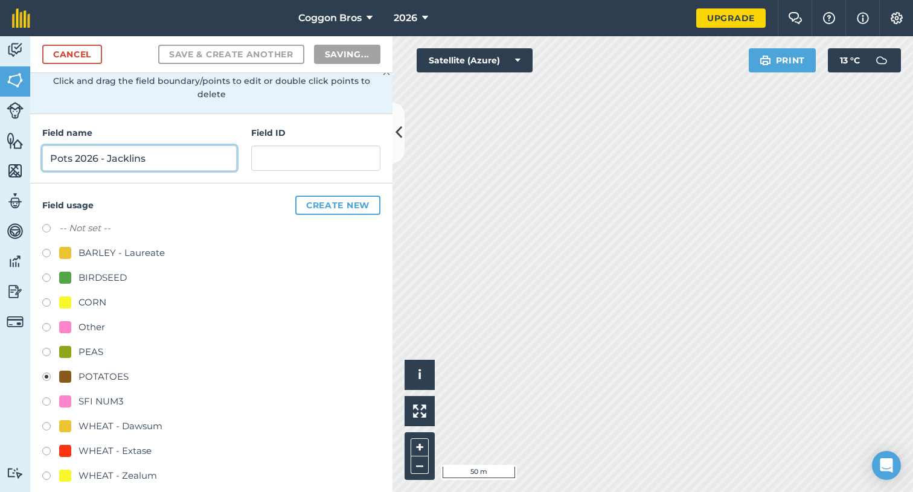
radio input "false"
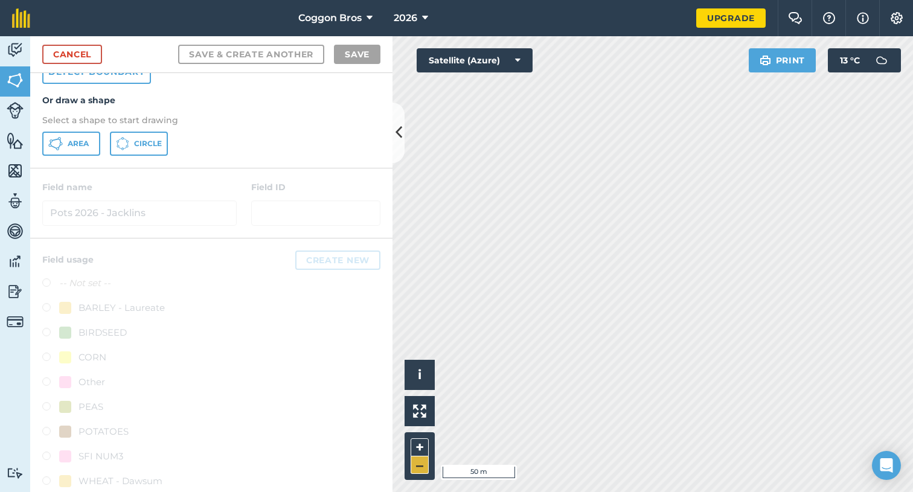
click at [421, 463] on button "–" at bounding box center [420, 466] width 18 height 18
click at [421, 443] on button "+" at bounding box center [420, 448] width 18 height 18
click at [78, 143] on span "Area" at bounding box center [78, 144] width 21 height 10
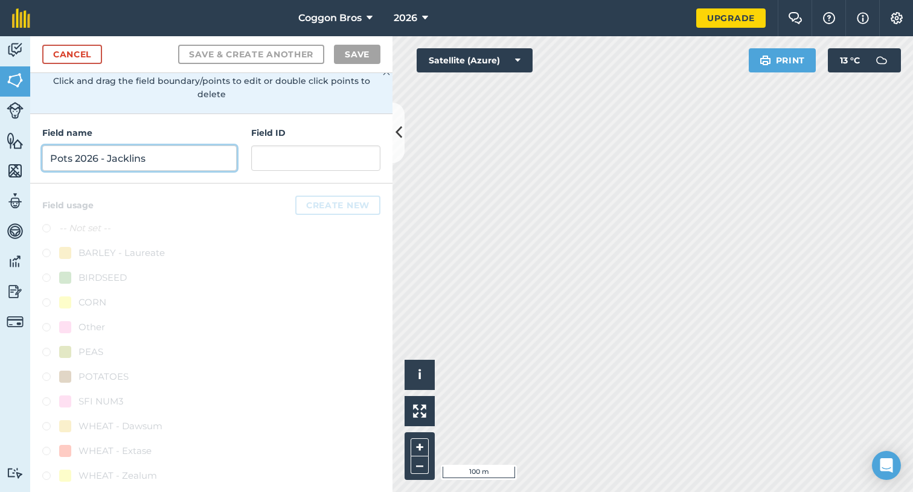
click at [156, 146] on input "Pots 2026 - Jacklins" at bounding box center [139, 158] width 195 height 25
type input "p"
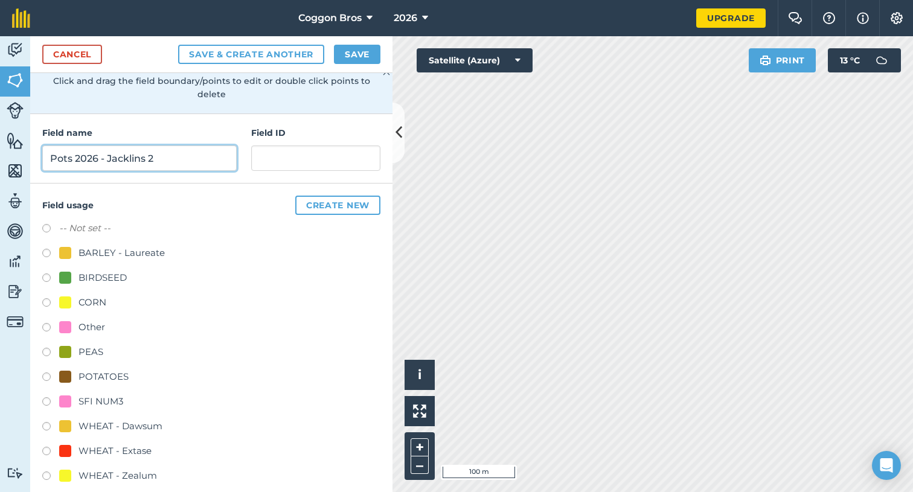
type input "Pots 2026 - Jacklins 2"
click at [47, 373] on label at bounding box center [50, 379] width 17 height 12
click at [288, 56] on button "Save & Create Another" at bounding box center [251, 54] width 146 height 19
radio input "false"
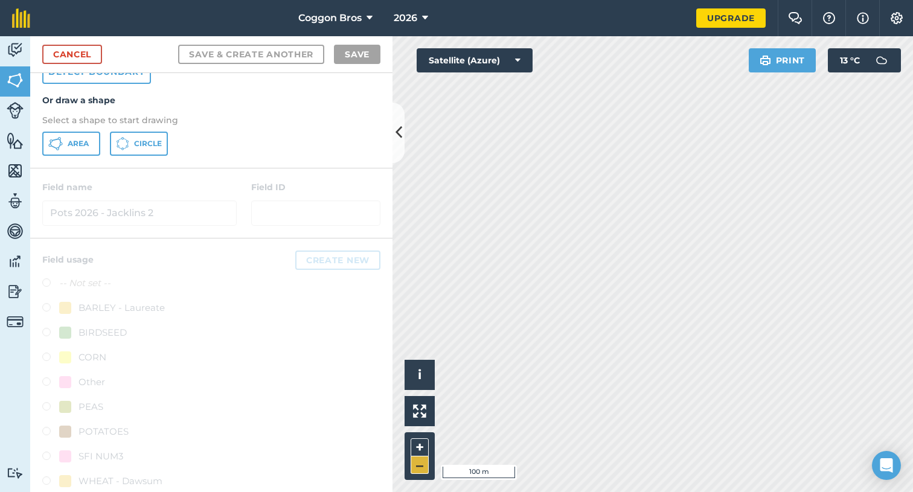
click at [417, 467] on button "–" at bounding box center [420, 466] width 18 height 18
click at [416, 446] on button "+" at bounding box center [420, 448] width 18 height 18
click at [88, 136] on button "Area" at bounding box center [71, 144] width 58 height 24
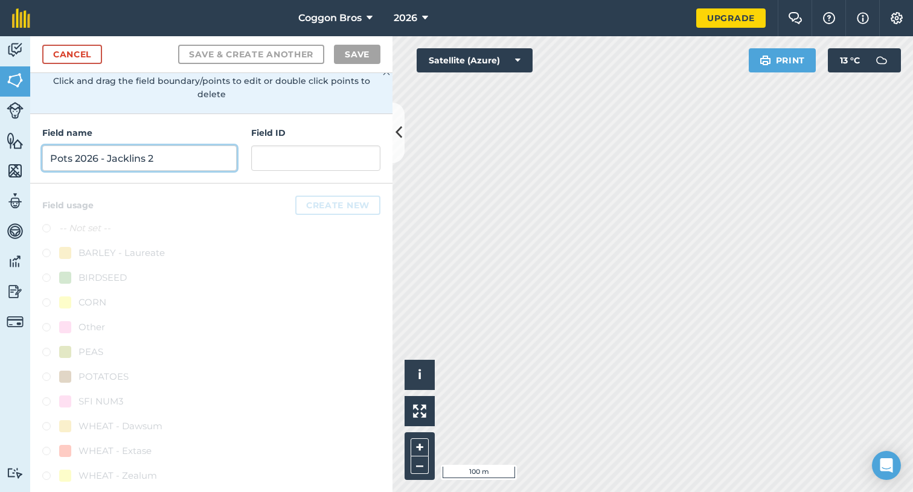
click at [169, 146] on input "Pots 2026 - Jacklins 2" at bounding box center [139, 158] width 195 height 25
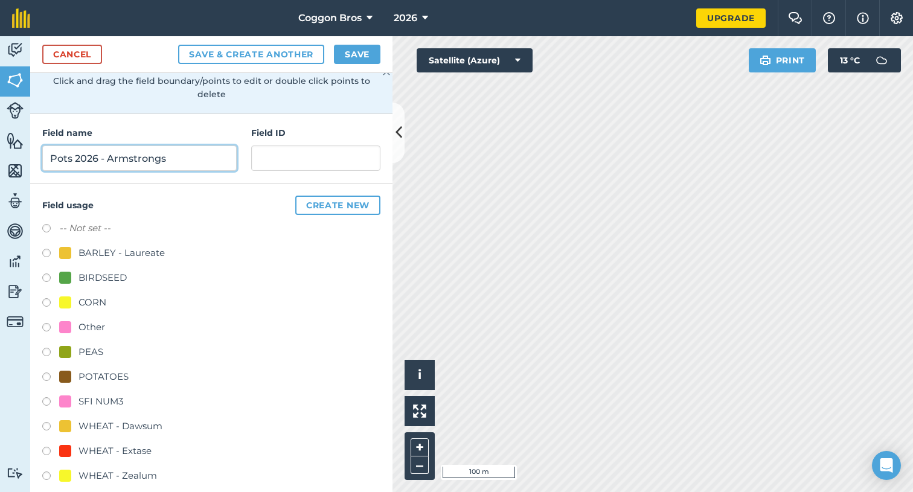
type input "Pots 2026 - Armstrongs"
click at [47, 373] on label at bounding box center [50, 379] width 17 height 12
click at [262, 58] on button "Save & Create Another" at bounding box center [251, 54] width 146 height 19
radio input "false"
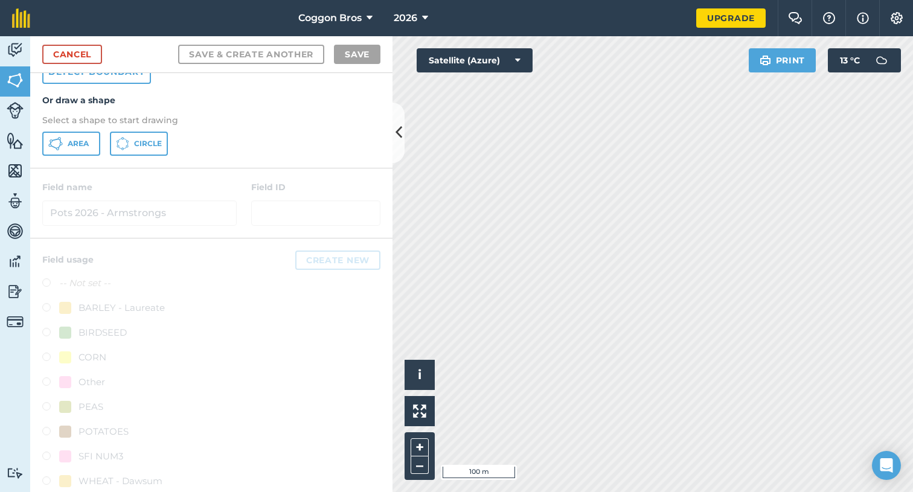
click at [83, 143] on span "Area" at bounding box center [78, 144] width 21 height 10
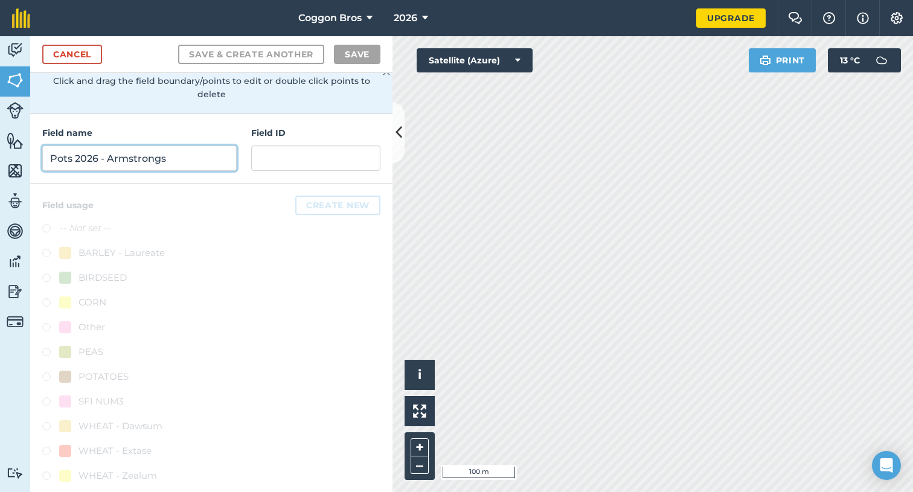
click at [155, 146] on input "Pots 2026 - Armstrongs" at bounding box center [139, 158] width 195 height 25
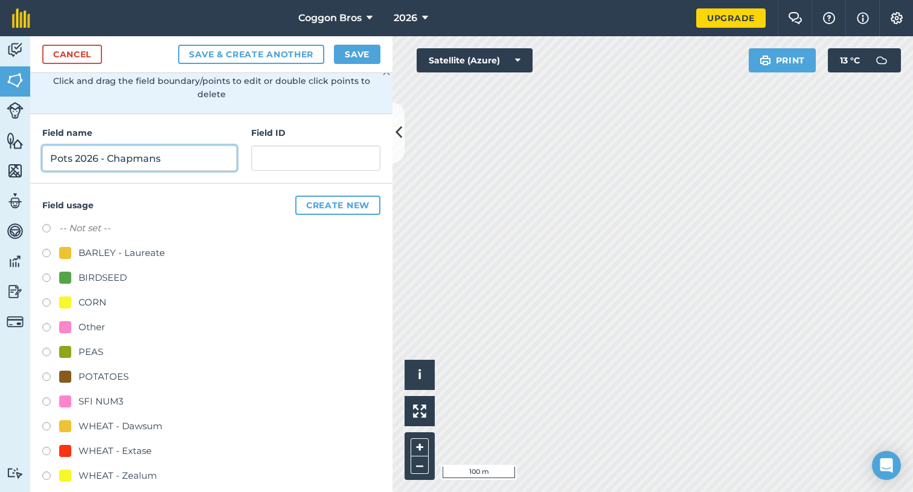
type input "Pots 2026 - Chapmans"
click at [49, 373] on label at bounding box center [50, 379] width 17 height 12
click at [239, 60] on button "Save & Create Another" at bounding box center [251, 54] width 146 height 19
radio input "false"
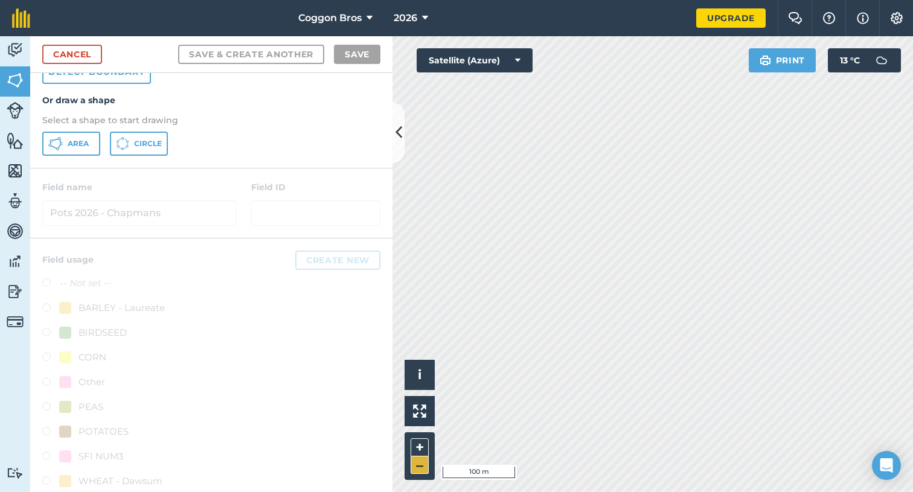
click at [419, 465] on button "–" at bounding box center [420, 466] width 18 height 18
click at [423, 446] on button "+" at bounding box center [420, 448] width 18 height 18
click at [82, 144] on span "Area" at bounding box center [78, 144] width 21 height 10
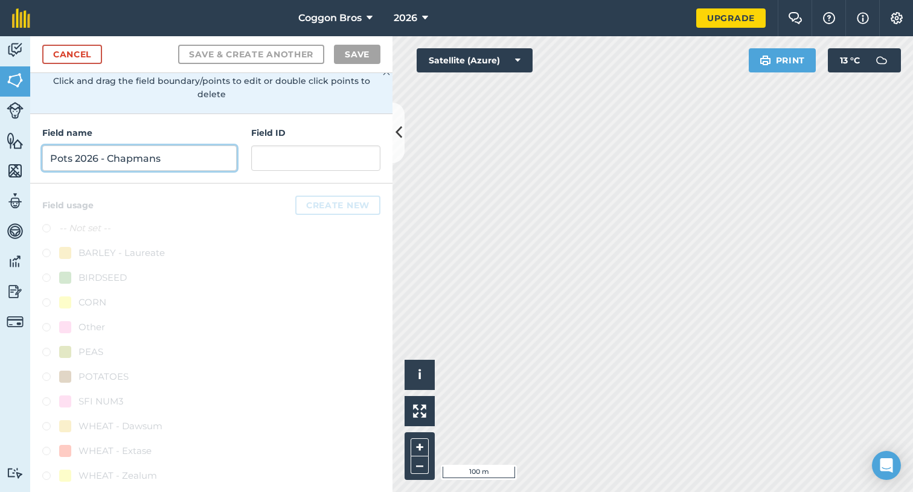
click at [159, 146] on input "Pots 2026 - Chapmans" at bounding box center [139, 158] width 195 height 25
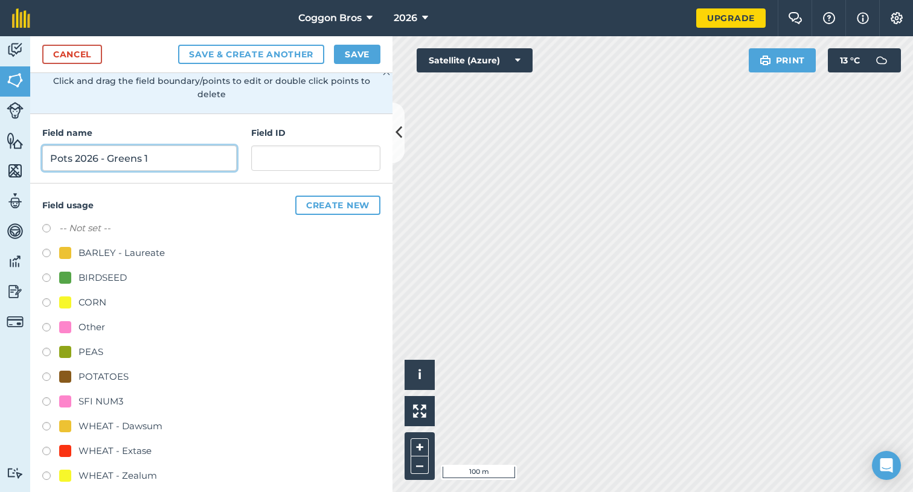
type input "Pots 2026 - Greens 1"
click at [49, 373] on label at bounding box center [50, 379] width 17 height 12
click at [260, 62] on button "Save & Create Another" at bounding box center [251, 54] width 146 height 19
radio input "false"
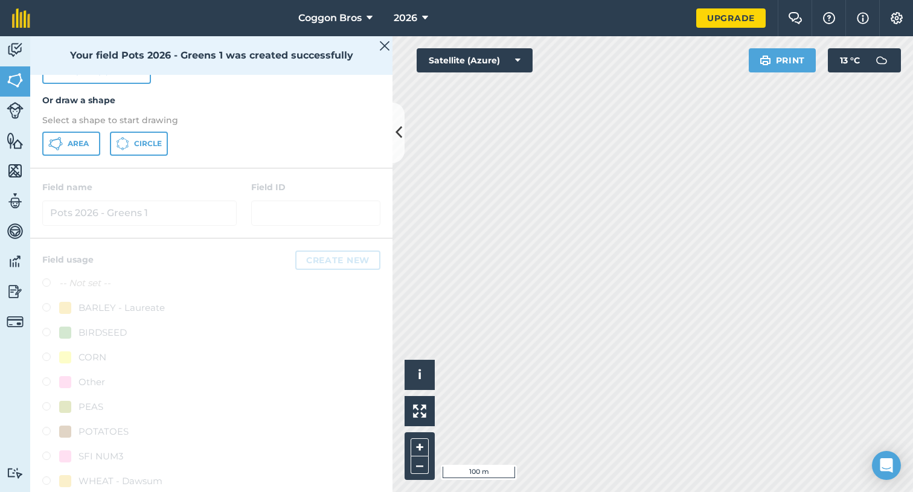
click at [85, 135] on button "Area" at bounding box center [71, 144] width 58 height 24
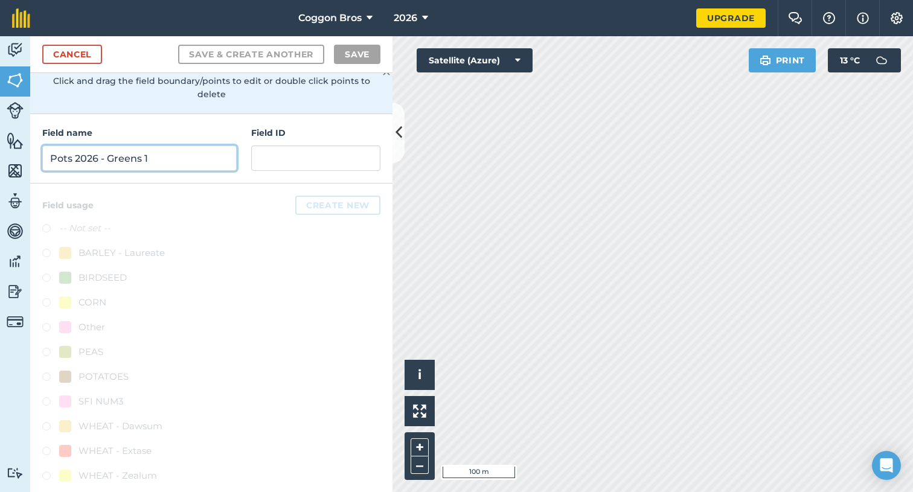
click at [184, 146] on input "Pots 2026 - Greens 1" at bounding box center [139, 158] width 195 height 25
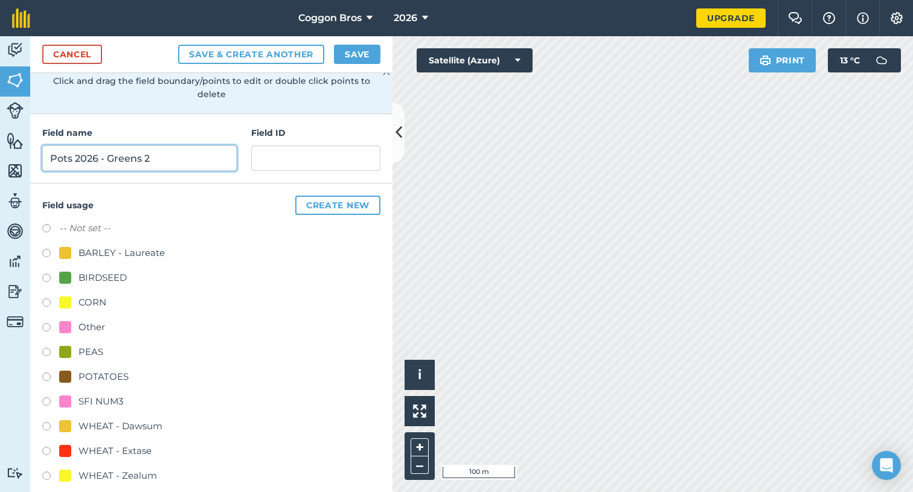
type input "Pots 2026 - Greens 2"
click at [47, 373] on label at bounding box center [50, 379] width 17 height 12
click at [283, 56] on button "Save & Create Another" at bounding box center [251, 54] width 146 height 19
radio input "false"
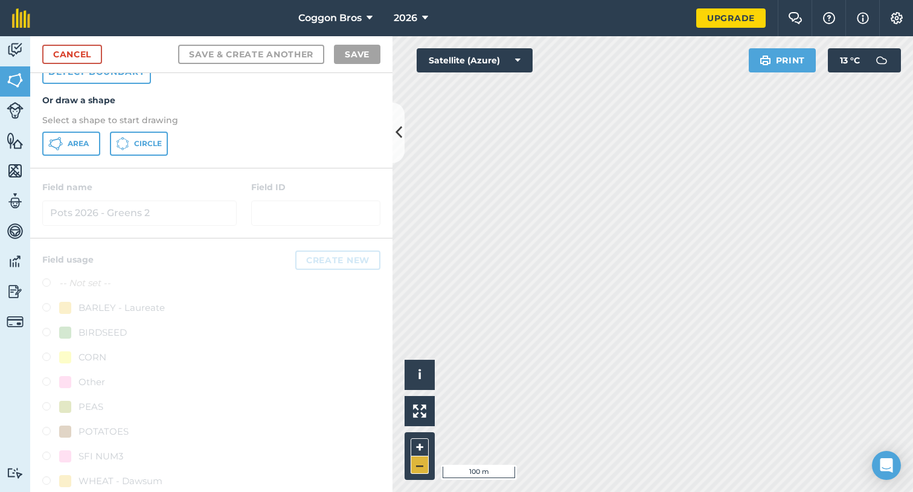
click at [420, 471] on button "–" at bounding box center [420, 466] width 18 height 18
click at [425, 440] on button "+" at bounding box center [420, 448] width 18 height 18
click at [423, 442] on button "+" at bounding box center [420, 448] width 18 height 18
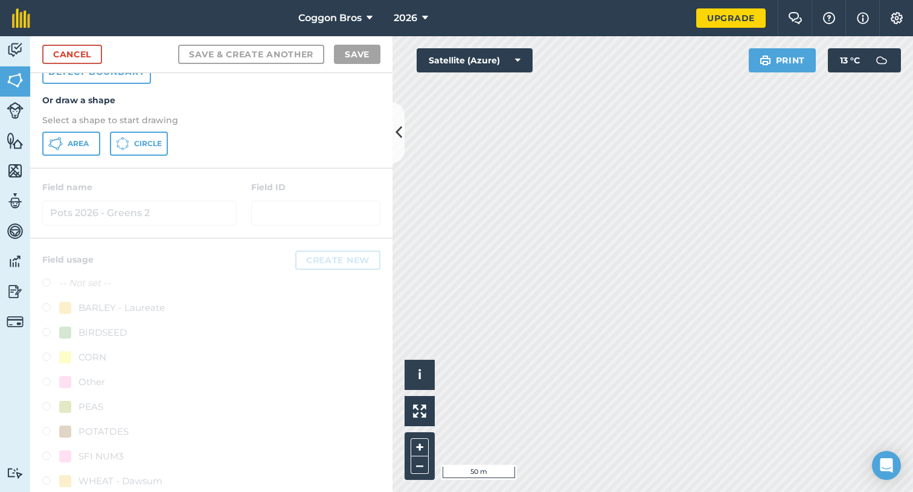
click at [85, 136] on button "Area" at bounding box center [71, 144] width 58 height 24
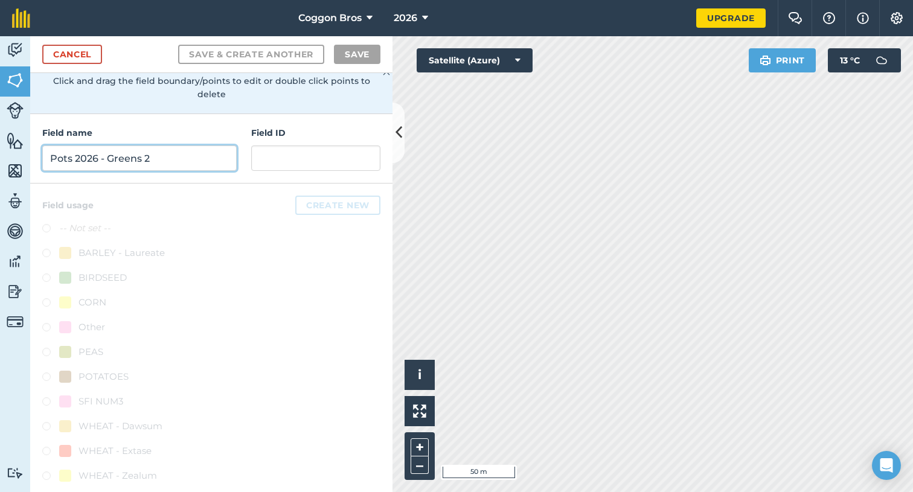
click at [155, 147] on input "Pots 2026 - Greens 2" at bounding box center [139, 158] width 195 height 25
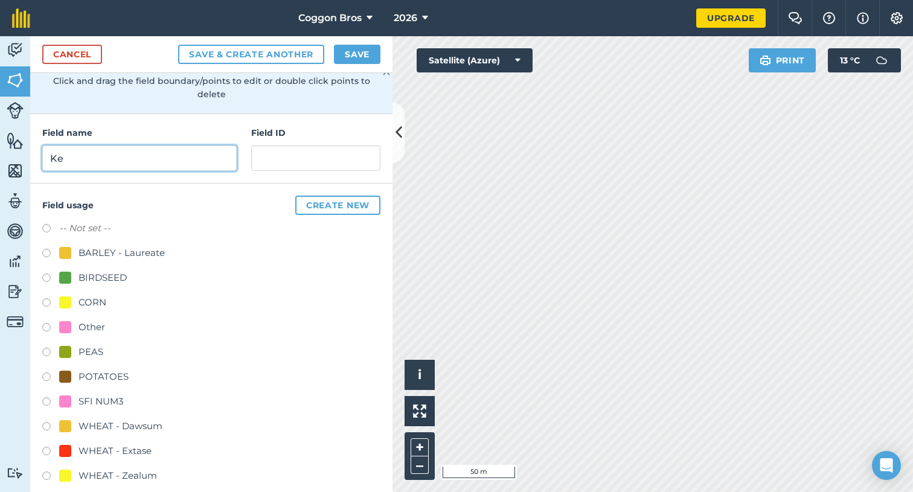
type input "K"
type input "Pots 2026 - Kelseys"
click at [45, 373] on label at bounding box center [50, 379] width 17 height 12
click at [250, 60] on button "Save & Create Another" at bounding box center [251, 54] width 146 height 19
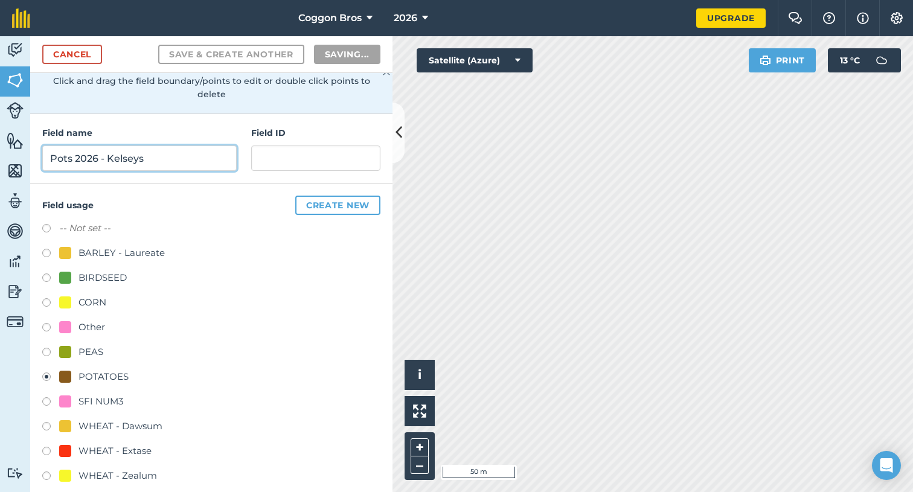
radio input "false"
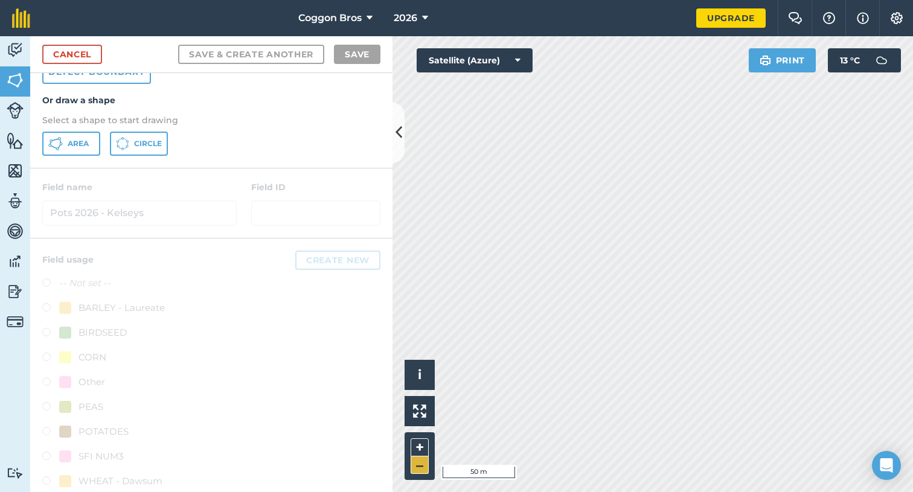
click at [422, 466] on button "–" at bounding box center [420, 466] width 18 height 18
click at [420, 472] on button "–" at bounding box center [420, 466] width 18 height 18
click at [83, 49] on link "Cancel" at bounding box center [72, 54] width 60 height 19
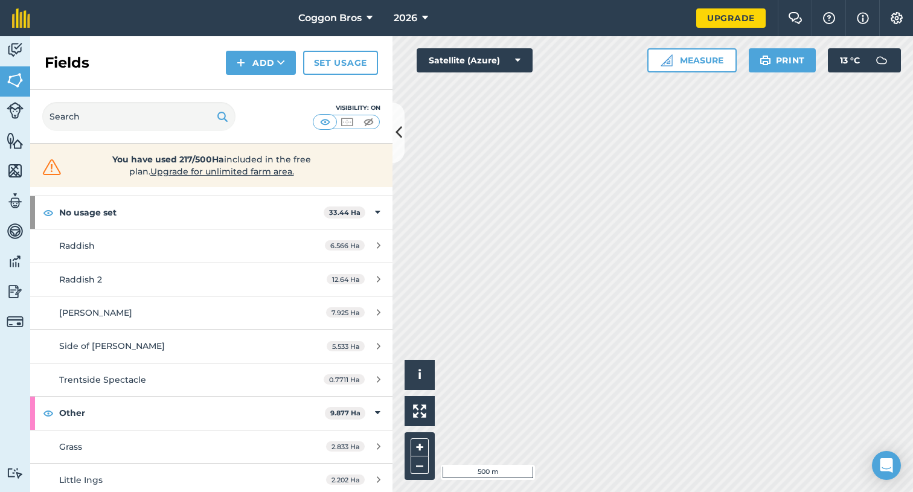
scroll to position [48, 0]
click at [225, 277] on div "Raddish 2" at bounding box center [172, 278] width 227 height 13
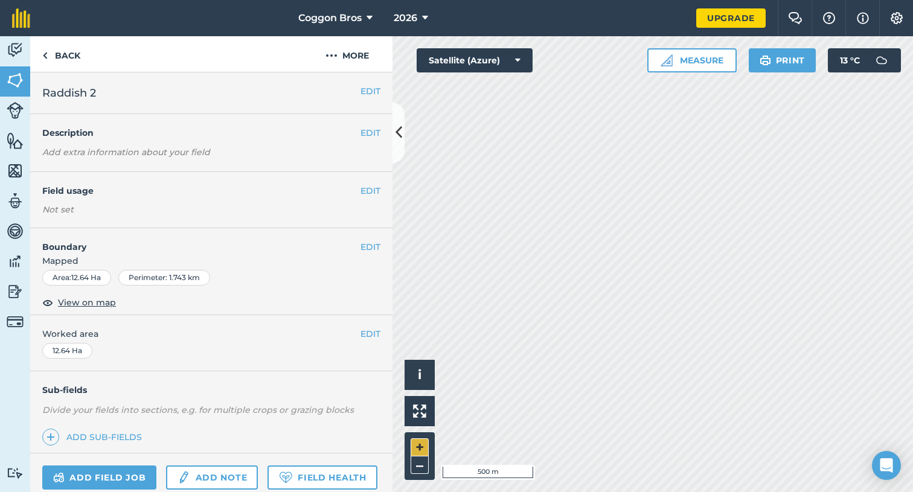
click at [423, 442] on button "+" at bounding box center [420, 448] width 18 height 18
click at [376, 132] on button "EDIT" at bounding box center [371, 132] width 20 height 13
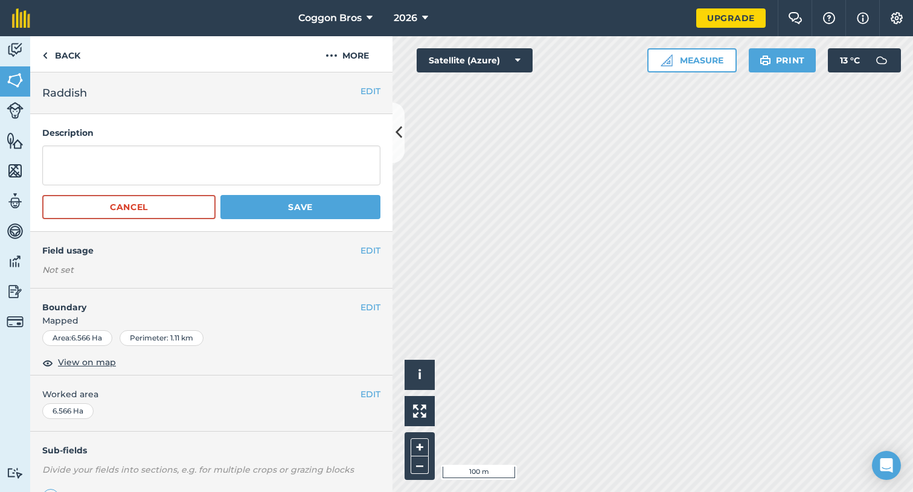
click at [367, 89] on button "EDIT" at bounding box center [371, 91] width 20 height 13
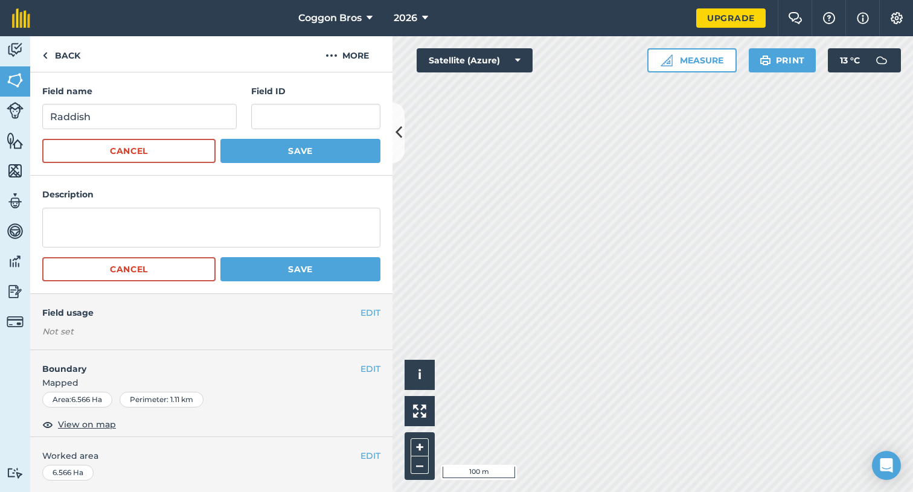
click at [367, 306] on button "EDIT" at bounding box center [371, 312] width 20 height 13
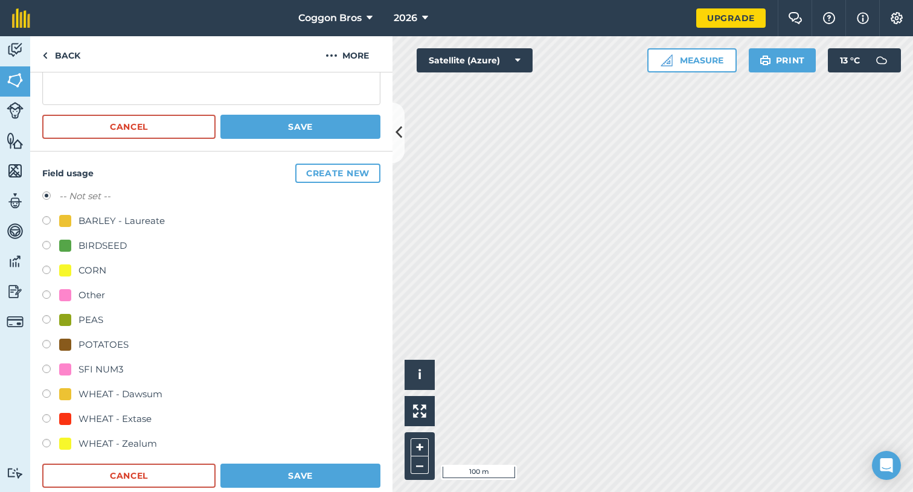
scroll to position [148, 0]
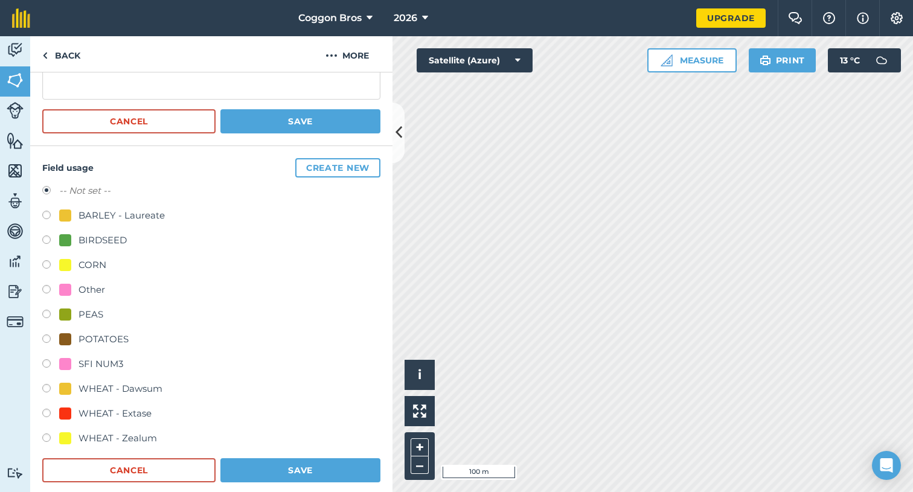
click at [326, 162] on button "Create new" at bounding box center [337, 167] width 85 height 19
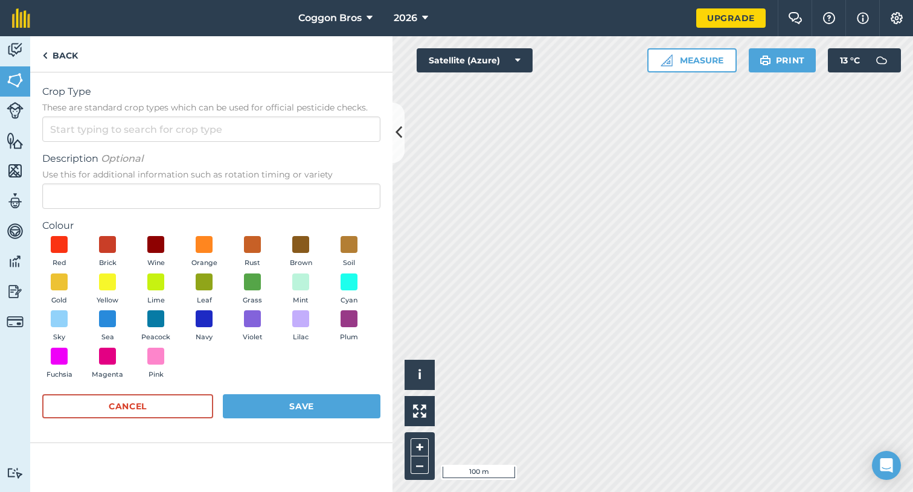
click at [226, 181] on div "Description Optional Use this for additional information such as rotation timin…" at bounding box center [211, 180] width 338 height 57
click at [225, 211] on form "Crop Type These are standard crop types which can be used for official pesticid…" at bounding box center [211, 258] width 338 height 346
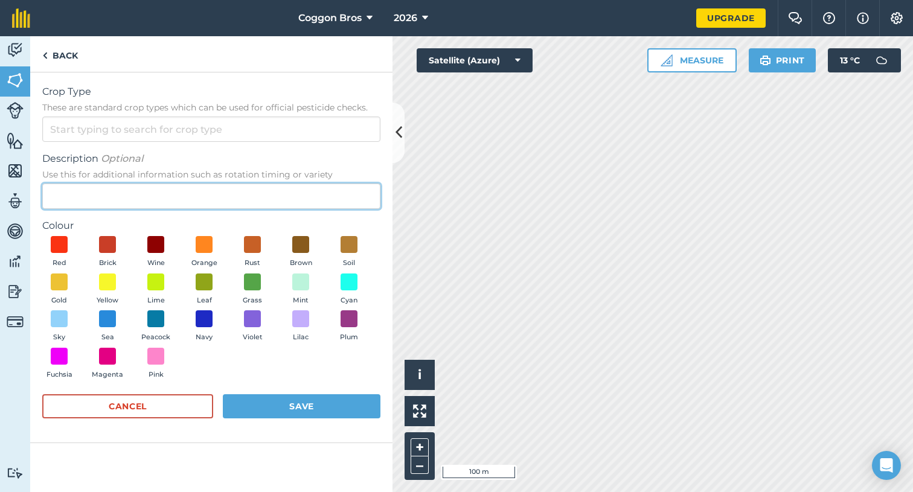
click at [234, 198] on input "Description Optional Use this for additional information such as rotation timin…" at bounding box center [211, 196] width 338 height 25
type input "C"
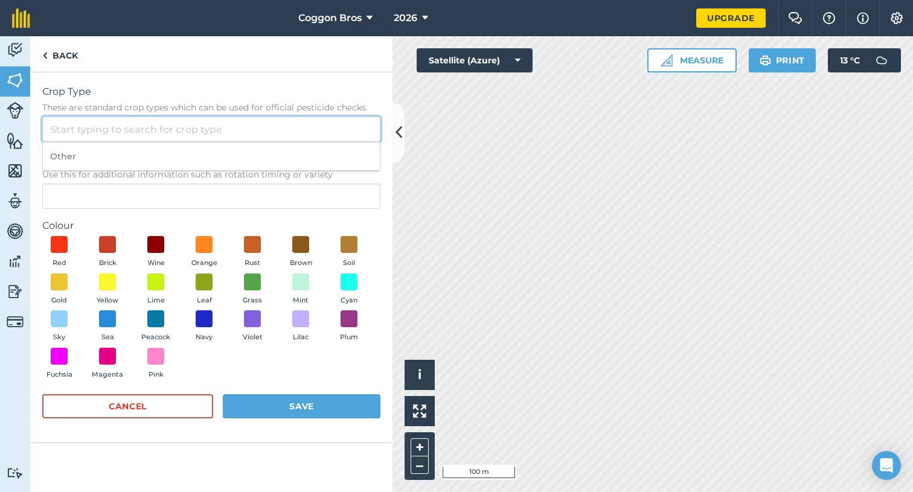
click at [263, 130] on input "Crop Type These are standard crop types which can be used for official pesticid…" at bounding box center [211, 129] width 338 height 25
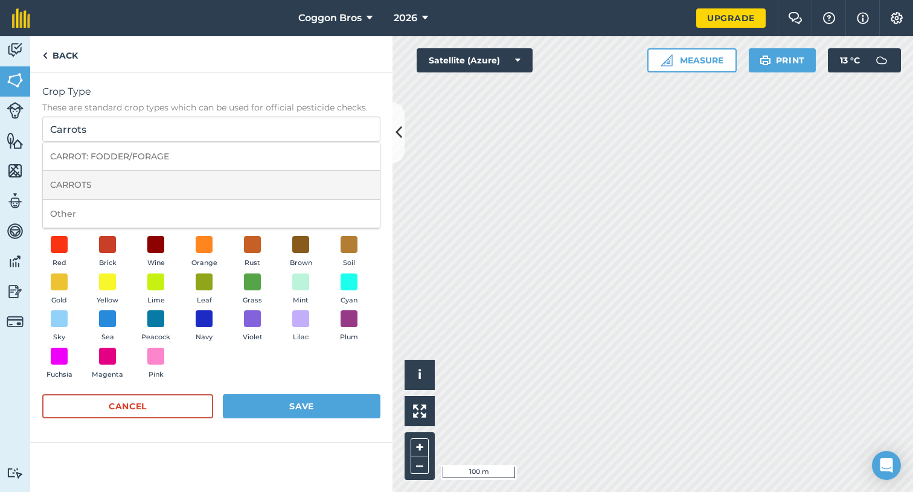
click at [196, 183] on li "CARROTS" at bounding box center [211, 185] width 337 height 28
type input "CARROTS"
click at [202, 240] on span at bounding box center [204, 245] width 19 height 19
click at [266, 408] on button "Save" at bounding box center [302, 406] width 158 height 24
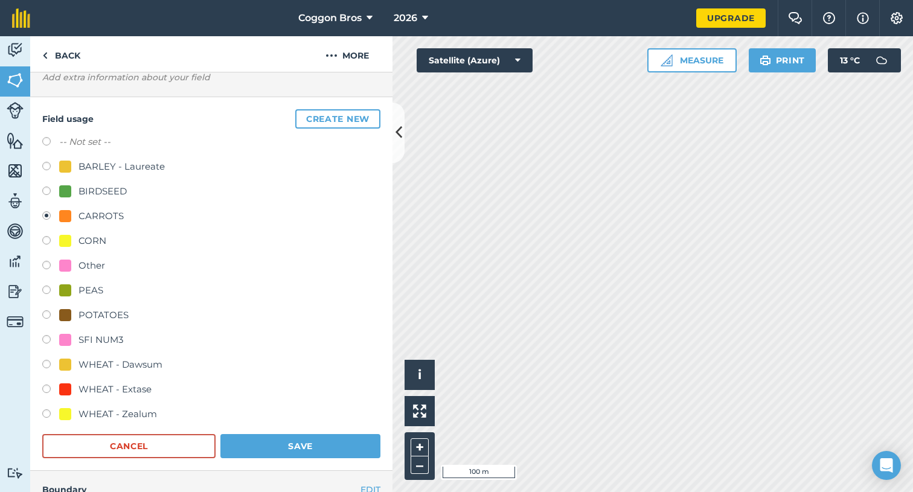
scroll to position [84, 0]
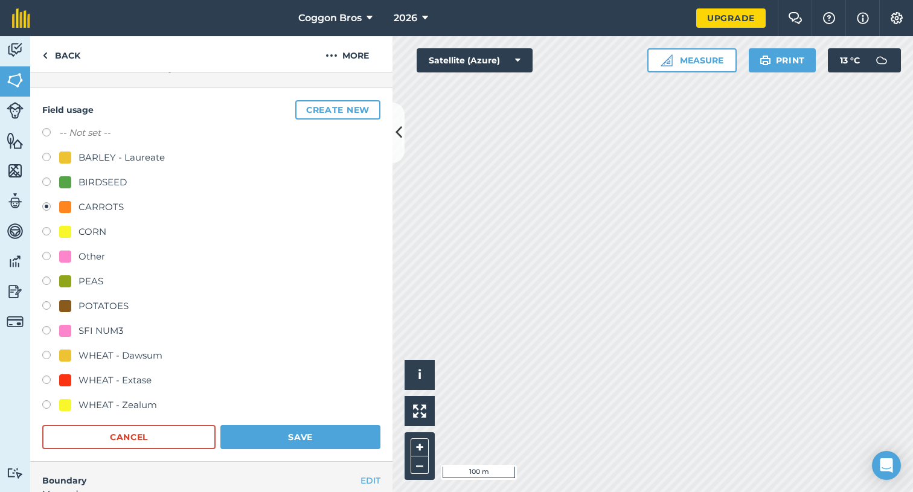
click at [287, 442] on button "Save" at bounding box center [301, 437] width 160 height 24
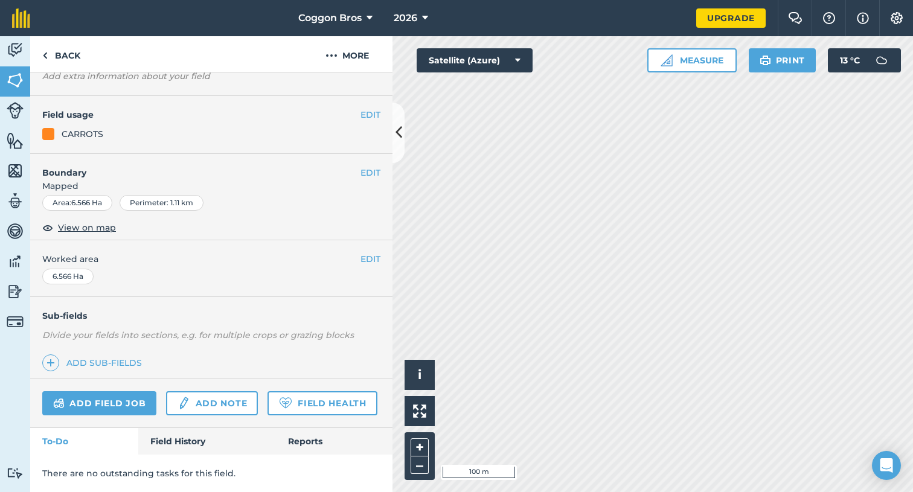
scroll to position [74, 0]
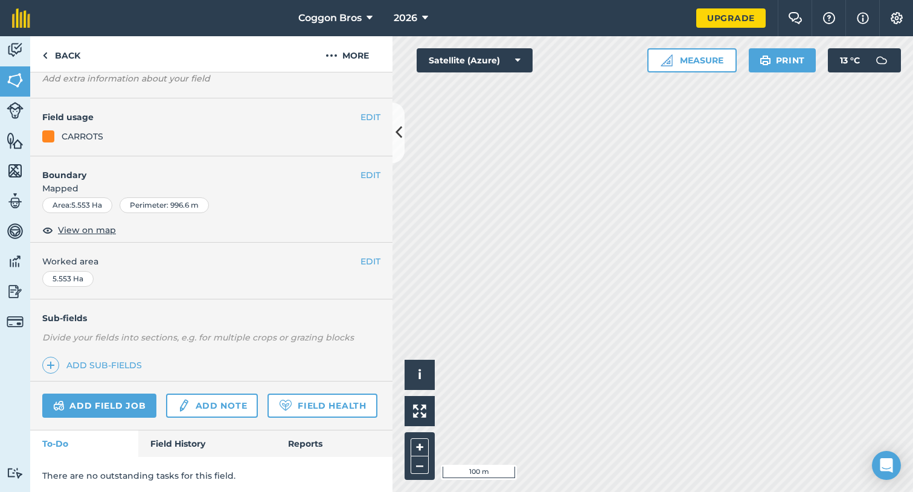
click at [375, 119] on button "EDIT" at bounding box center [371, 117] width 20 height 13
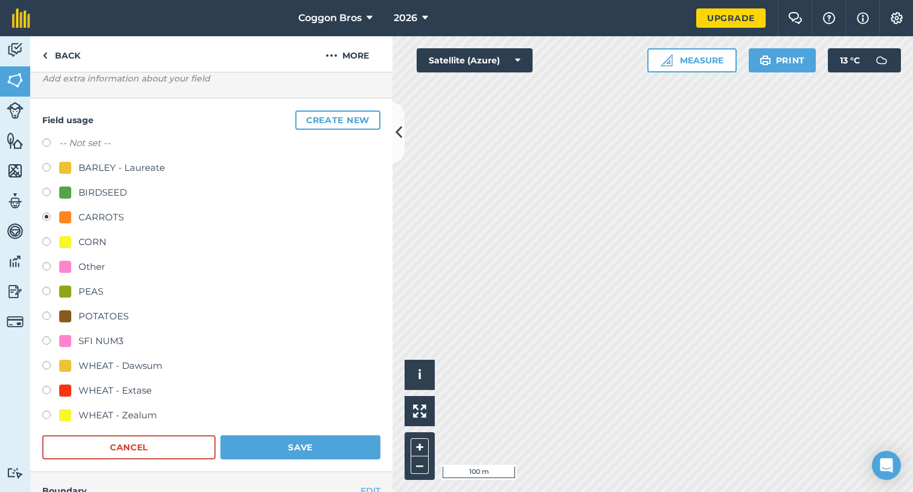
click at [48, 342] on label at bounding box center [50, 342] width 17 height 12
radio input "true"
radio input "false"
click at [304, 443] on button "Save" at bounding box center [301, 448] width 160 height 24
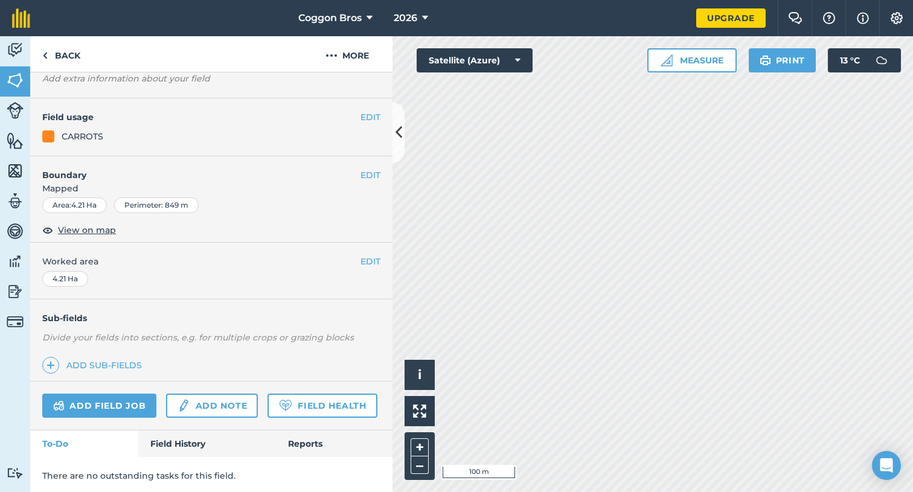
click at [372, 117] on button "EDIT" at bounding box center [371, 117] width 20 height 13
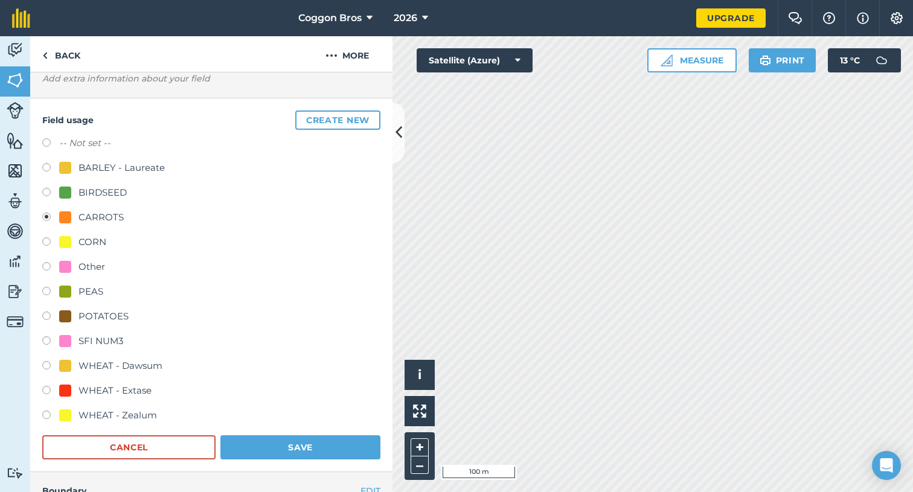
click at [52, 340] on label at bounding box center [50, 342] width 17 height 12
radio input "true"
radio input "false"
click at [278, 448] on button "Save" at bounding box center [301, 448] width 160 height 24
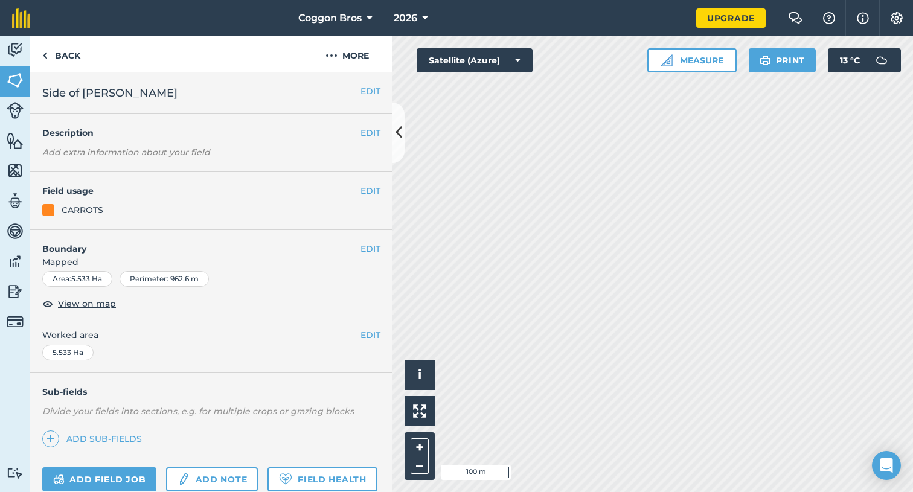
click at [375, 190] on button "EDIT" at bounding box center [371, 190] width 20 height 13
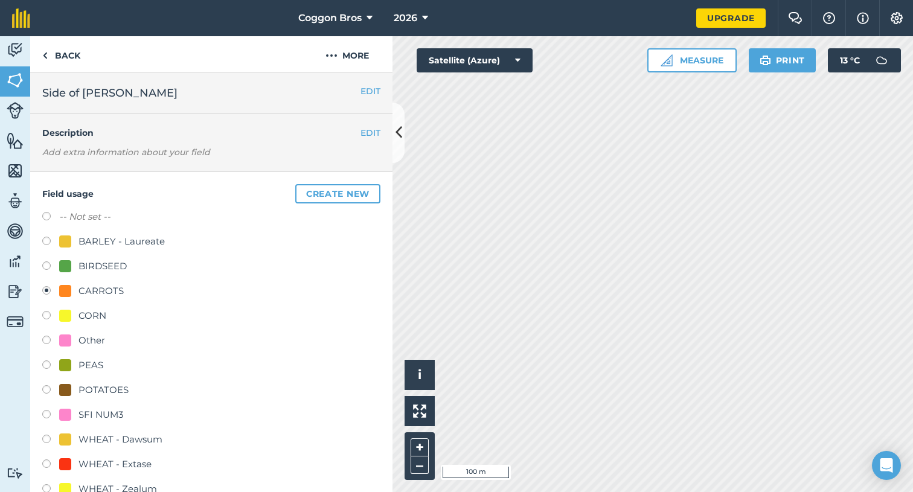
click at [50, 411] on label at bounding box center [50, 416] width 17 height 12
radio input "true"
radio input "false"
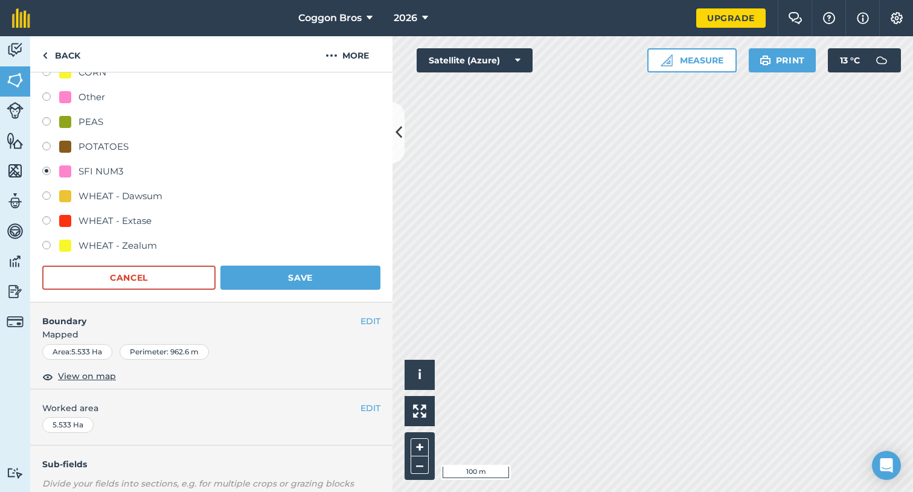
scroll to position [366, 0]
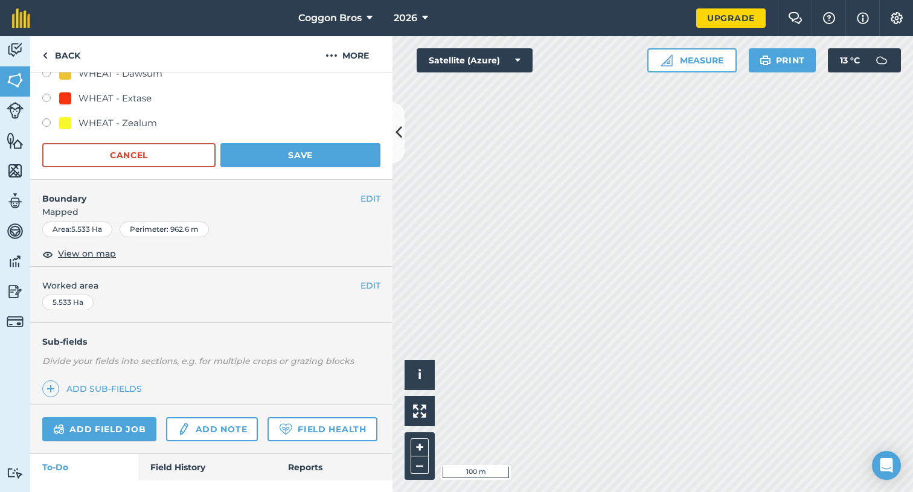
click at [309, 150] on button "Save" at bounding box center [301, 155] width 160 height 24
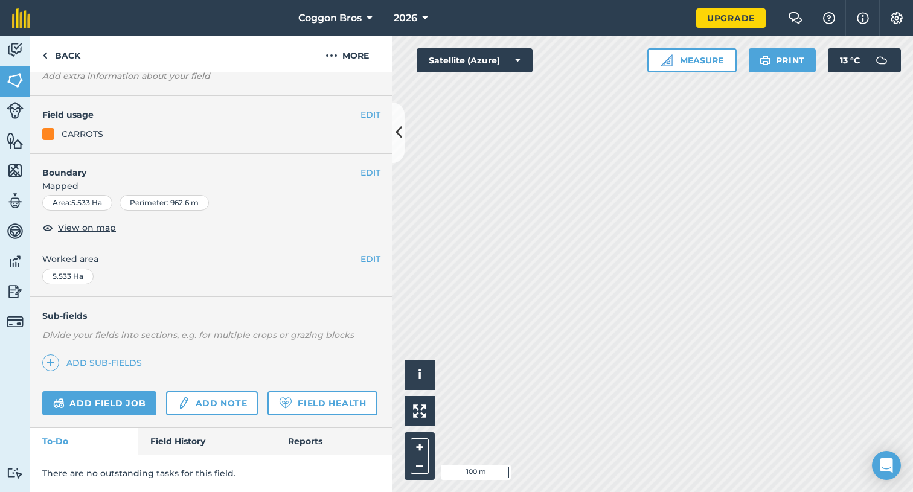
scroll to position [74, 0]
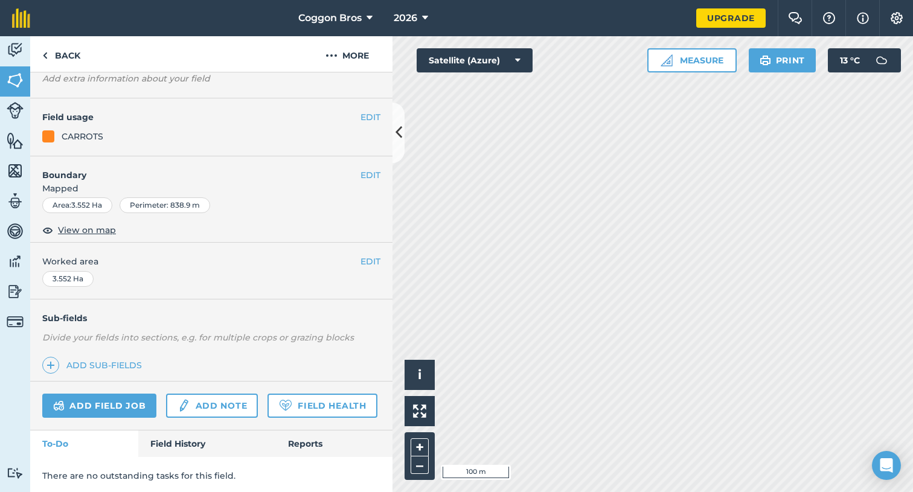
click at [369, 112] on button "EDIT" at bounding box center [371, 117] width 20 height 13
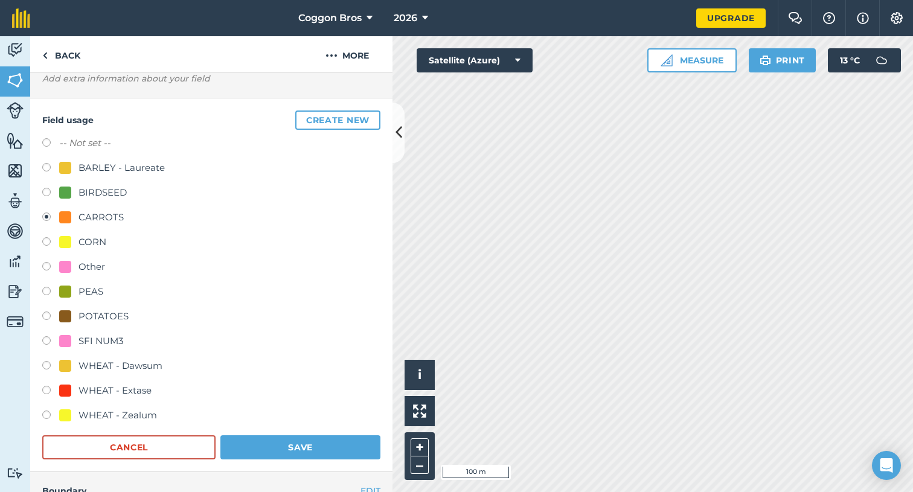
click at [48, 341] on label at bounding box center [50, 342] width 17 height 12
radio input "true"
radio input "false"
click at [283, 442] on button "Save" at bounding box center [301, 448] width 160 height 24
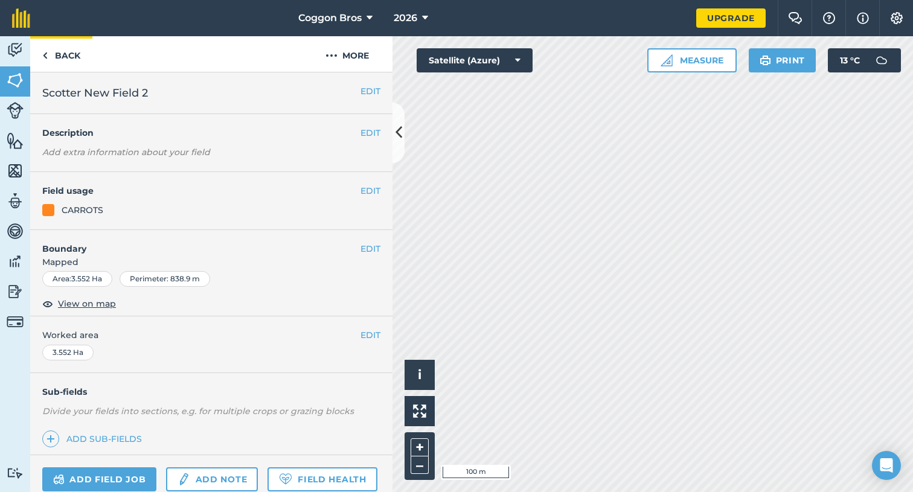
click at [55, 54] on link "Back" at bounding box center [61, 54] width 62 height 36
click at [79, 57] on link "Back" at bounding box center [61, 54] width 62 height 36
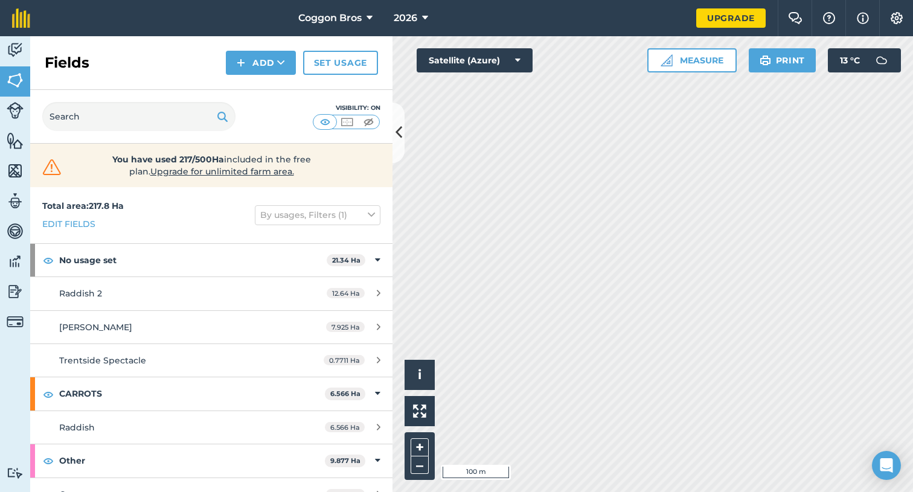
scroll to position [21, 0]
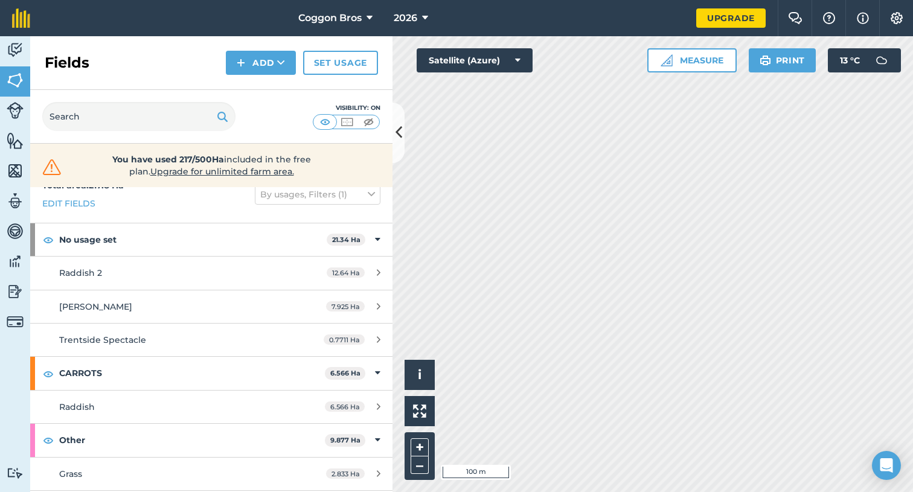
click at [268, 269] on div "Raddish 2" at bounding box center [172, 272] width 227 height 13
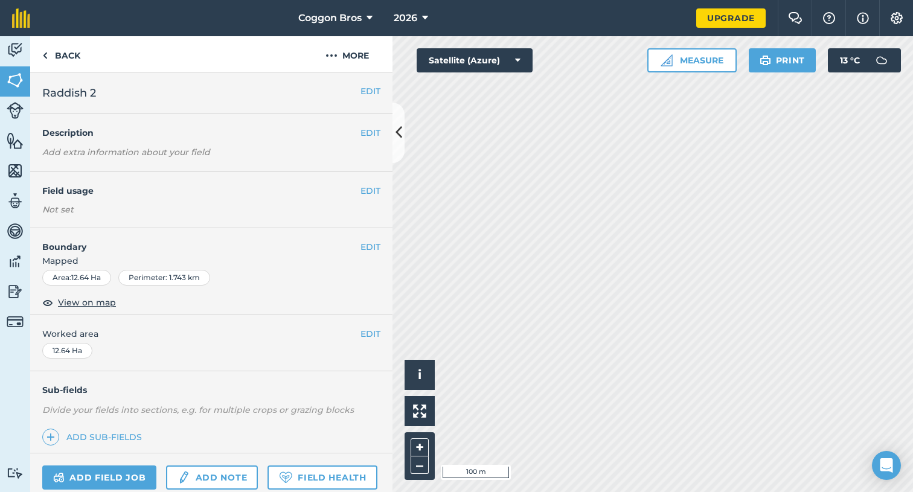
click at [370, 190] on button "EDIT" at bounding box center [371, 190] width 20 height 13
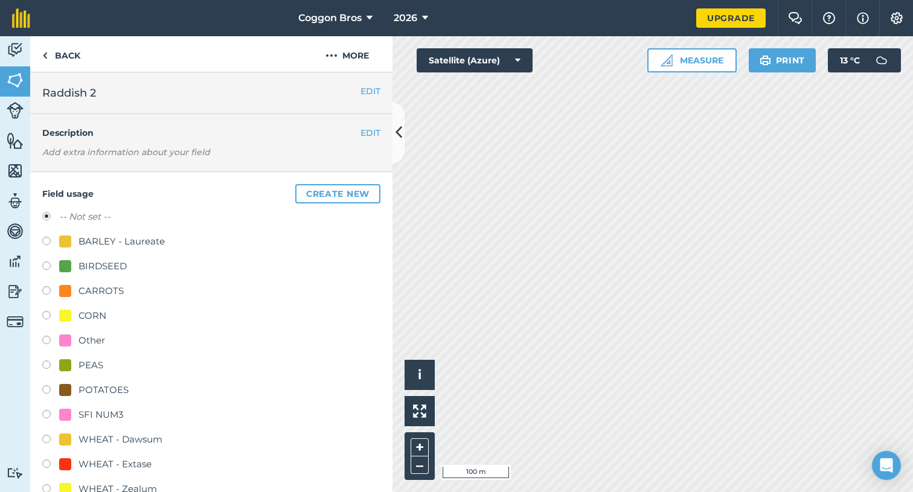
click at [50, 414] on label at bounding box center [50, 416] width 17 height 12
radio input "true"
radio input "false"
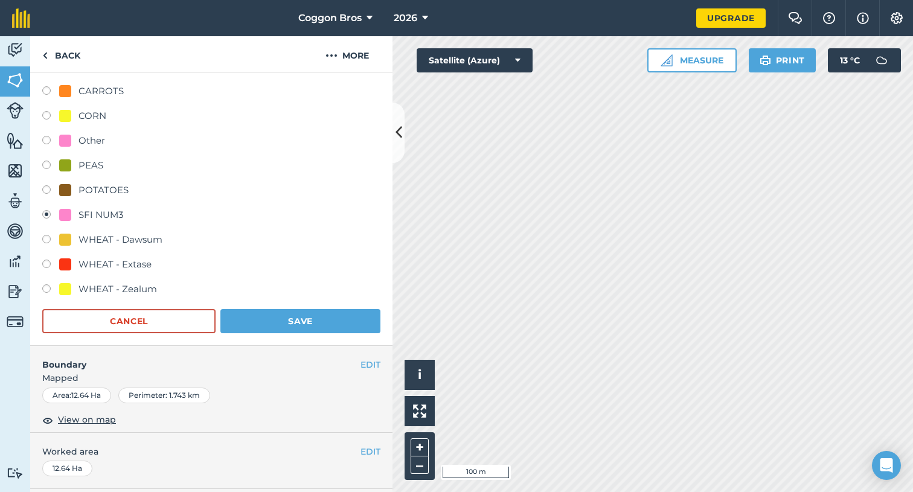
click at [276, 322] on button "Save" at bounding box center [301, 321] width 160 height 24
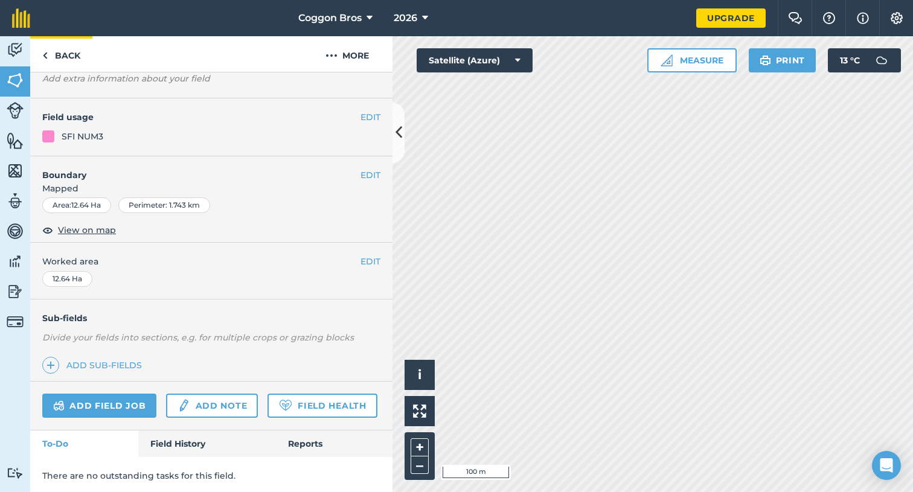
click at [54, 48] on link "Back" at bounding box center [61, 54] width 62 height 36
click at [66, 60] on link "Back" at bounding box center [61, 54] width 62 height 36
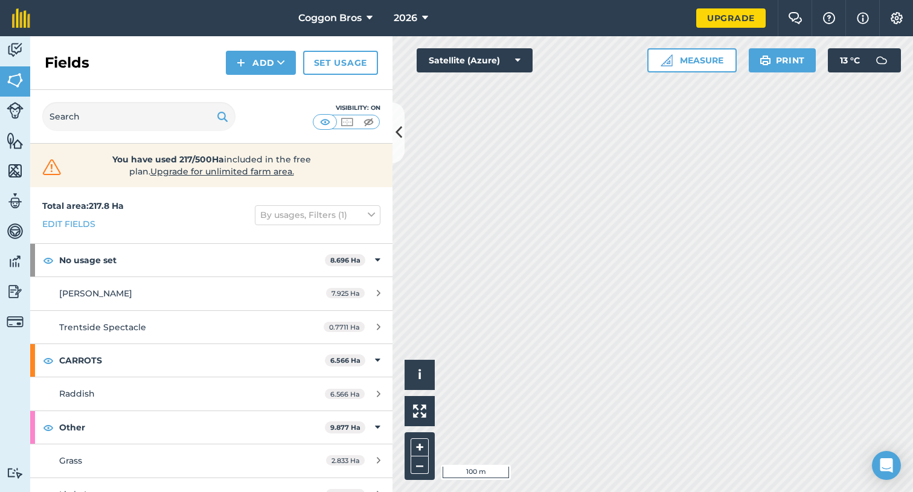
click at [115, 326] on span "Trentside Spectacle" at bounding box center [102, 327] width 87 height 11
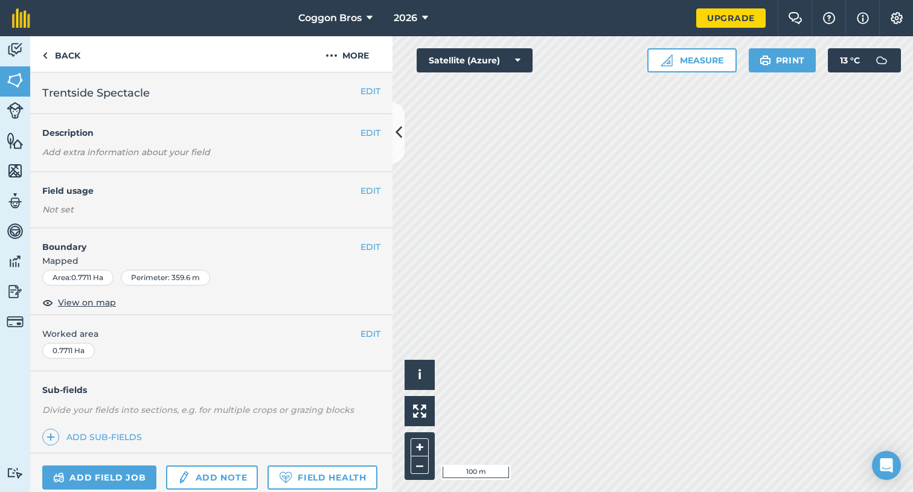
click at [367, 193] on button "EDIT" at bounding box center [371, 190] width 20 height 13
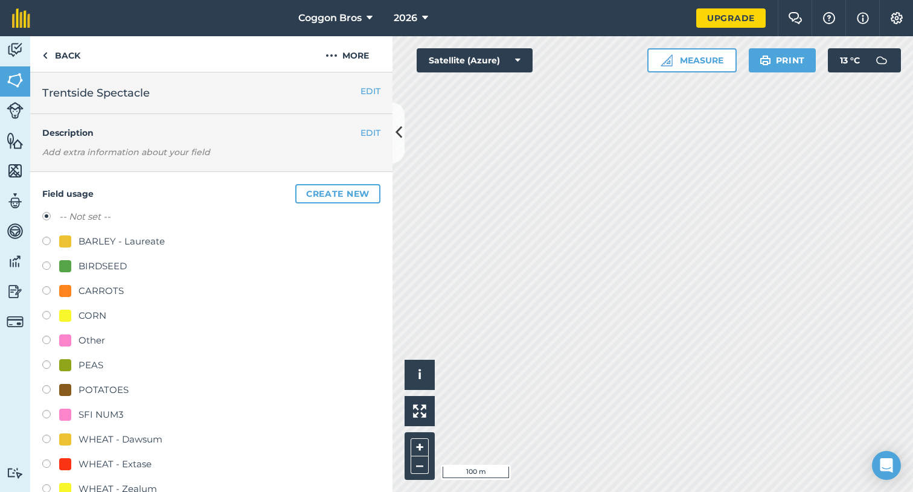
click at [45, 416] on label at bounding box center [50, 416] width 17 height 12
radio input "true"
radio input "false"
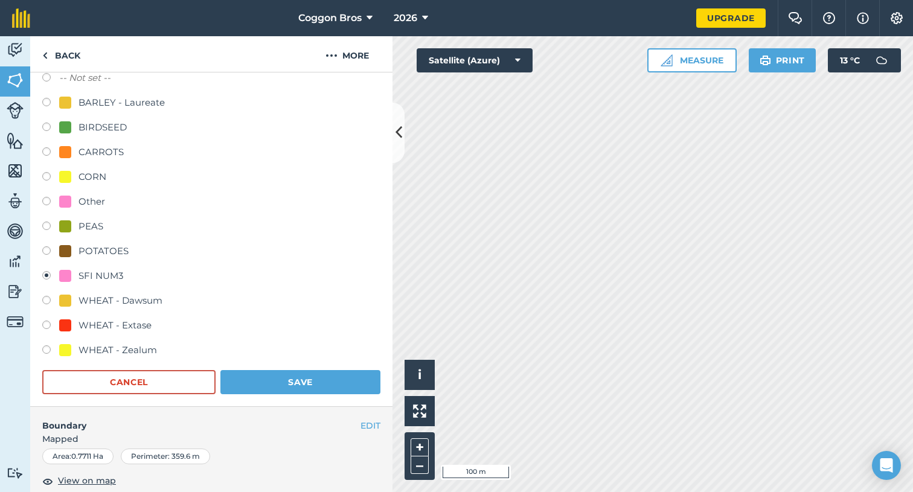
scroll to position [288, 0]
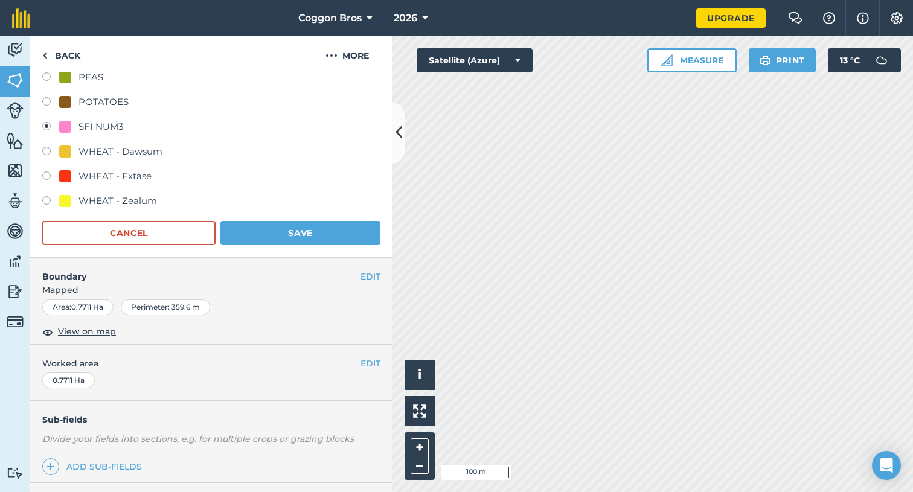
click at [271, 234] on button "Save" at bounding box center [301, 233] width 160 height 24
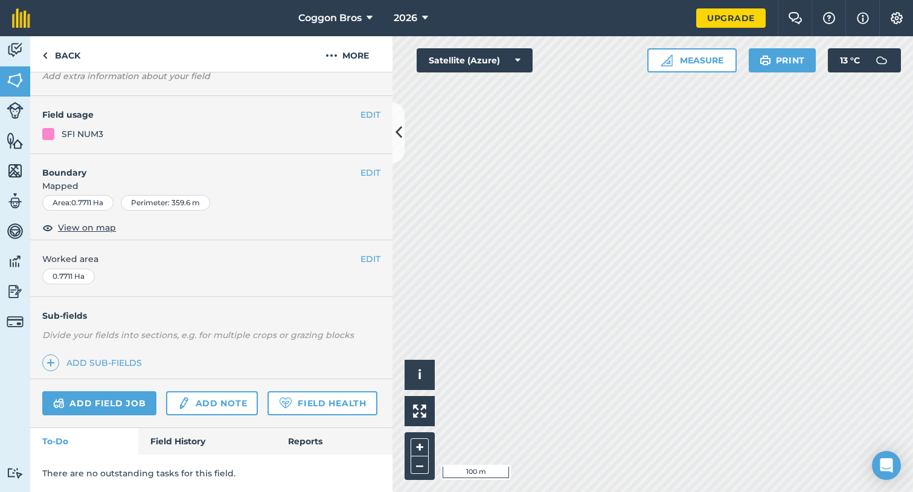
scroll to position [74, 0]
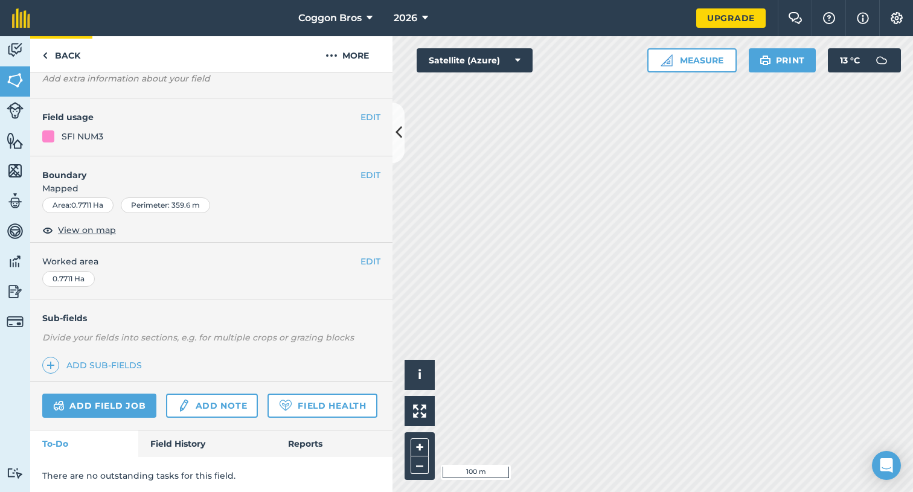
click at [60, 55] on link "Back" at bounding box center [61, 54] width 62 height 36
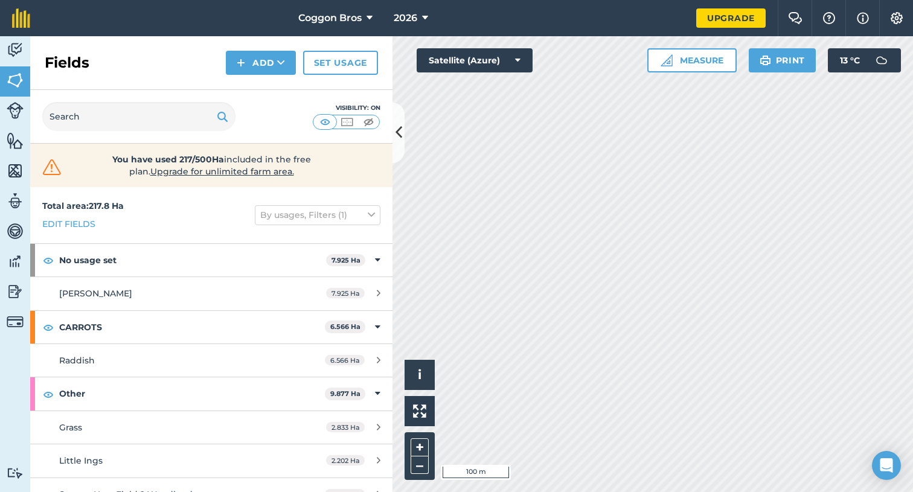
click at [164, 292] on div "[PERSON_NAME]" at bounding box center [172, 293] width 227 height 13
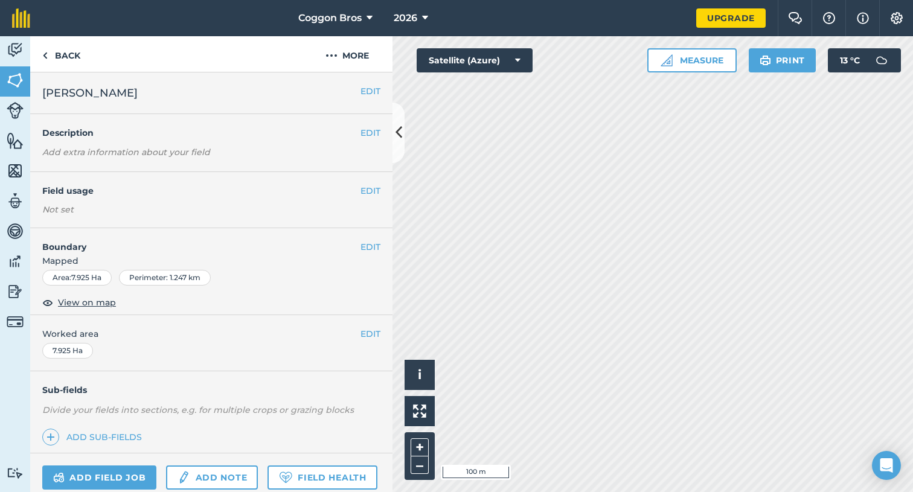
click at [368, 192] on button "EDIT" at bounding box center [371, 190] width 20 height 13
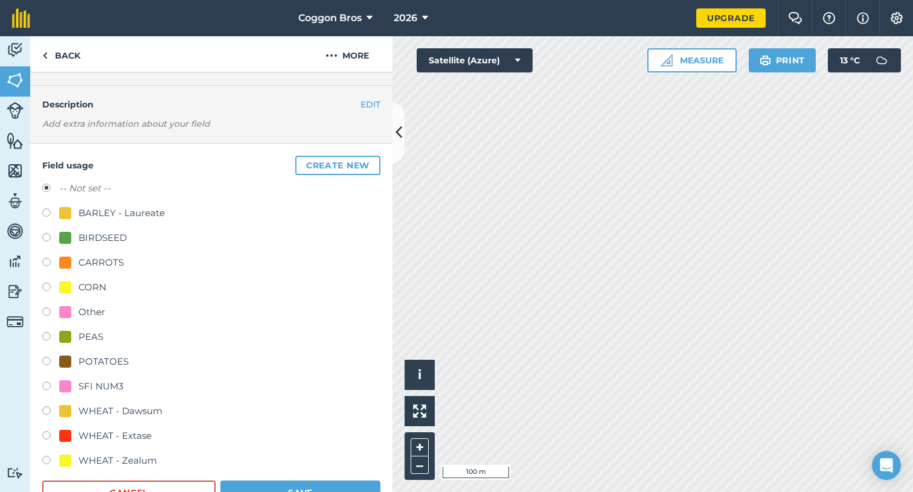
scroll to position [36, 0]
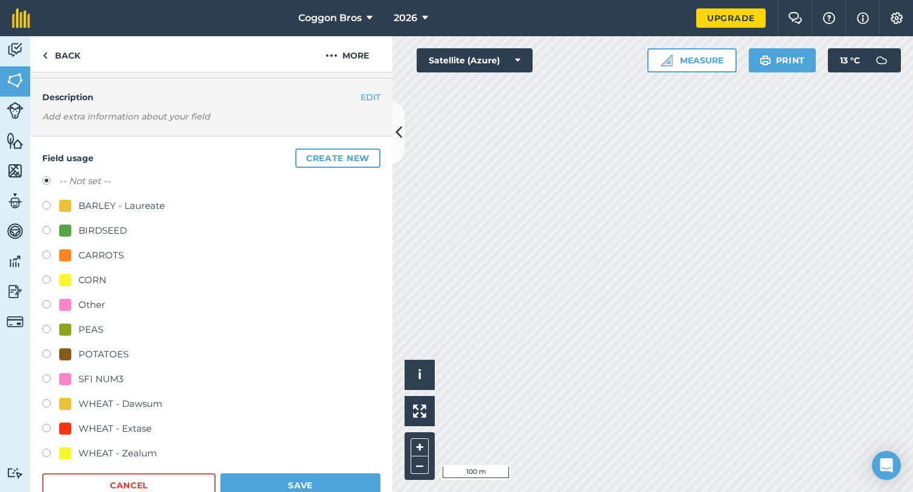
click at [47, 306] on label at bounding box center [50, 306] width 17 height 12
radio input "true"
radio input "false"
click at [251, 479] on button "Save" at bounding box center [301, 486] width 160 height 24
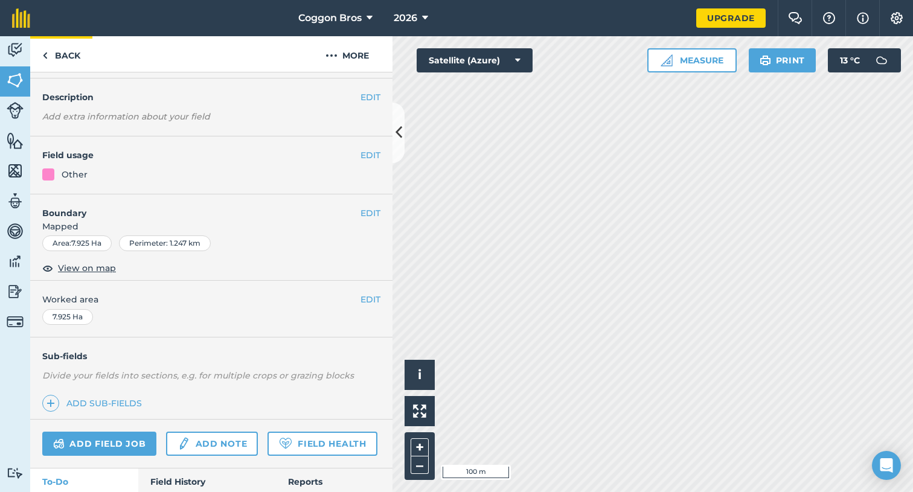
click at [60, 54] on link "Back" at bounding box center [61, 54] width 62 height 36
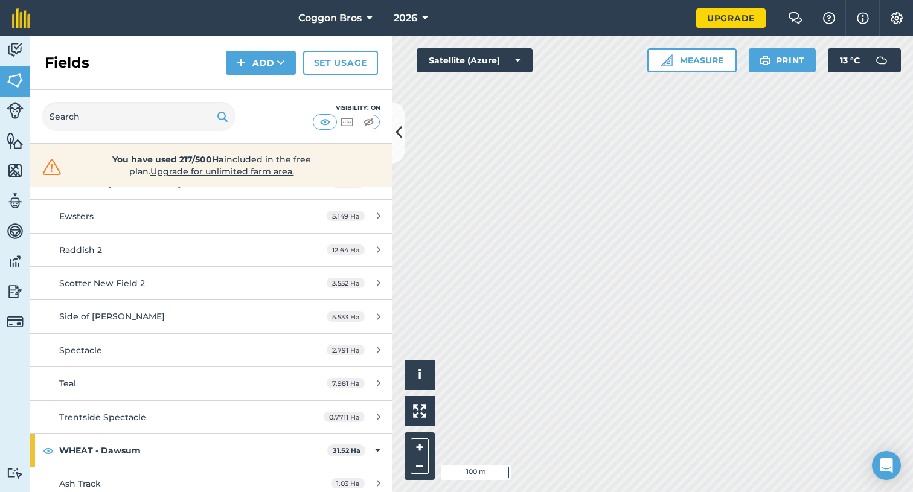
scroll to position [845, 0]
click at [19, 234] on img at bounding box center [15, 231] width 17 height 18
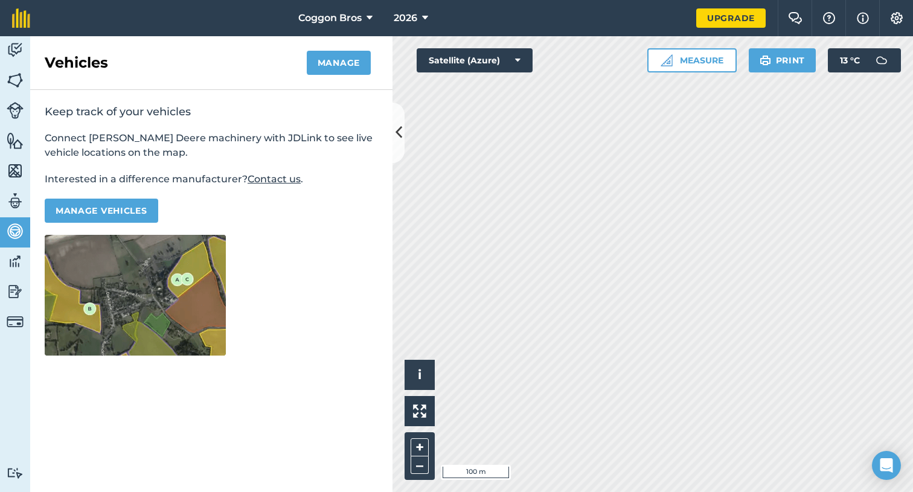
click at [16, 201] on img at bounding box center [15, 201] width 17 height 18
select select "MEMBER"
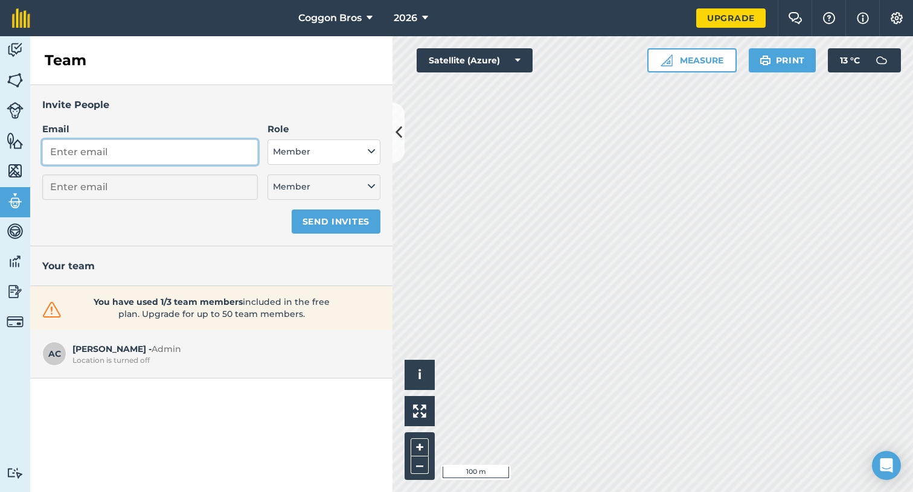
click at [132, 146] on input "Email" at bounding box center [150, 152] width 216 height 25
type input "n"
select select "MEMBER"
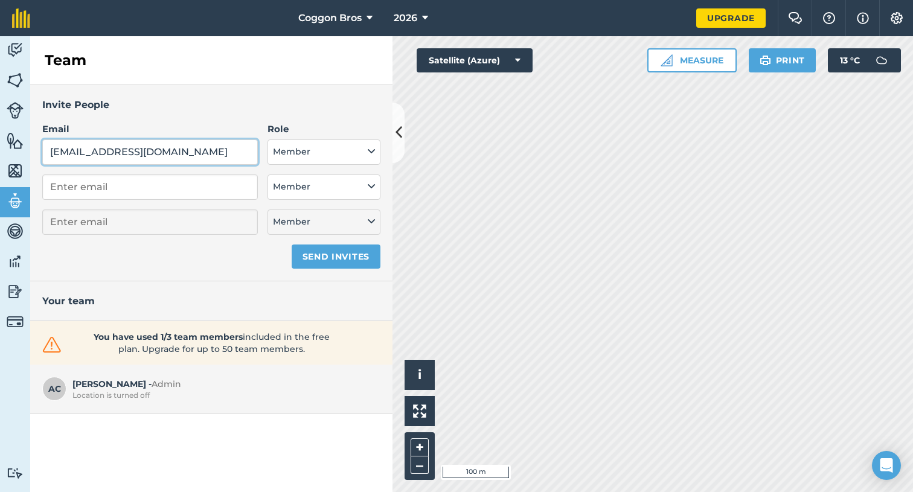
type input "[EMAIL_ADDRESS][DOMAIN_NAME]"
click at [329, 152] on button "Member" at bounding box center [324, 152] width 113 height 25
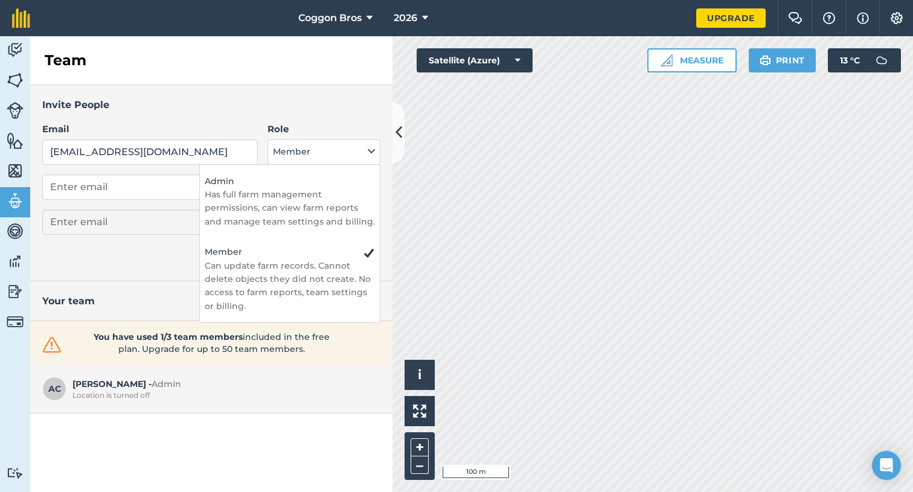
click at [302, 204] on p "Has full farm management permissions, can view farm reports and manage team set…" at bounding box center [290, 208] width 170 height 40
select select "ADMIN"
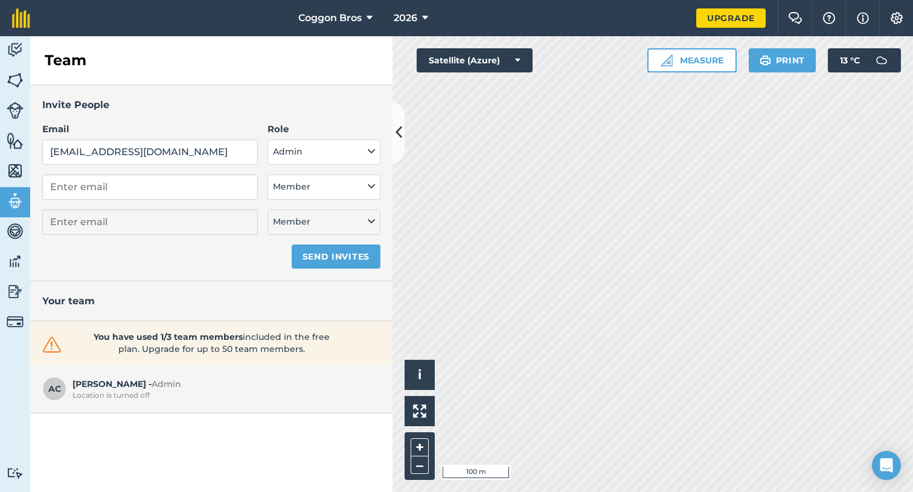
click at [326, 258] on button "Send invites" at bounding box center [336, 257] width 89 height 24
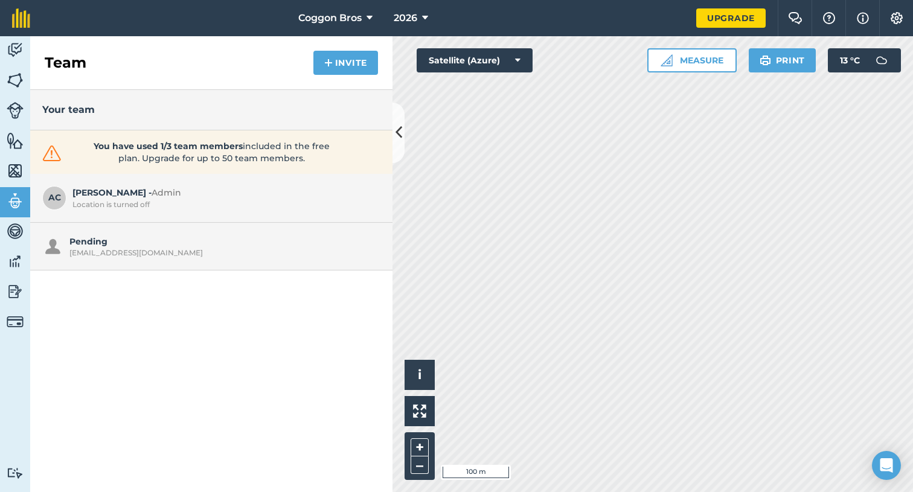
click at [17, 147] on img at bounding box center [15, 141] width 17 height 18
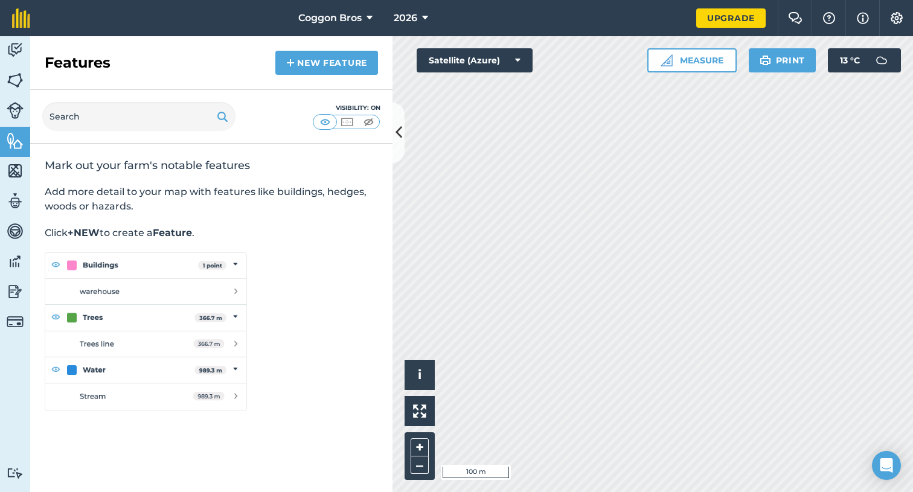
click at [315, 63] on link "New feature" at bounding box center [326, 63] width 103 height 24
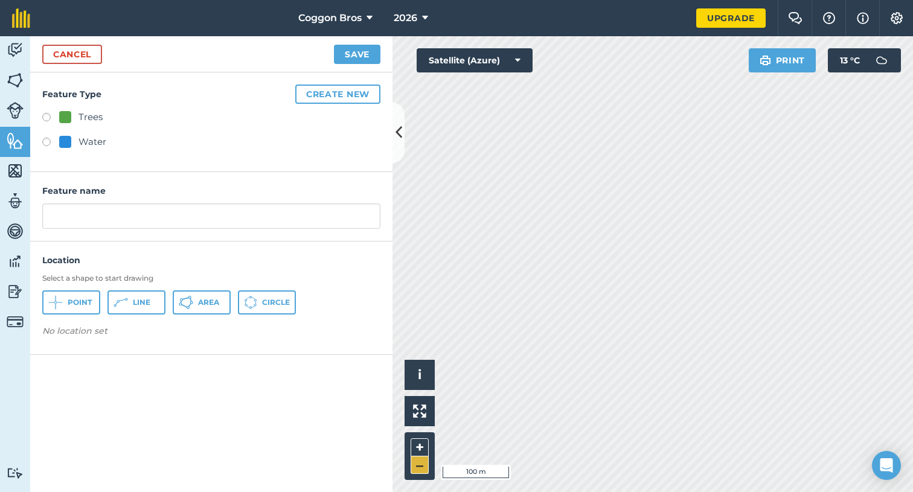
click at [425, 465] on button "–" at bounding box center [420, 466] width 18 height 18
click at [422, 447] on button "+" at bounding box center [420, 448] width 18 height 18
click at [422, 441] on button "+" at bounding box center [420, 448] width 18 height 18
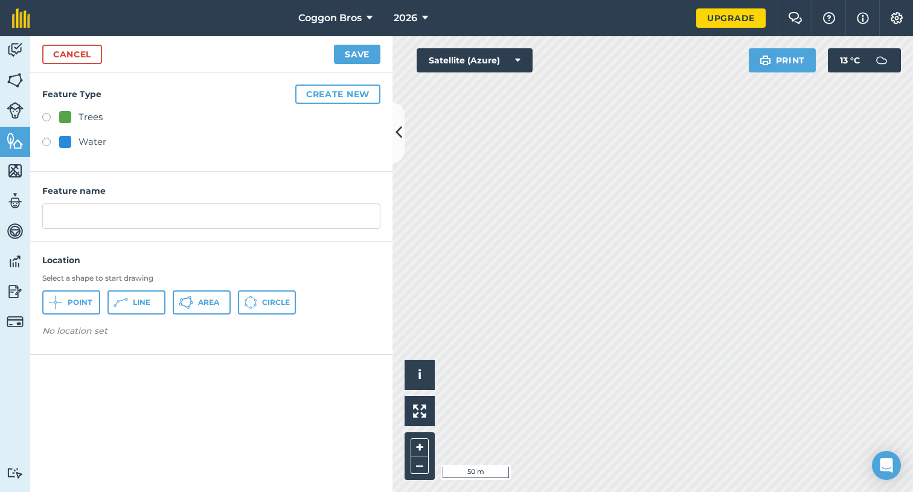
click at [192, 301] on icon at bounding box center [191, 302] width 3 height 3
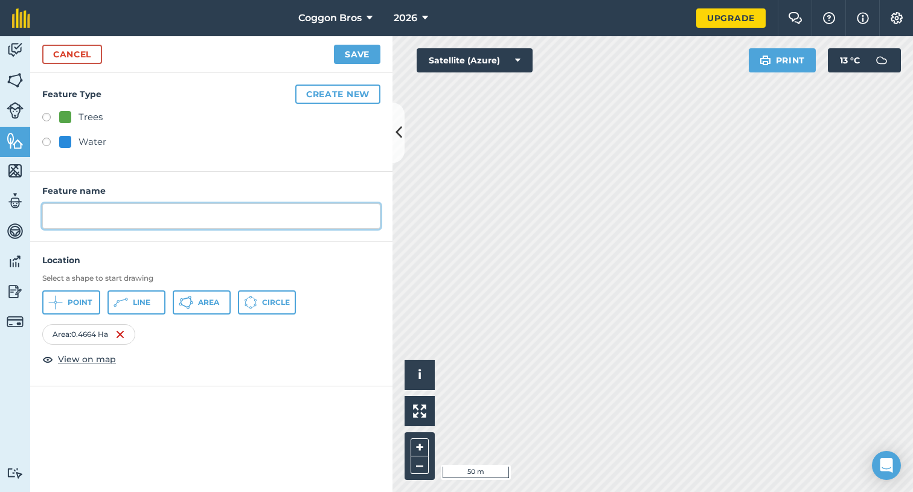
click at [259, 225] on input "text" at bounding box center [211, 216] width 338 height 25
type input "[GEOGRAPHIC_DATA]"
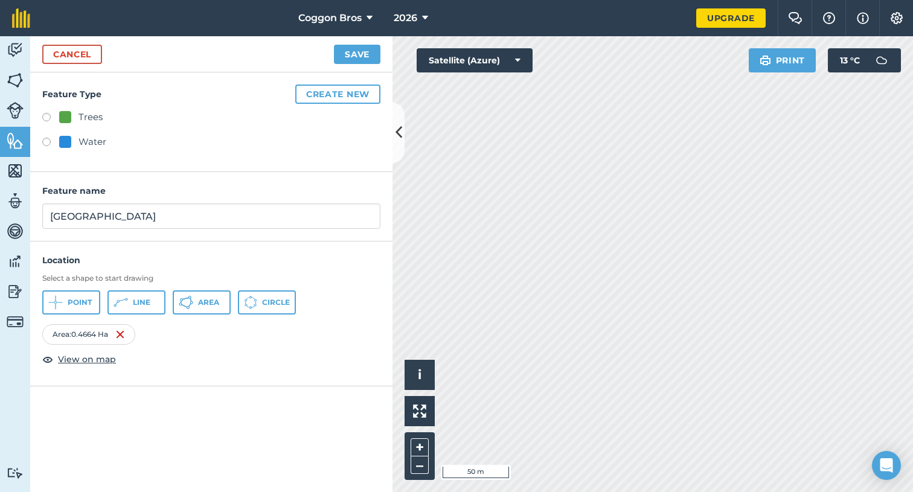
click at [357, 100] on button "Create new" at bounding box center [337, 94] width 85 height 19
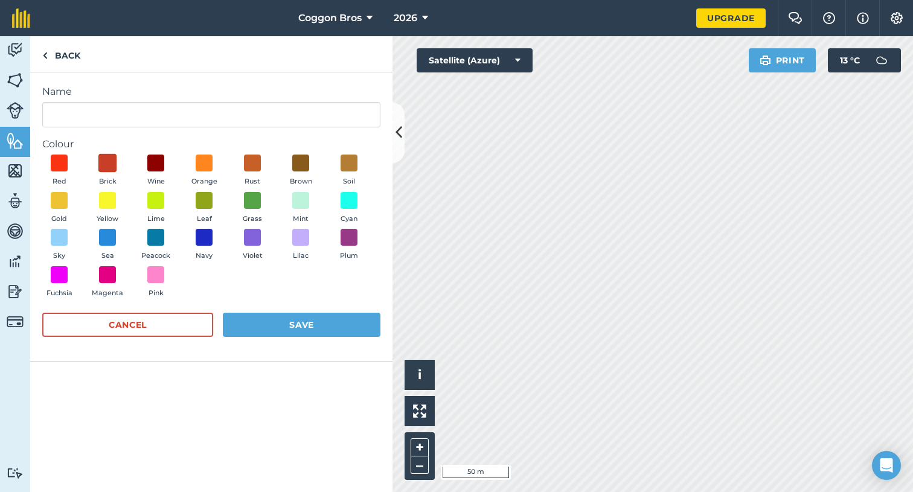
click at [109, 162] on span at bounding box center [107, 163] width 19 height 19
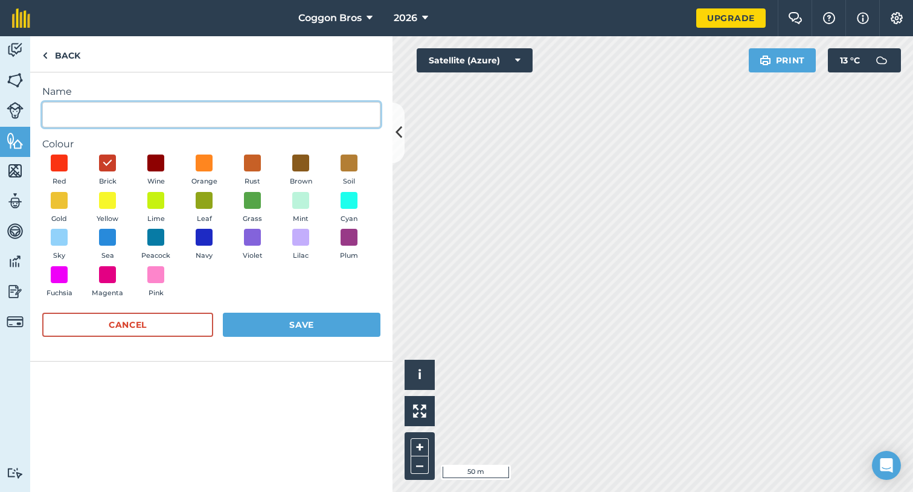
click at [133, 114] on input "Name" at bounding box center [211, 114] width 338 height 25
type input "Y"
type input "[GEOGRAPHIC_DATA]"
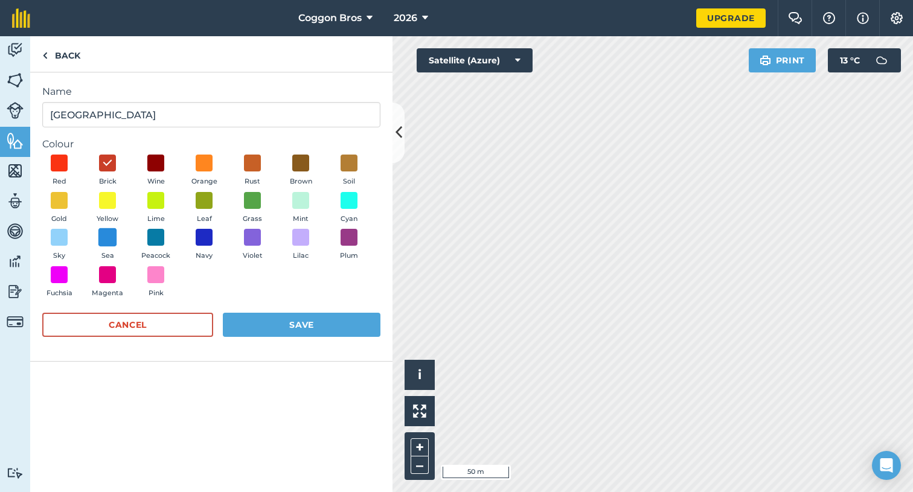
click at [111, 240] on span at bounding box center [107, 237] width 19 height 19
click at [286, 319] on button "Save" at bounding box center [302, 325] width 158 height 24
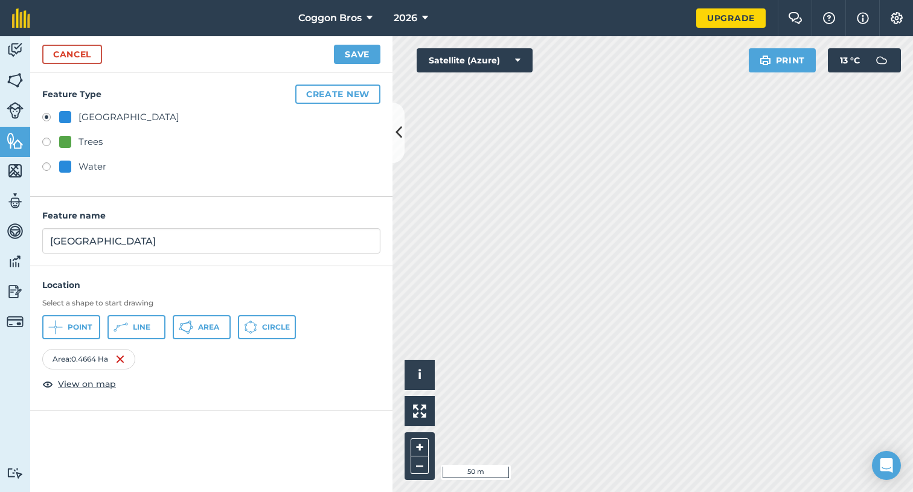
click at [358, 53] on button "Save" at bounding box center [357, 54] width 47 height 19
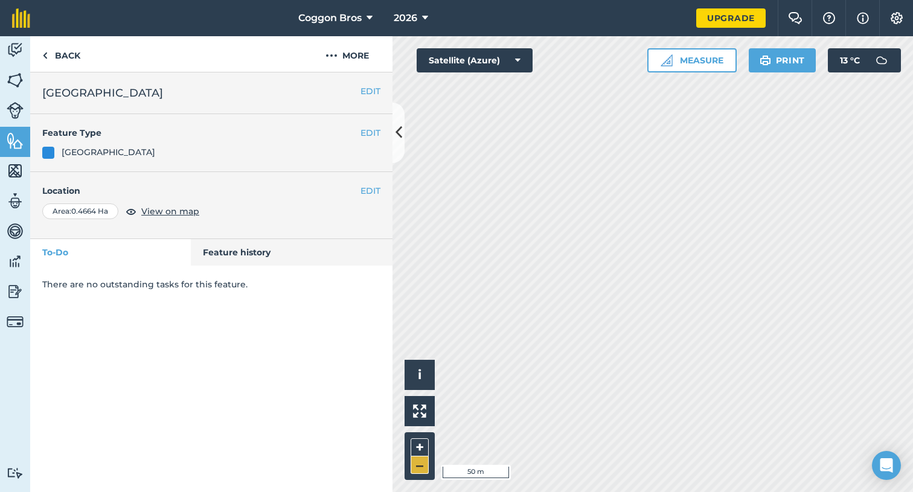
click at [422, 463] on button "–" at bounding box center [420, 466] width 18 height 18
click at [72, 57] on link "Back" at bounding box center [61, 54] width 62 height 36
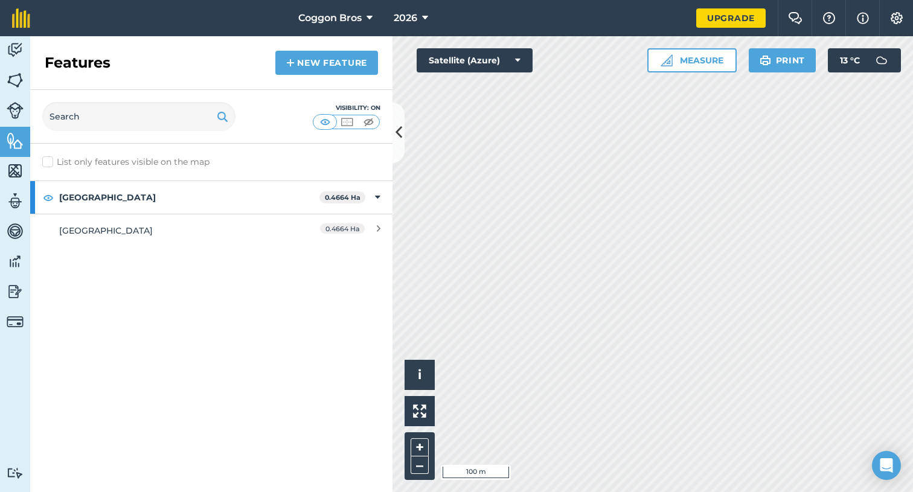
click at [333, 66] on link "New feature" at bounding box center [326, 63] width 103 height 24
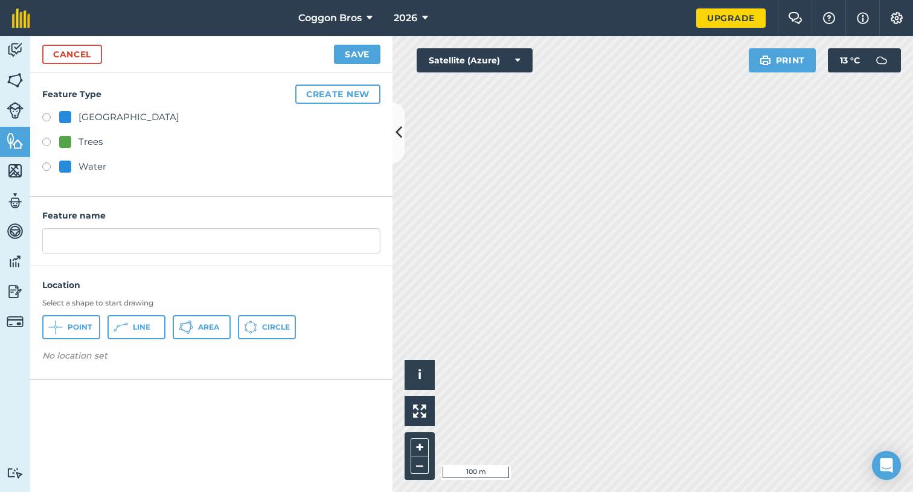
click at [206, 330] on span "Area" at bounding box center [208, 328] width 21 height 10
click at [322, 93] on button "Create new" at bounding box center [337, 94] width 85 height 19
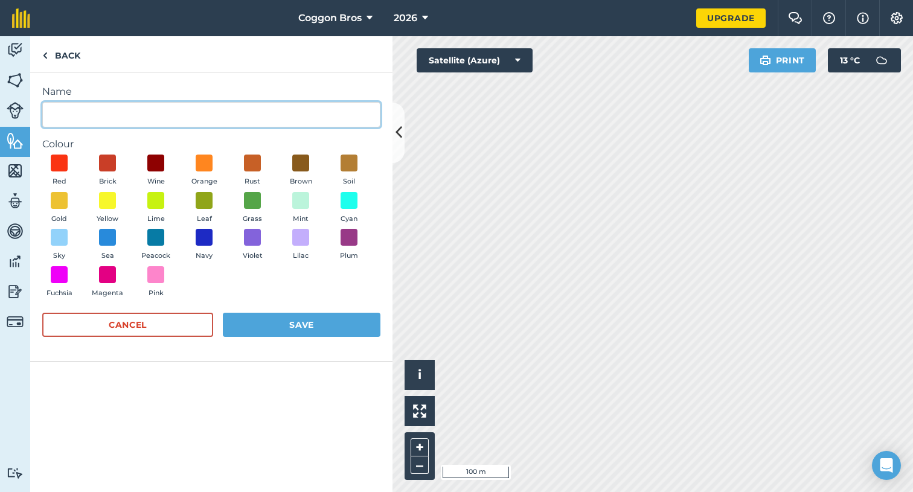
click at [275, 119] on input "Name" at bounding box center [211, 114] width 338 height 25
type input "New Yard"
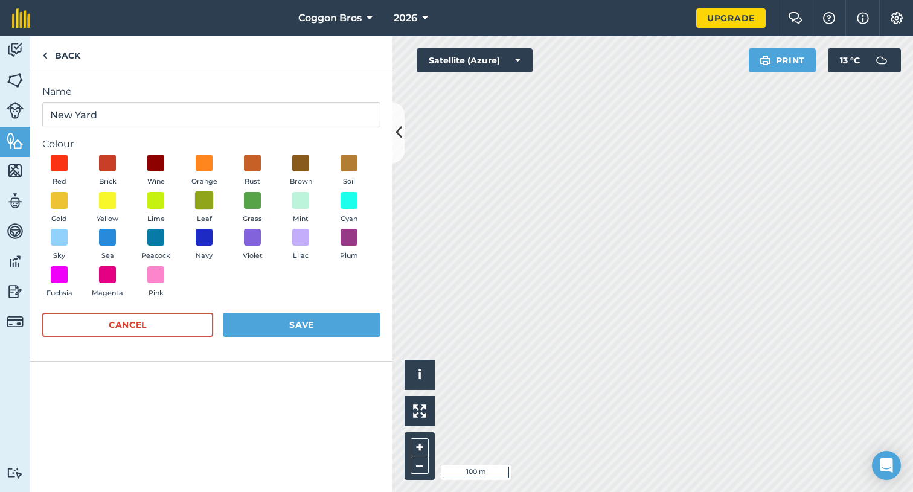
click at [208, 201] on span at bounding box center [204, 200] width 19 height 19
click at [266, 322] on button "Save" at bounding box center [302, 325] width 158 height 24
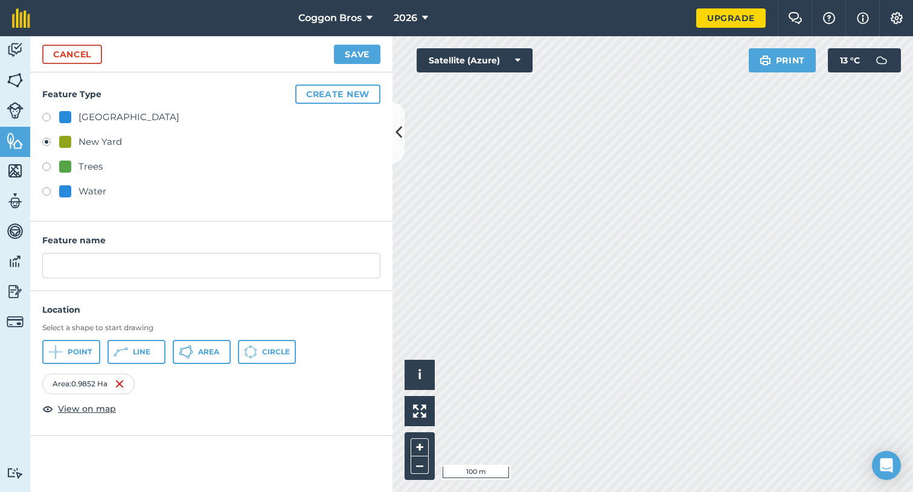
click at [352, 56] on button "Save" at bounding box center [357, 54] width 47 height 19
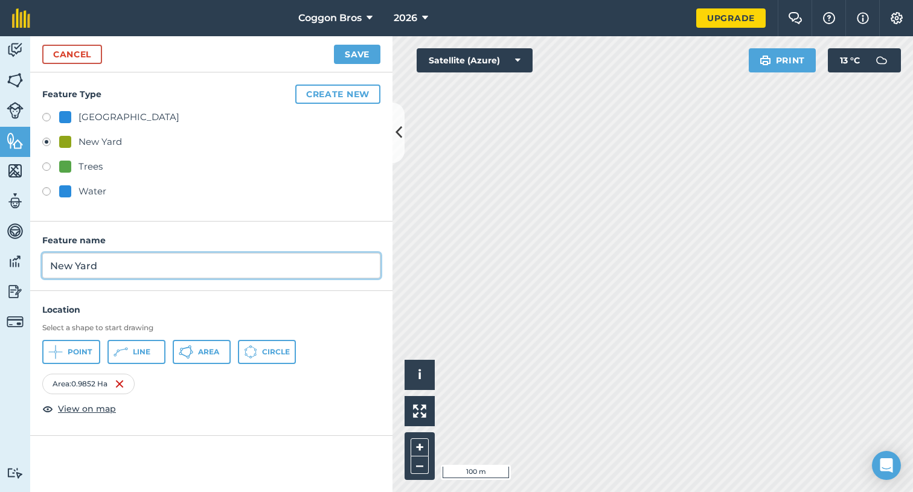
type input "New Yard"
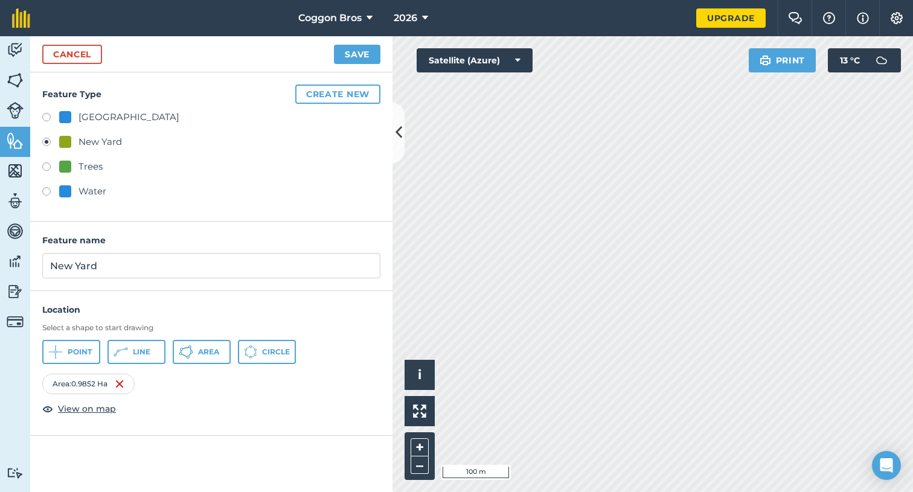
click at [345, 58] on button "Save" at bounding box center [357, 54] width 47 height 19
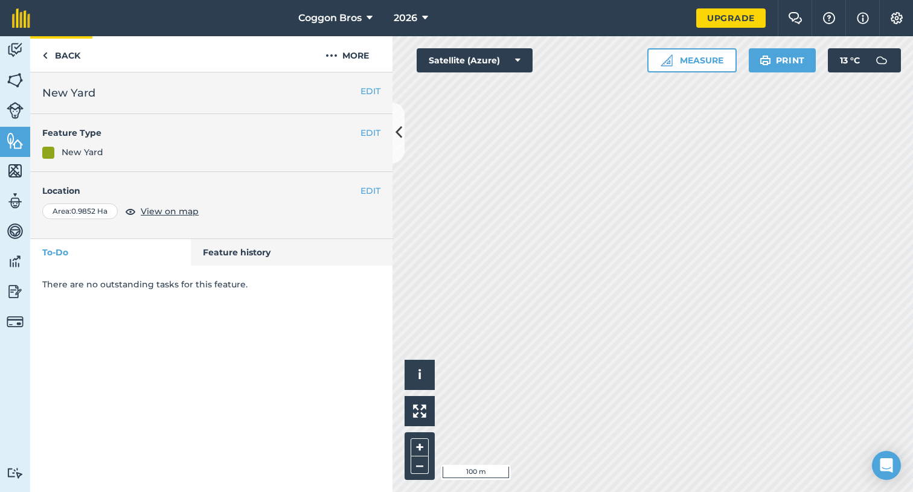
click at [58, 53] on link "Back" at bounding box center [61, 54] width 62 height 36
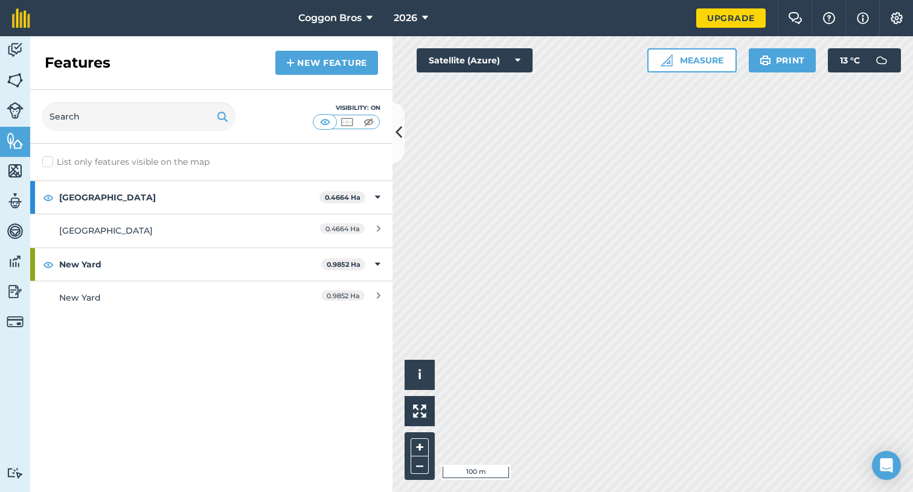
click at [18, 82] on img at bounding box center [15, 80] width 17 height 18
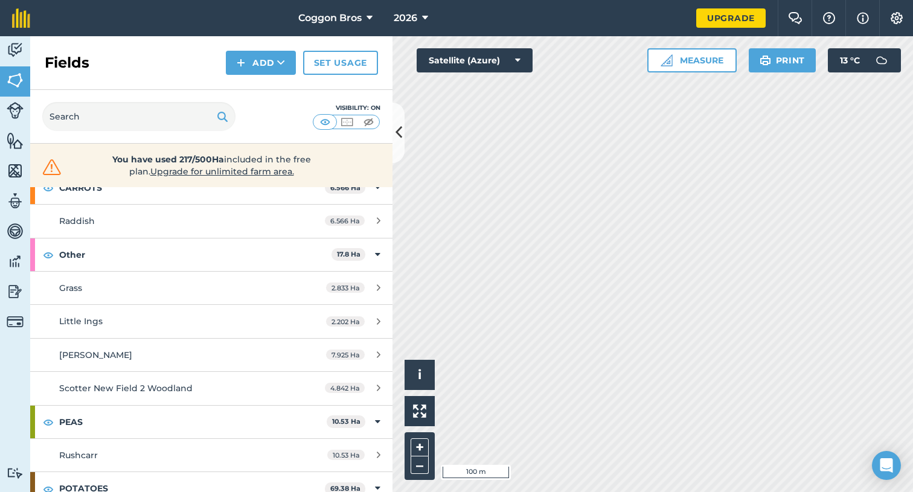
scroll to position [172, 0]
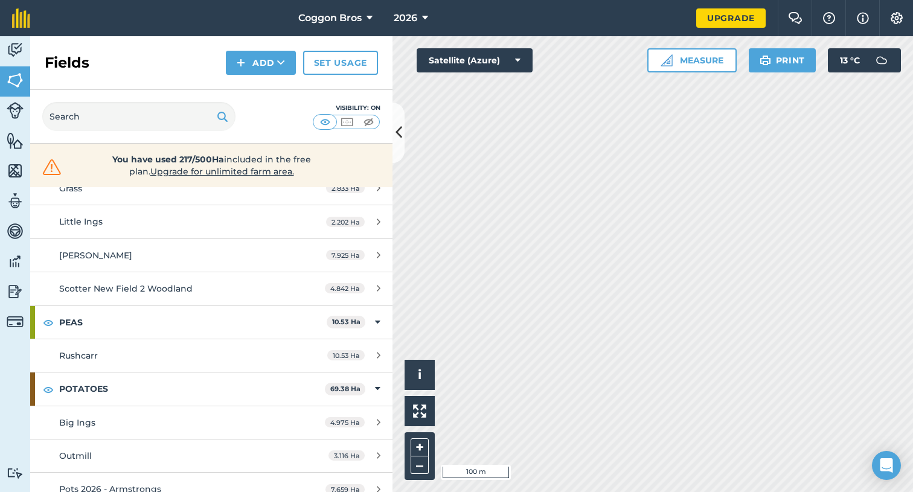
click at [288, 249] on link "[PERSON_NAME] 7.925 Ha" at bounding box center [211, 255] width 362 height 33
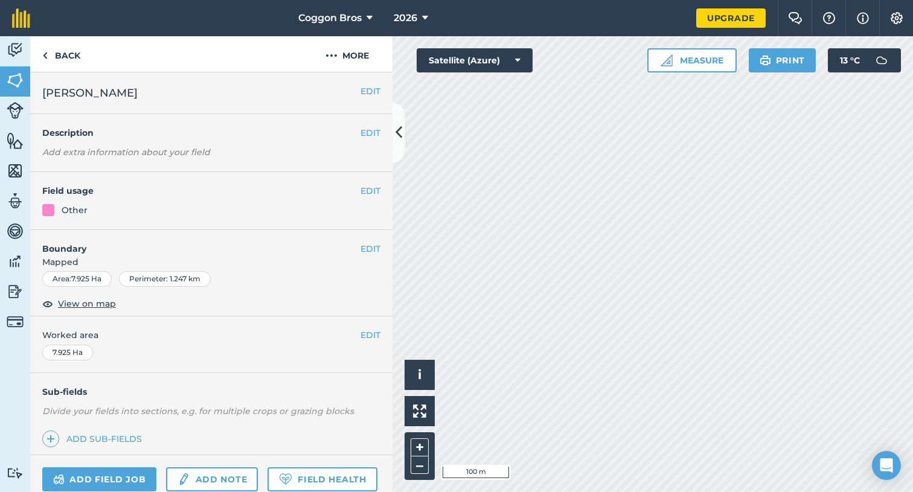
click at [365, 249] on button "EDIT" at bounding box center [371, 248] width 20 height 13
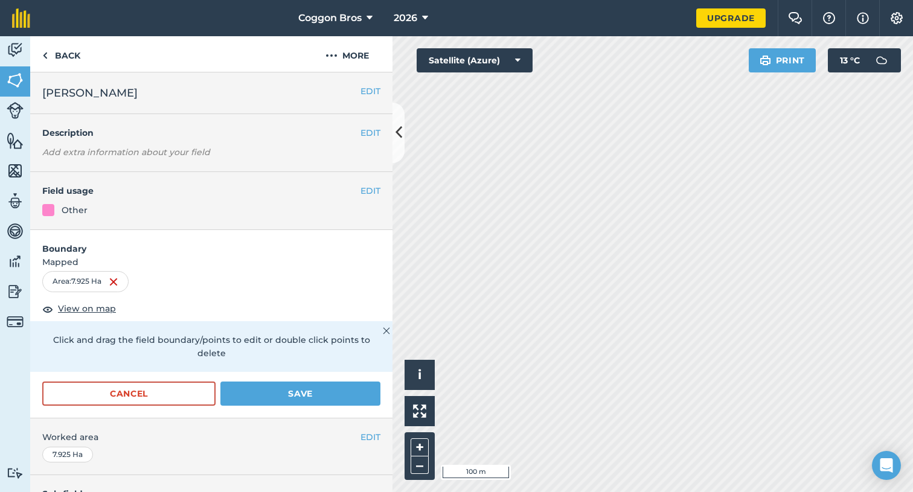
click at [118, 279] on img at bounding box center [114, 282] width 10 height 14
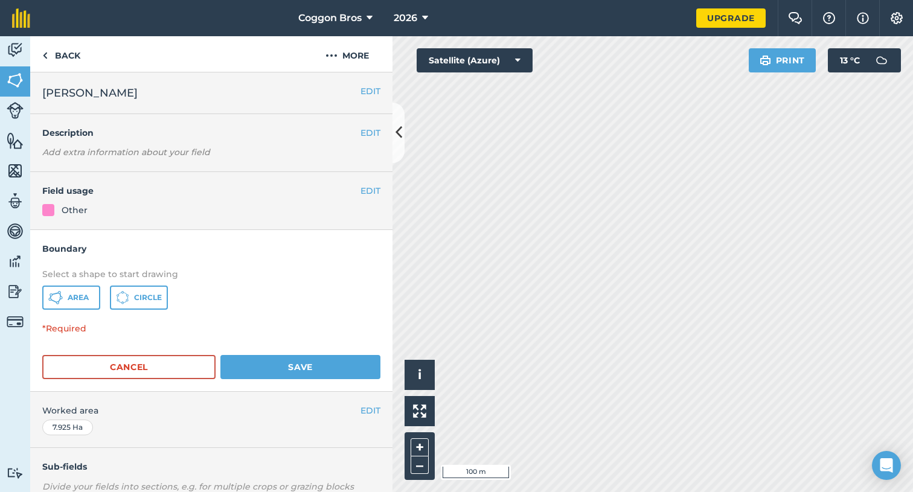
click at [82, 297] on span "Area" at bounding box center [78, 298] width 21 height 10
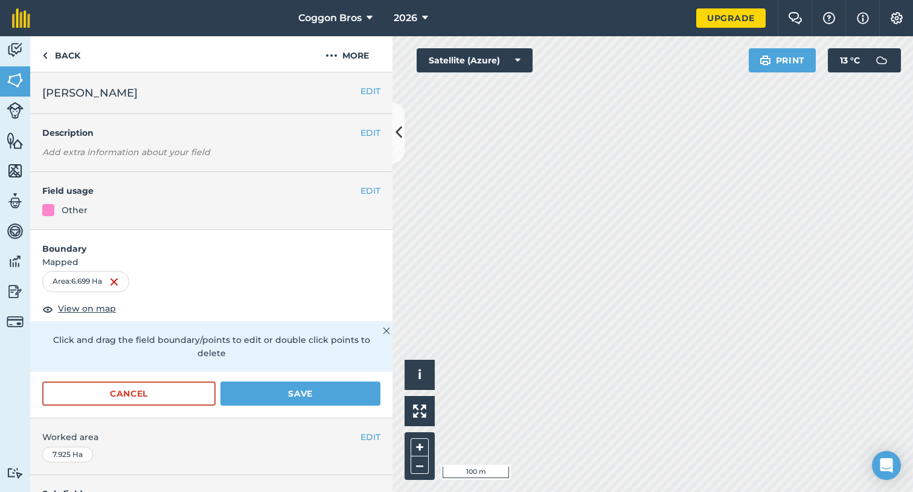
click at [283, 382] on button "Save" at bounding box center [301, 394] width 160 height 24
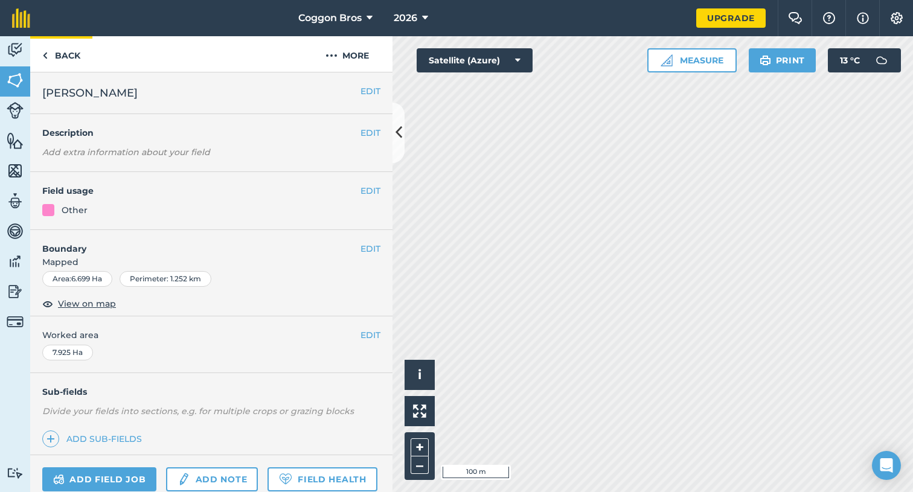
click at [79, 53] on link "Back" at bounding box center [61, 54] width 62 height 36
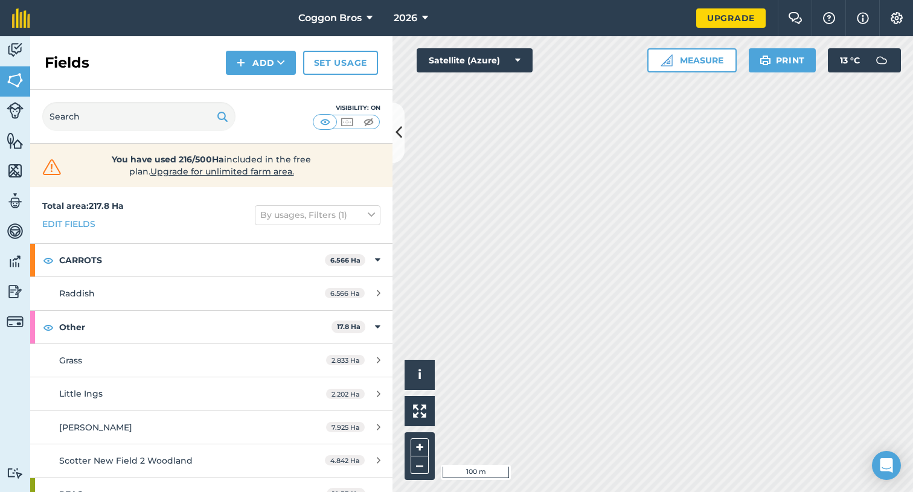
click at [18, 141] on img at bounding box center [15, 141] width 17 height 18
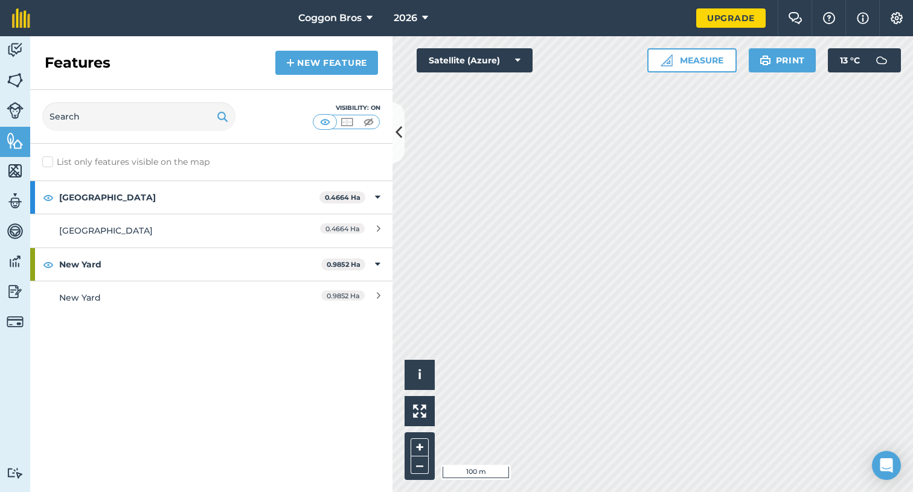
click at [16, 173] on img at bounding box center [15, 171] width 17 height 18
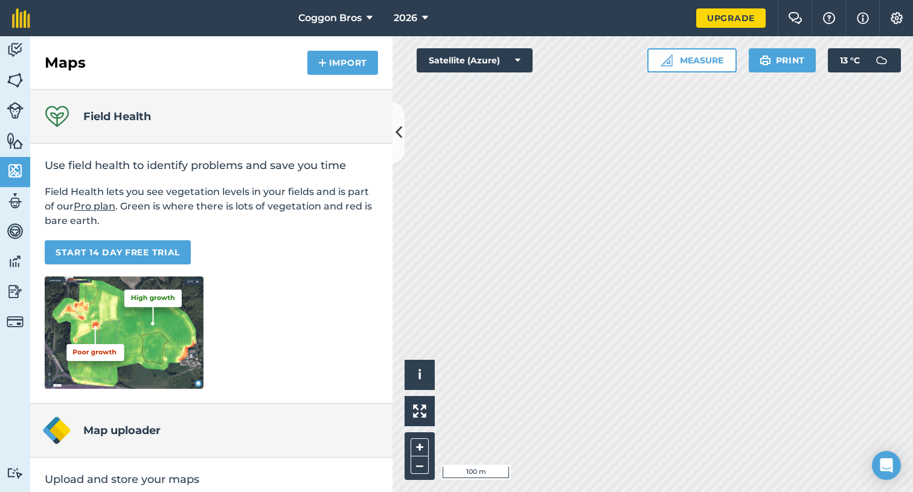
click at [16, 200] on img at bounding box center [15, 201] width 17 height 18
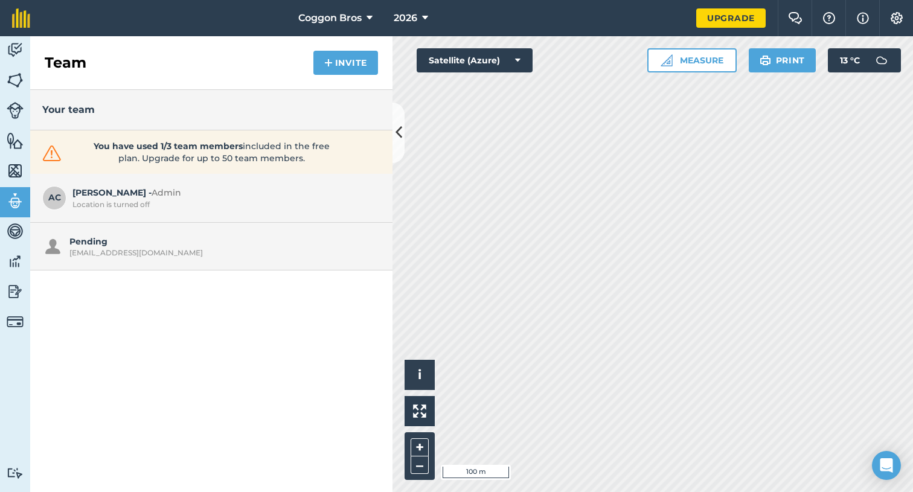
click at [10, 233] on img at bounding box center [15, 231] width 17 height 18
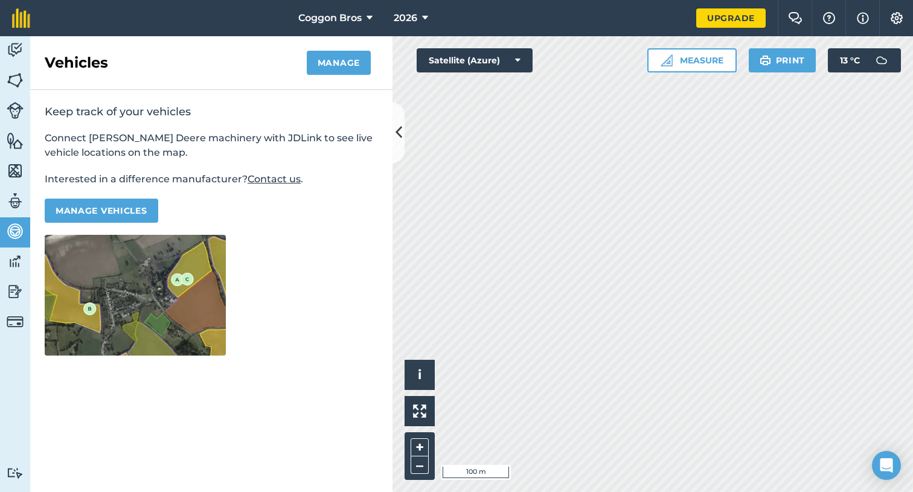
click at [15, 262] on img at bounding box center [15, 262] width 17 height 18
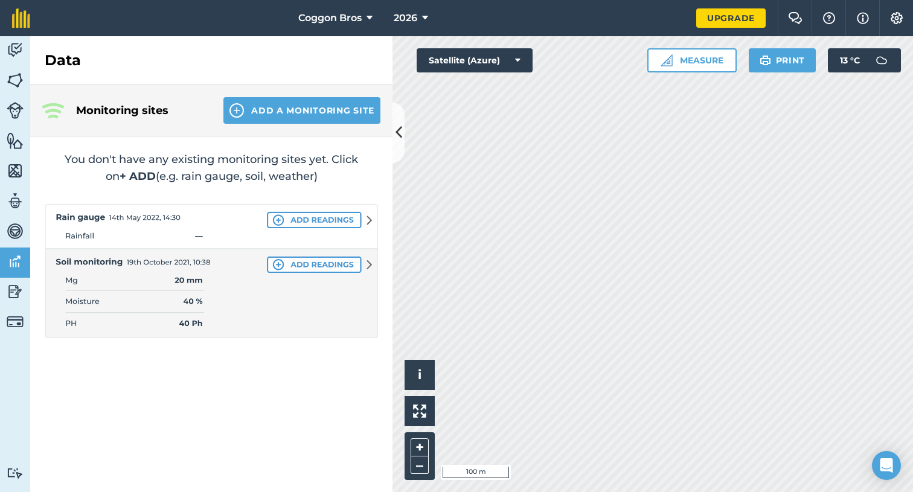
click at [300, 113] on button "Add a Monitoring Site" at bounding box center [302, 110] width 157 height 27
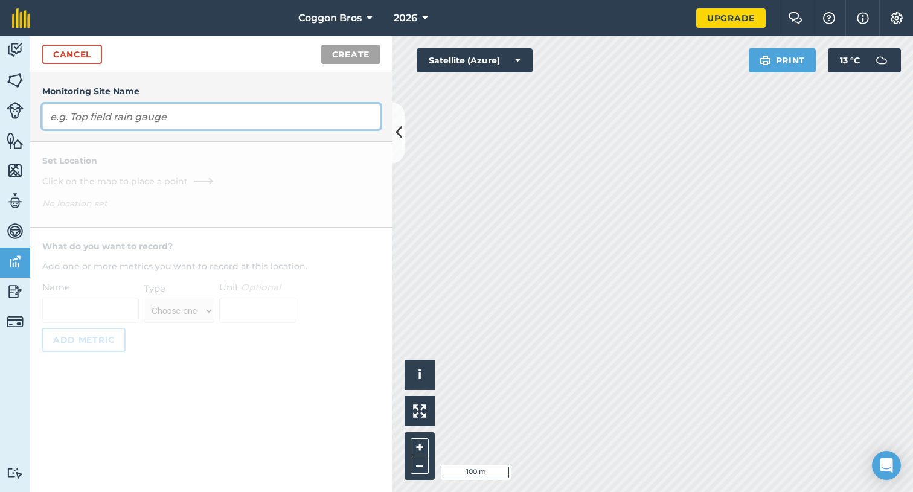
click at [208, 124] on input "text" at bounding box center [211, 116] width 338 height 25
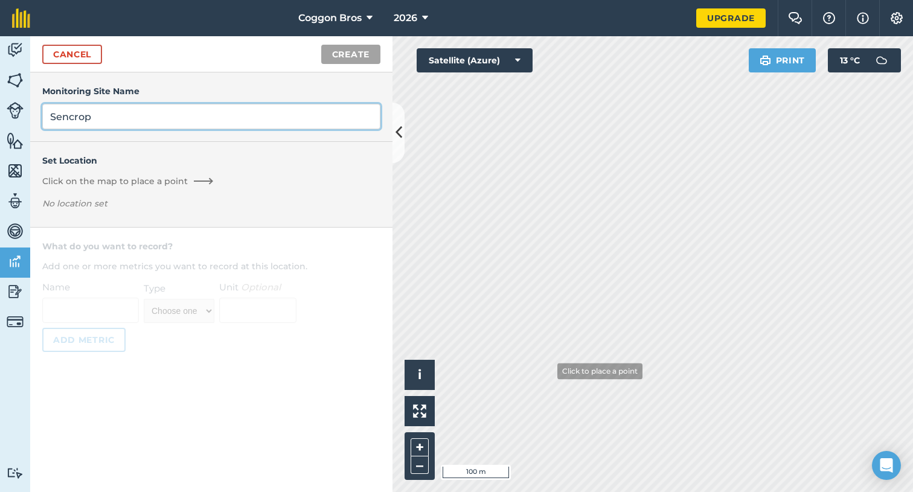
type input "Sencrop"
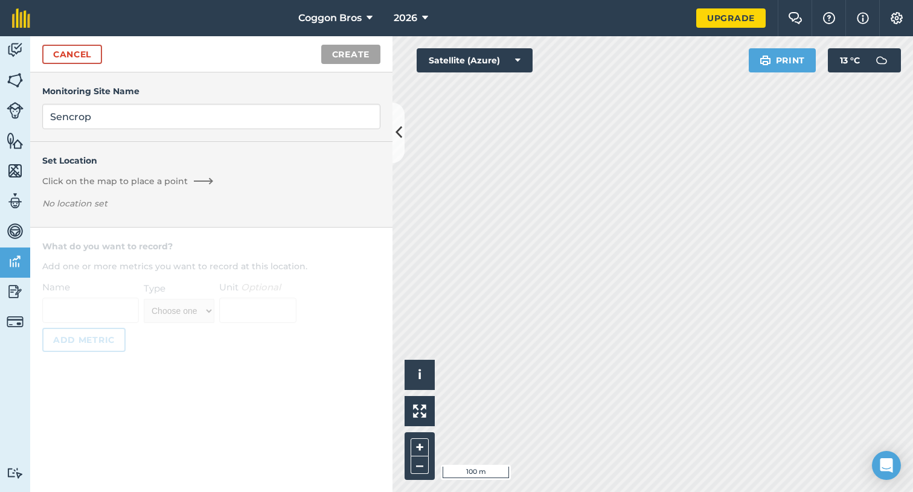
click at [388, 144] on div "Activity Fields Livestock Features Maps Team Vehicles Data Reporting Billing Tu…" at bounding box center [456, 264] width 913 height 456
click at [423, 444] on button "+" at bounding box center [420, 448] width 18 height 18
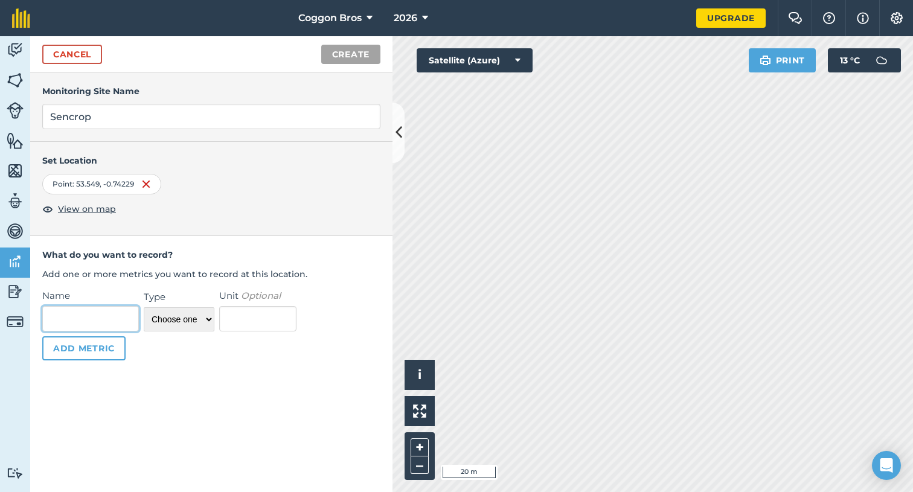
click at [119, 318] on input "Name" at bounding box center [90, 318] width 97 height 25
type input "Sencrop"
select select "number"
click at [99, 351] on button "Add Metric" at bounding box center [83, 348] width 83 height 24
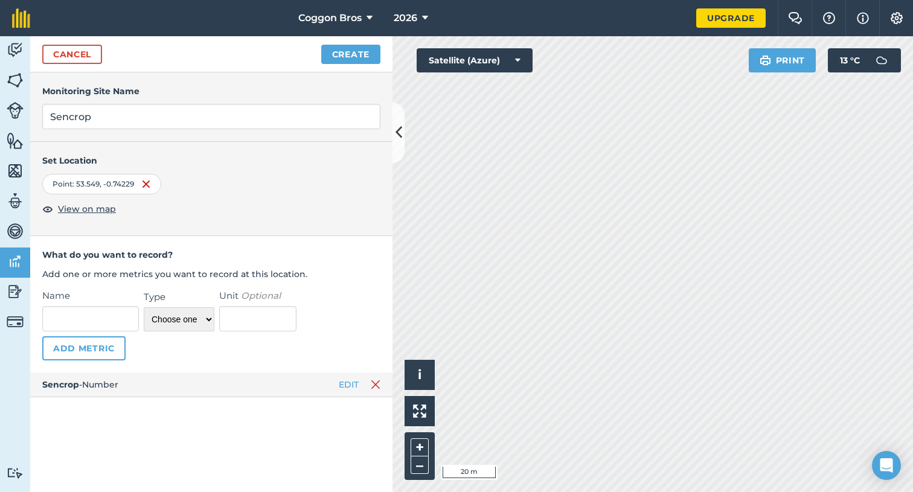
click at [343, 48] on button "Create" at bounding box center [350, 54] width 59 height 19
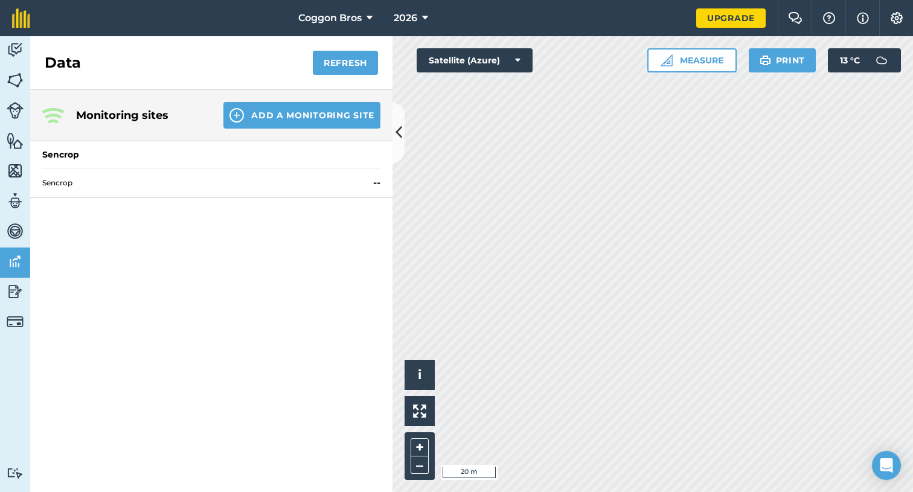
click at [213, 185] on span "Sencrop" at bounding box center [205, 183] width 326 height 10
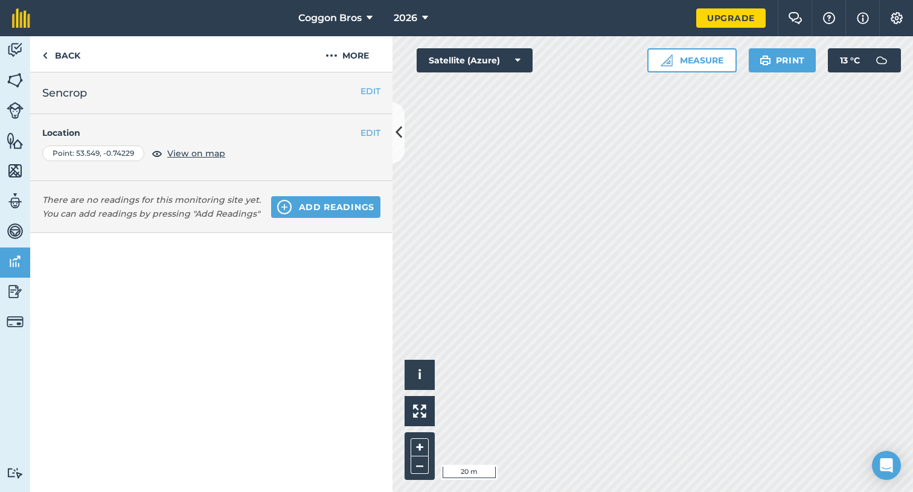
click at [292, 206] on img at bounding box center [284, 207] width 14 height 14
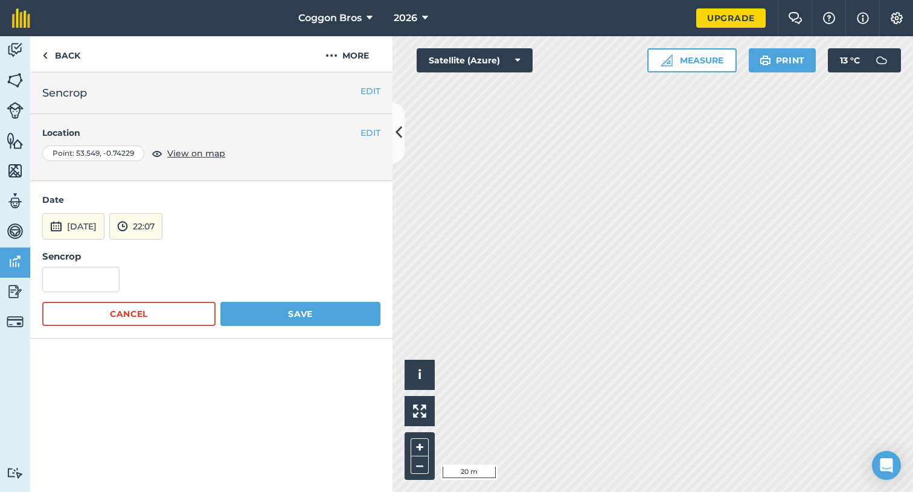
click at [186, 306] on button "Cancel" at bounding box center [128, 314] width 173 height 24
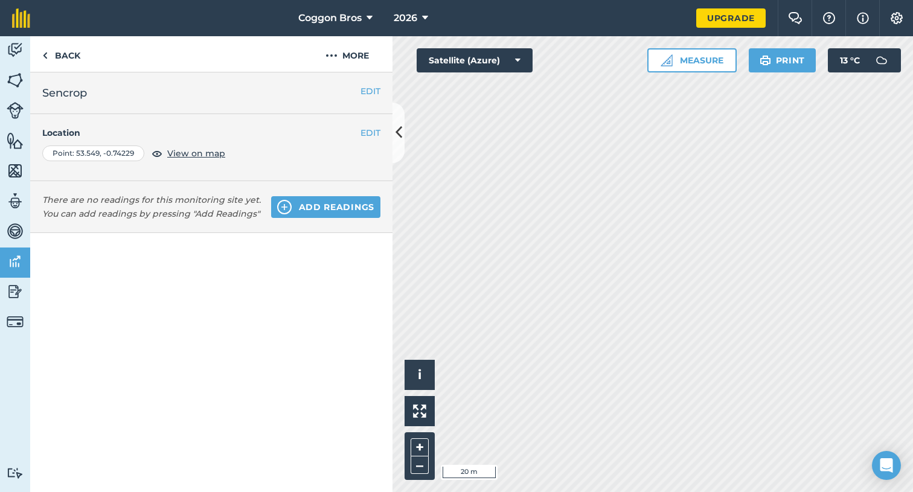
click at [18, 288] on img at bounding box center [15, 292] width 17 height 18
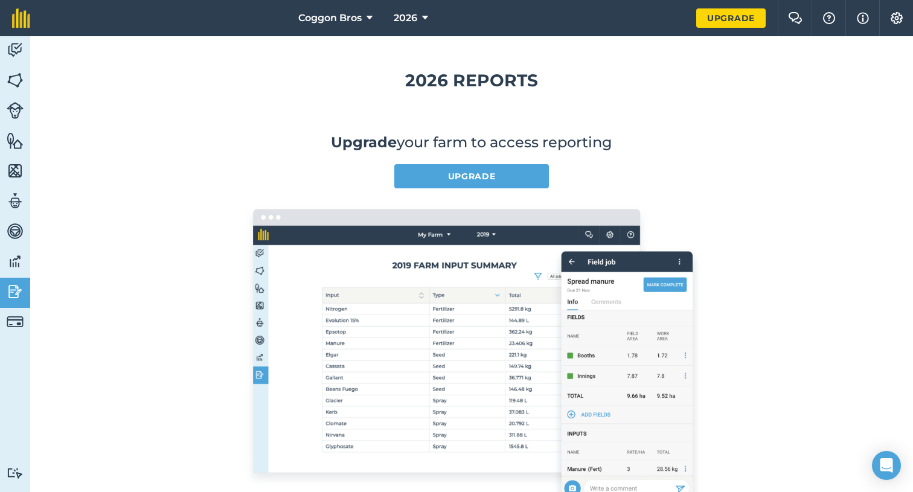
click at [10, 319] on img at bounding box center [15, 322] width 17 height 17
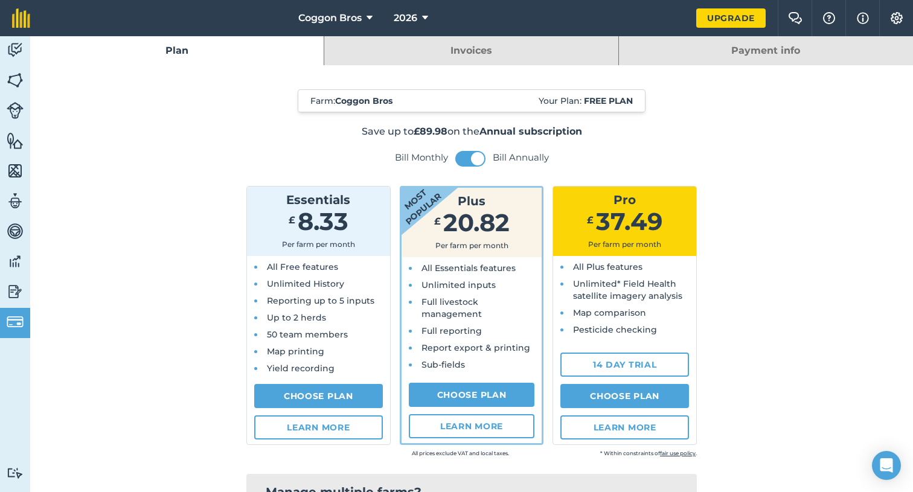
click at [449, 54] on link "Invoices" at bounding box center [471, 50] width 294 height 29
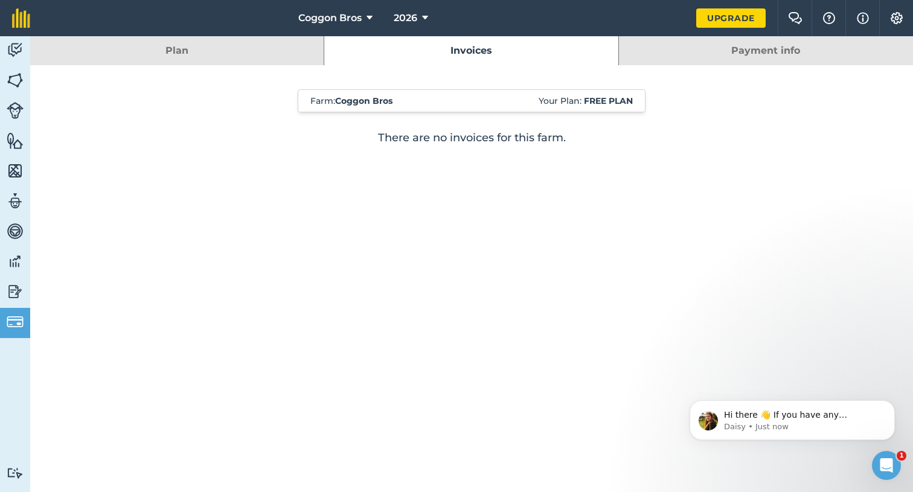
click at [691, 48] on link "Payment info" at bounding box center [766, 50] width 294 height 29
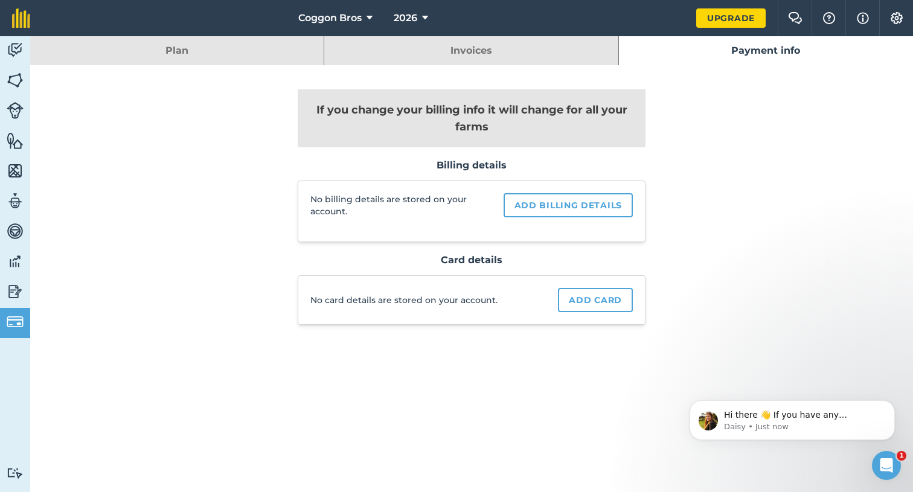
click at [214, 53] on link "Plan" at bounding box center [177, 50] width 294 height 29
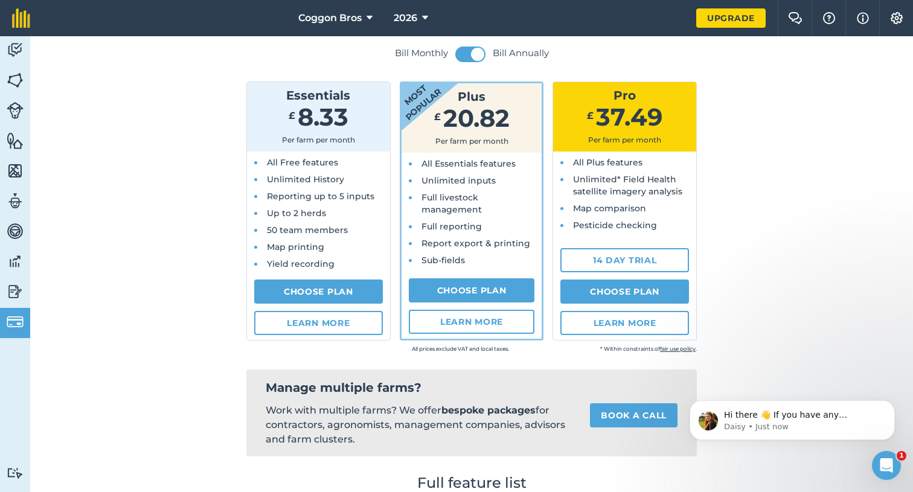
scroll to position [106, 0]
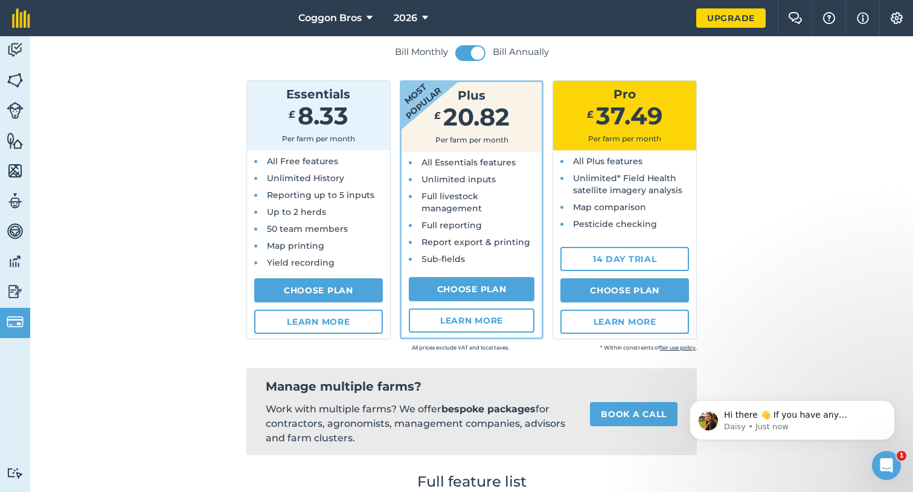
click at [650, 260] on link "14 day trial" at bounding box center [625, 259] width 129 height 24
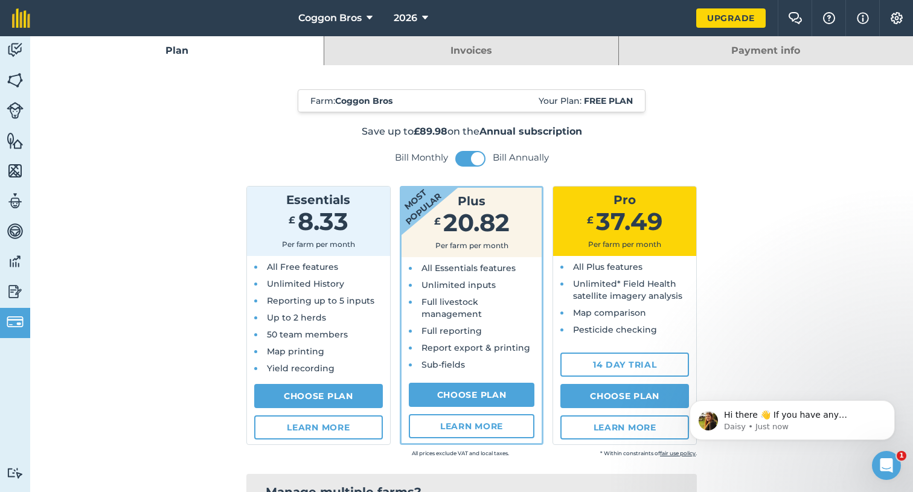
select select "GB"
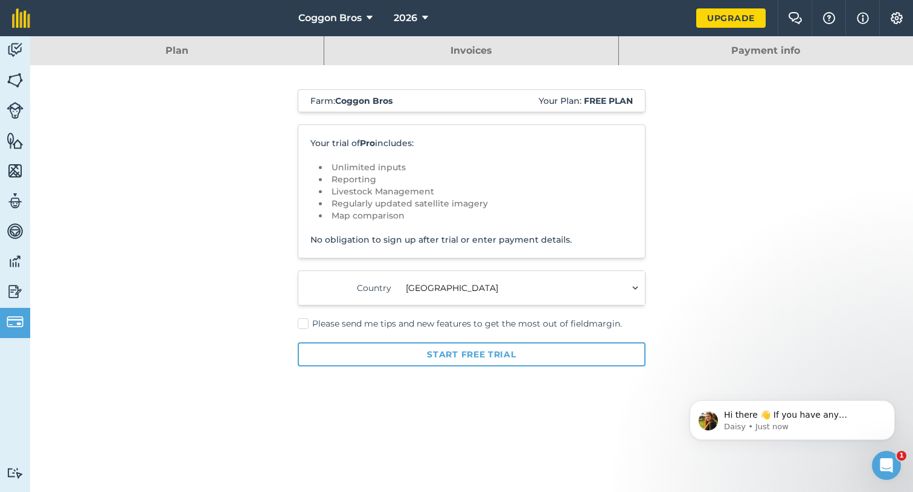
click at [384, 353] on button "Start free trial" at bounding box center [472, 355] width 348 height 24
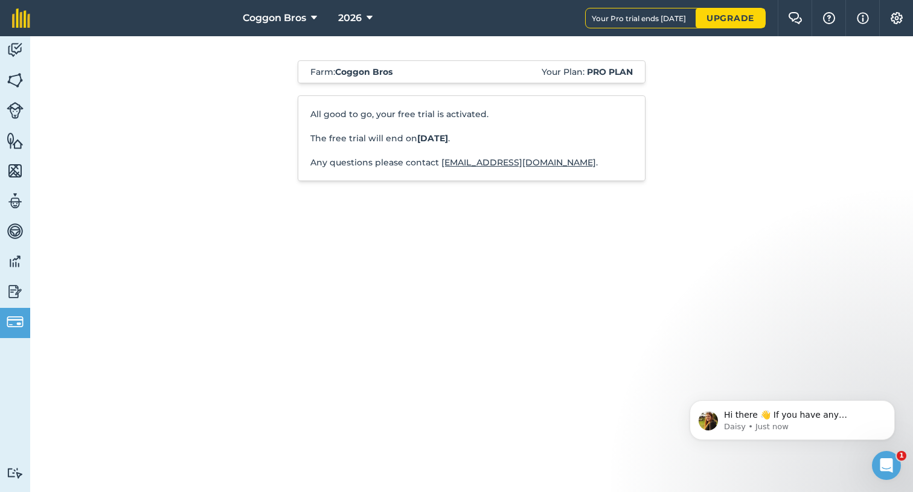
click at [10, 106] on img at bounding box center [15, 110] width 17 height 17
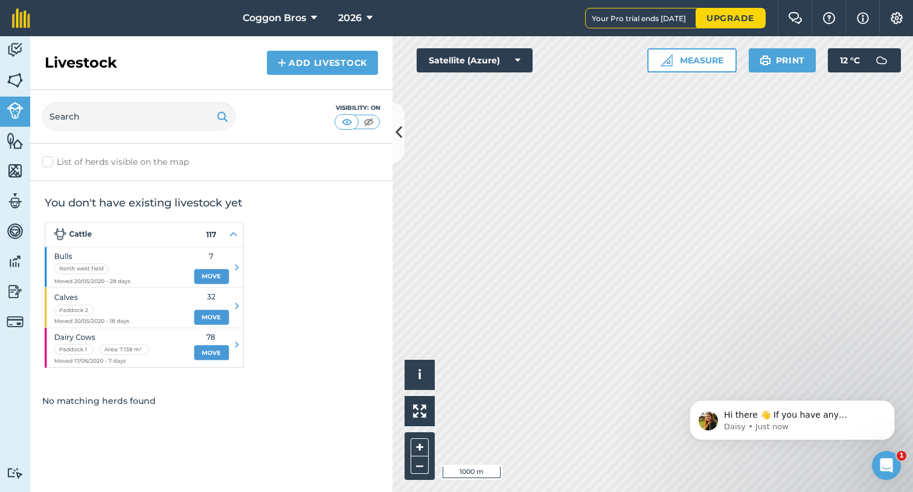
click at [16, 149] on img at bounding box center [15, 141] width 17 height 18
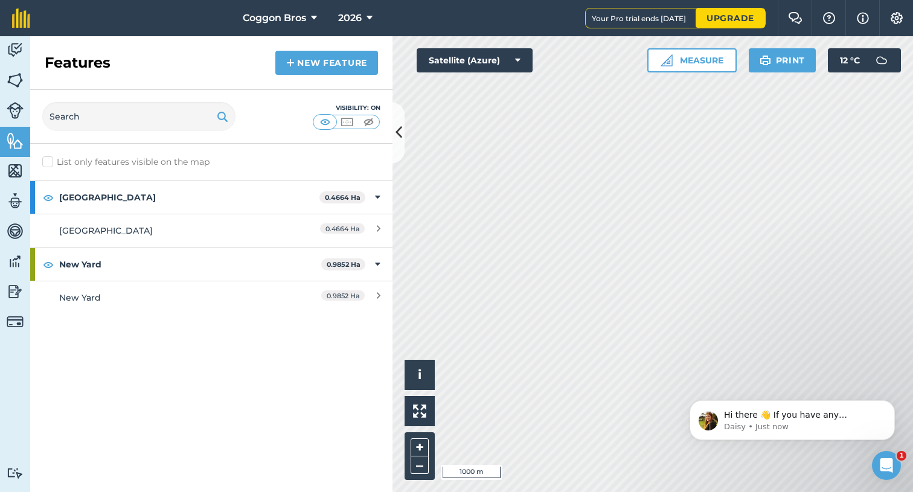
click at [17, 176] on img at bounding box center [15, 171] width 17 height 18
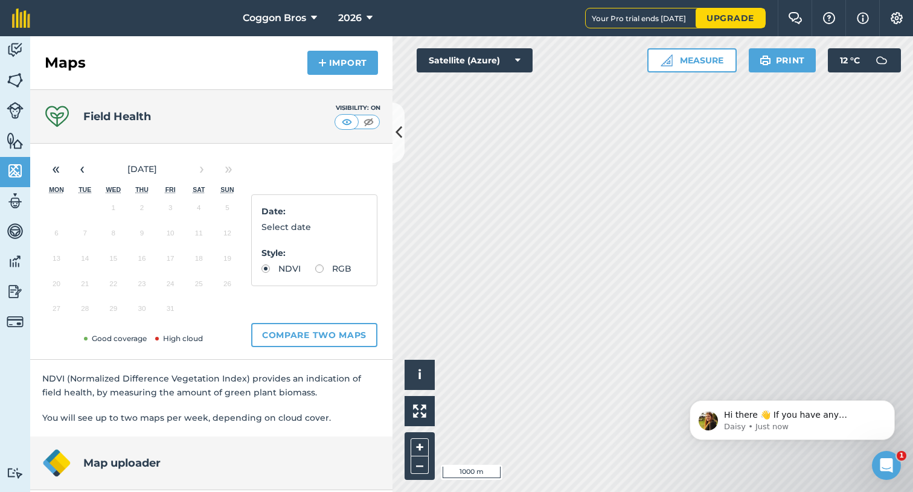
click at [319, 270] on label "RGB" at bounding box center [333, 269] width 36 height 8
radio input "true"
click at [268, 271] on label "NDVI" at bounding box center [281, 269] width 39 height 8
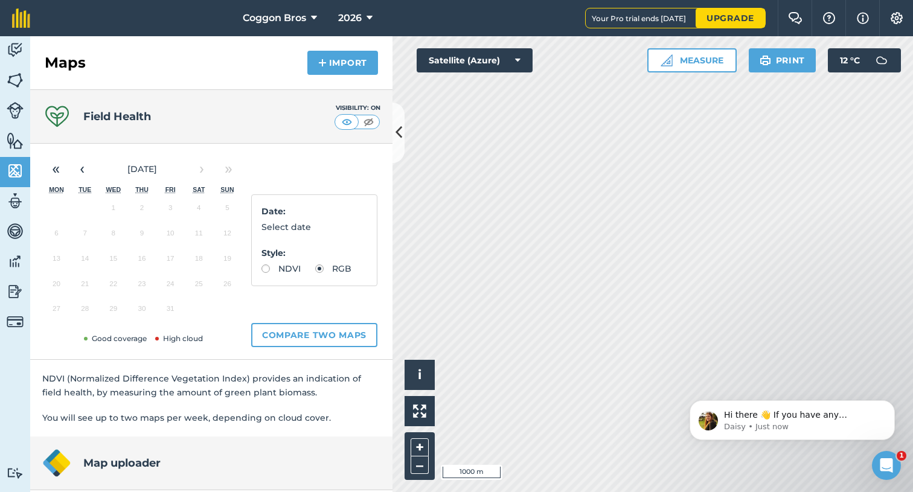
radio input "true"
click at [422, 449] on button "+" at bounding box center [420, 448] width 18 height 18
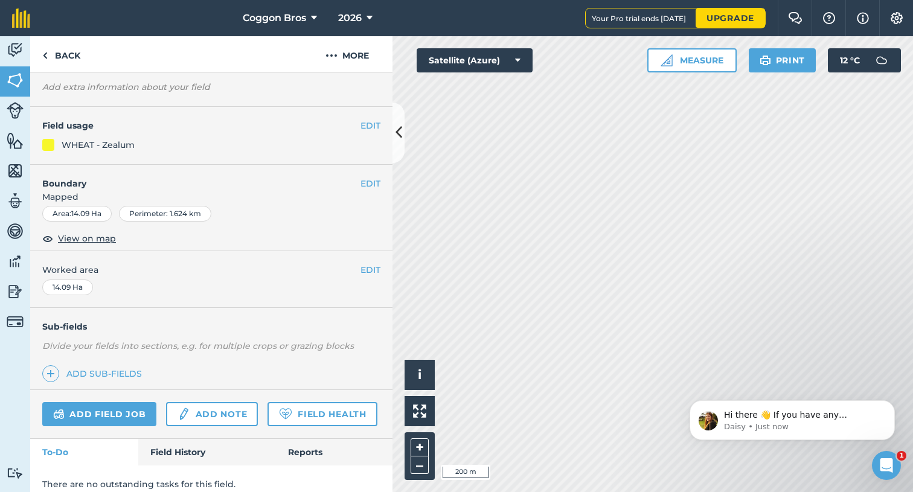
scroll to position [65, 0]
click at [296, 408] on link "Field Health" at bounding box center [322, 415] width 109 height 24
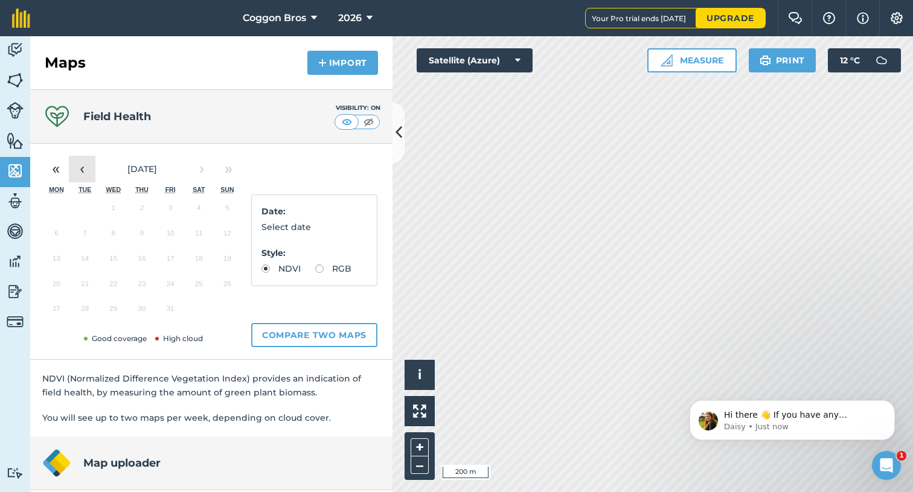
click at [84, 172] on button "‹" at bounding box center [82, 169] width 27 height 27
click at [170, 233] on button "12" at bounding box center [170, 236] width 28 height 25
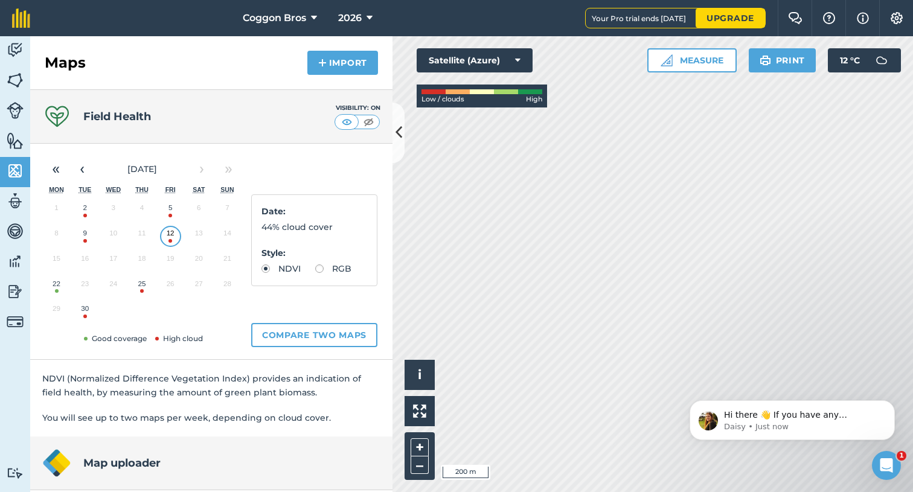
click at [54, 288] on button "22" at bounding box center [56, 286] width 28 height 25
click at [318, 269] on label "RGB" at bounding box center [333, 269] width 36 height 8
radio input "true"
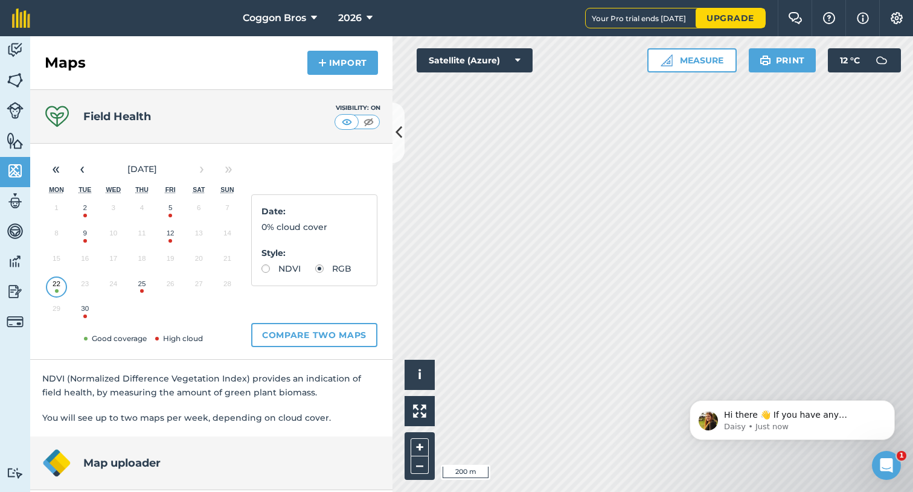
click at [268, 266] on label "NDVI" at bounding box center [281, 269] width 39 height 8
radio input "true"
click at [88, 169] on button "‹" at bounding box center [82, 169] width 27 height 27
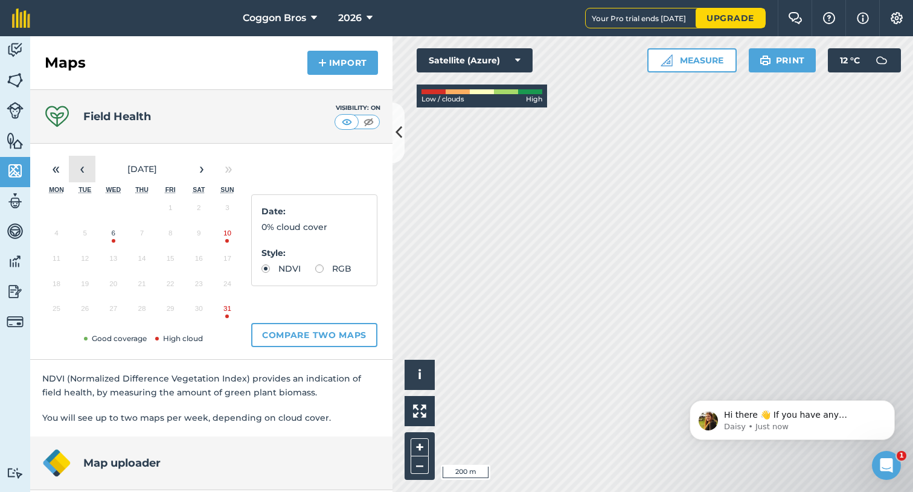
click at [88, 169] on button "‹" at bounding box center [82, 169] width 27 height 27
click at [173, 232] on button "11" at bounding box center [170, 236] width 28 height 25
click at [196, 238] on button "12" at bounding box center [199, 236] width 28 height 25
click at [65, 171] on button "«" at bounding box center [55, 169] width 27 height 27
click at [228, 172] on button "»" at bounding box center [228, 169] width 27 height 27
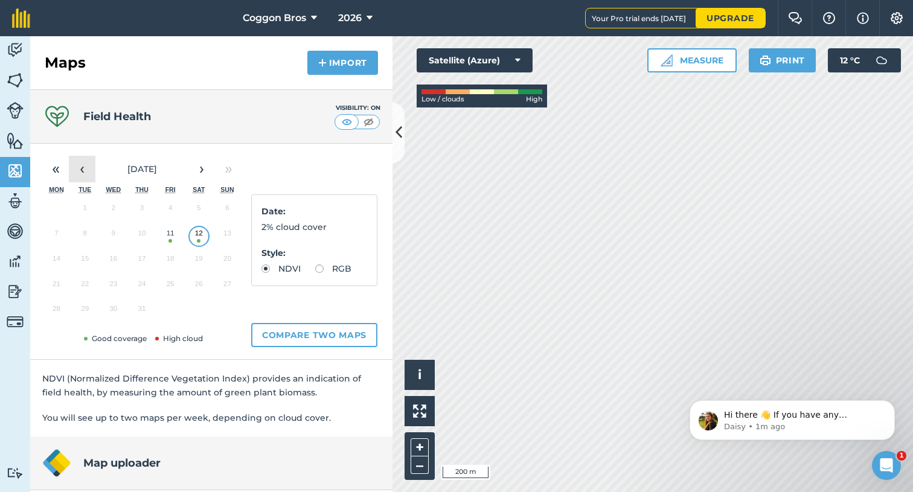
click at [85, 175] on button "‹" at bounding box center [82, 169] width 27 height 27
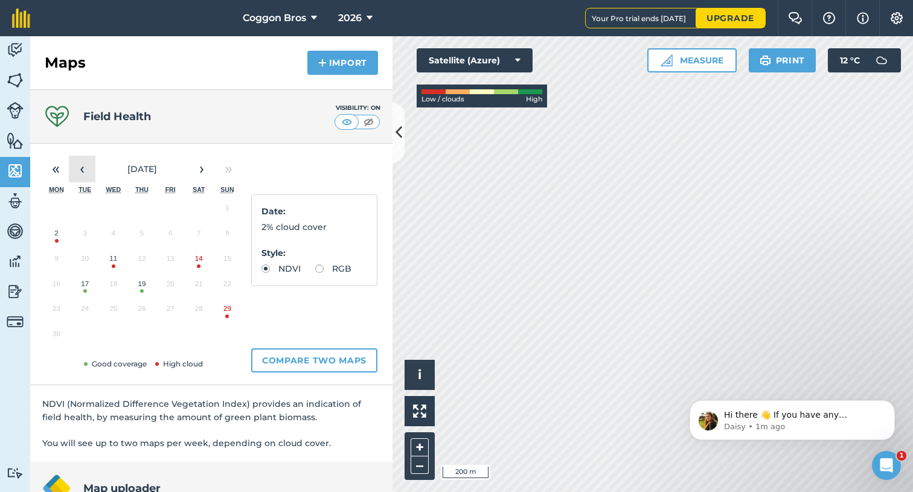
click at [85, 175] on button "‹" at bounding box center [82, 169] width 27 height 27
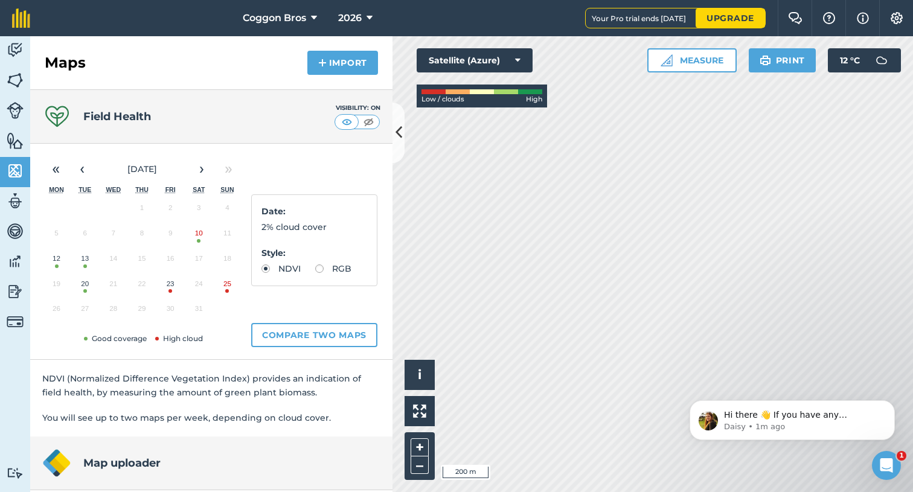
click at [83, 262] on button "13" at bounding box center [85, 261] width 28 height 25
click at [334, 265] on label "RGB" at bounding box center [333, 269] width 36 height 8
radio input "true"
click at [284, 266] on label "NDVI" at bounding box center [281, 269] width 39 height 8
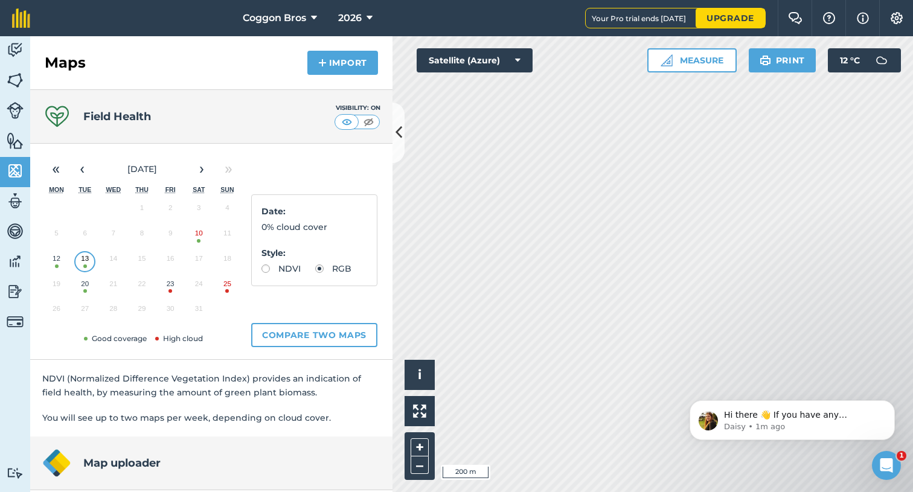
radio input "true"
click at [10, 196] on img at bounding box center [15, 201] width 17 height 18
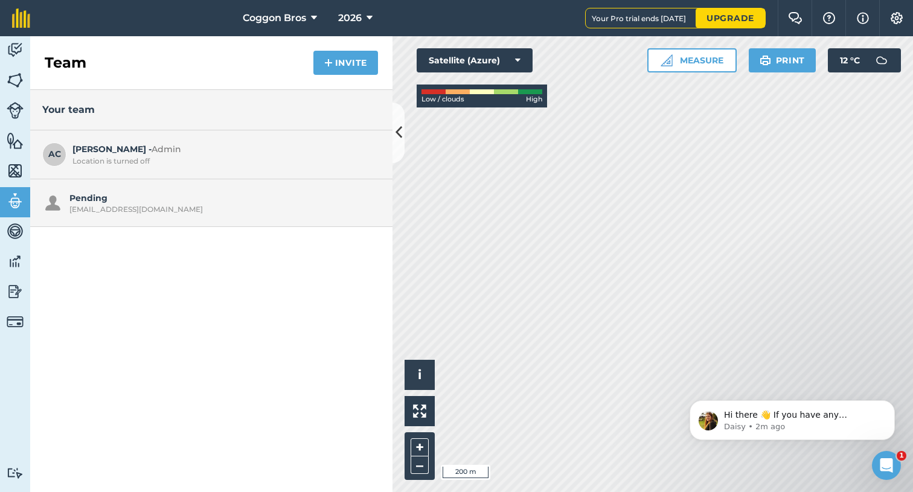
click at [18, 233] on img at bounding box center [15, 231] width 17 height 18
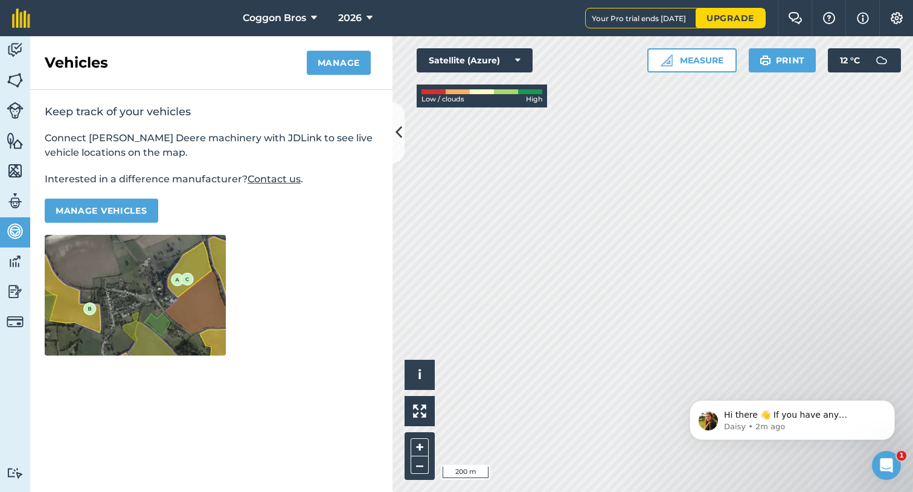
click at [10, 272] on link "Data" at bounding box center [15, 263] width 30 height 30
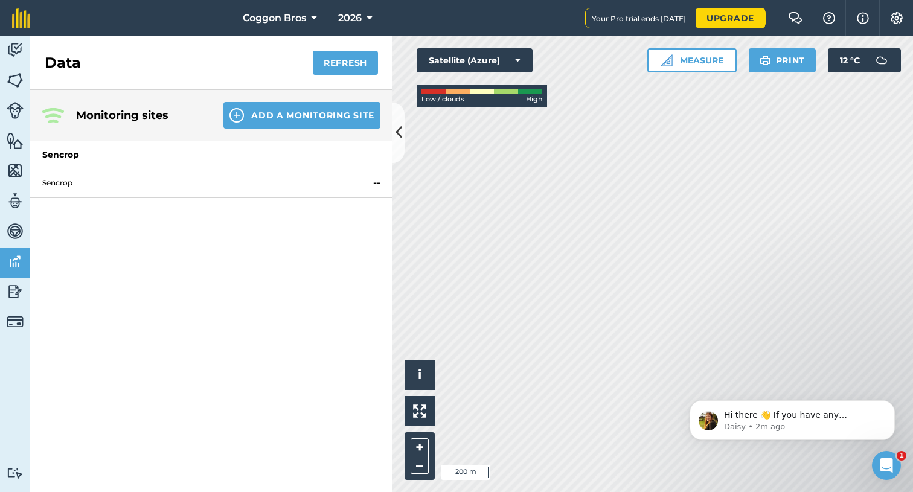
click at [15, 284] on img at bounding box center [15, 292] width 17 height 18
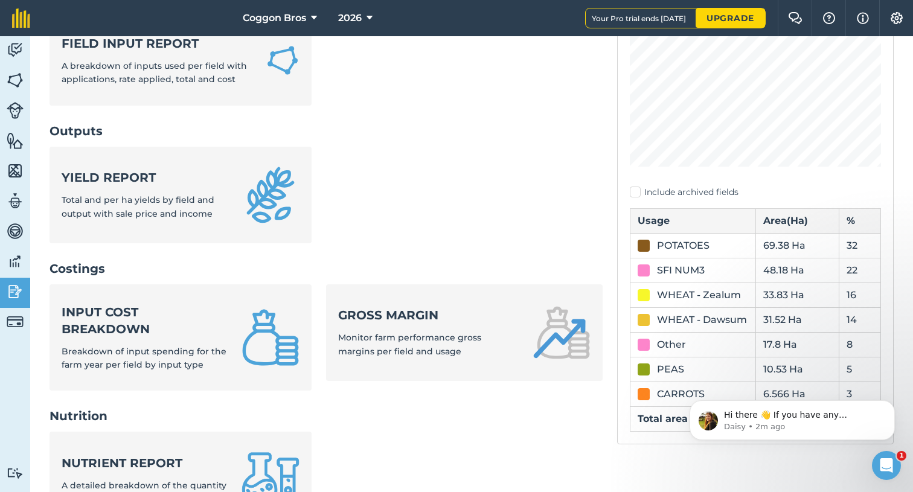
scroll to position [229, 0]
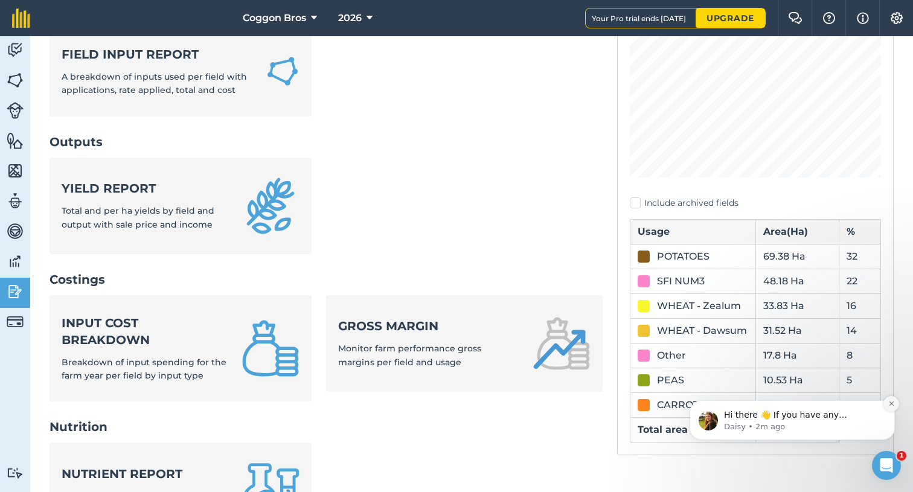
click at [892, 406] on icon "Dismiss notification" at bounding box center [892, 404] width 7 height 7
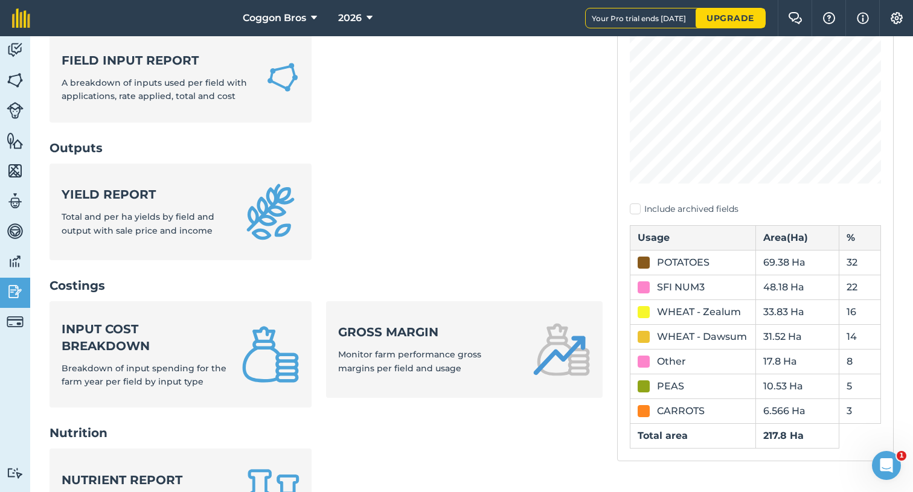
scroll to position [227, 0]
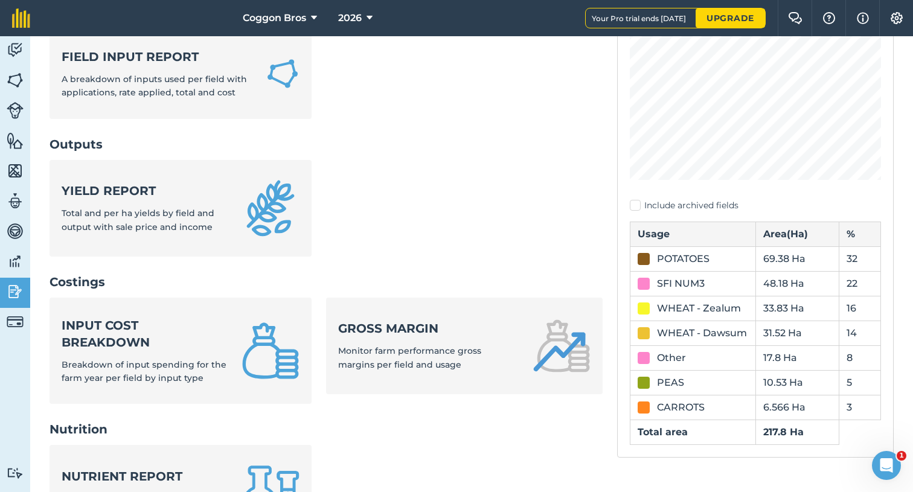
click at [147, 317] on strong "Input cost breakdown" at bounding box center [145, 334] width 166 height 34
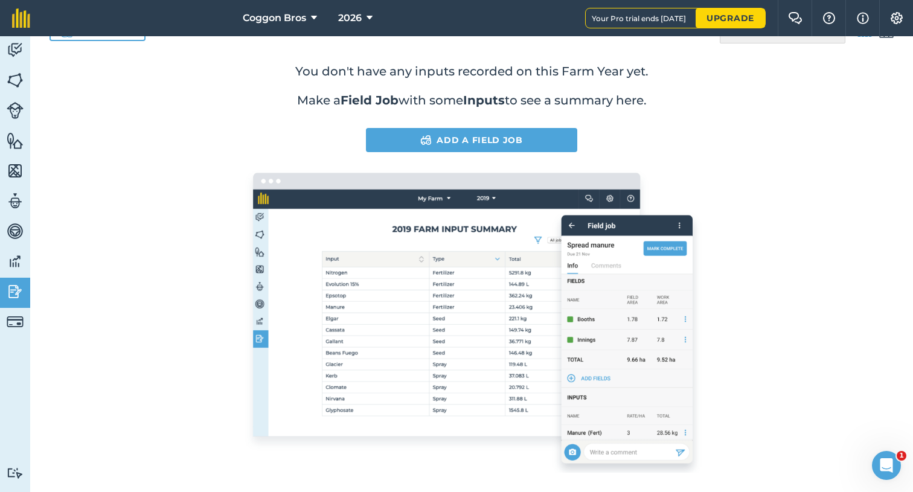
scroll to position [75, 0]
click at [413, 137] on link "Add a Field Job" at bounding box center [471, 140] width 211 height 24
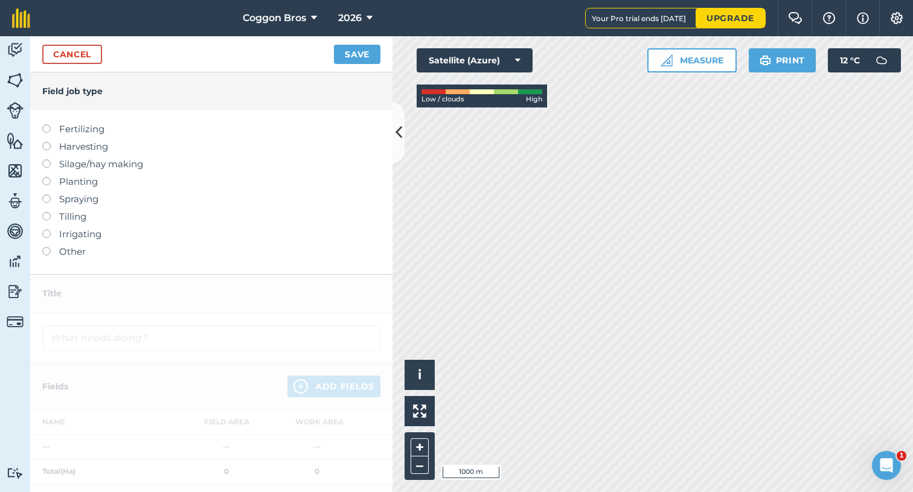
click at [77, 53] on link "Cancel" at bounding box center [72, 54] width 60 height 19
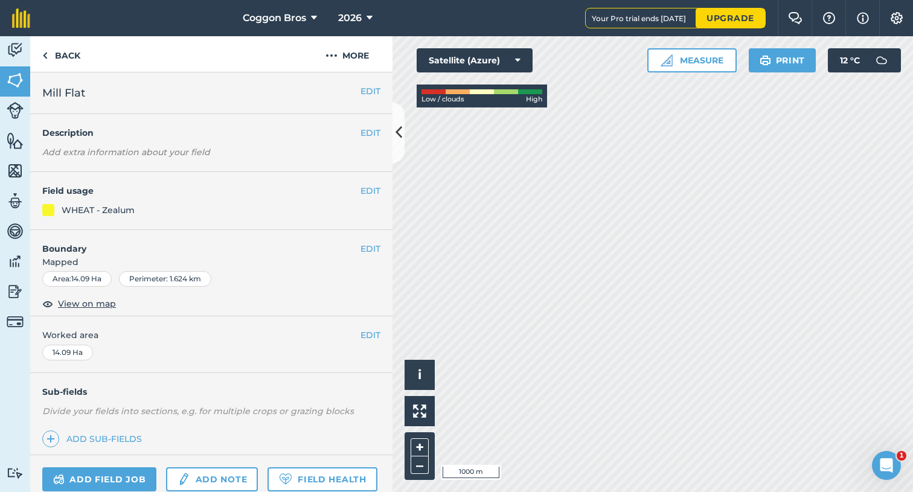
click at [18, 48] on img at bounding box center [15, 50] width 17 height 18
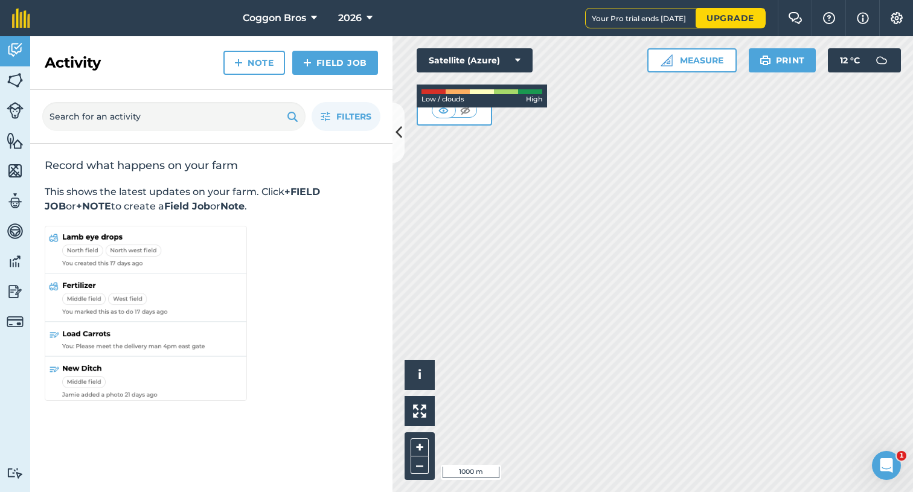
click at [15, 173] on img at bounding box center [15, 171] width 17 height 18
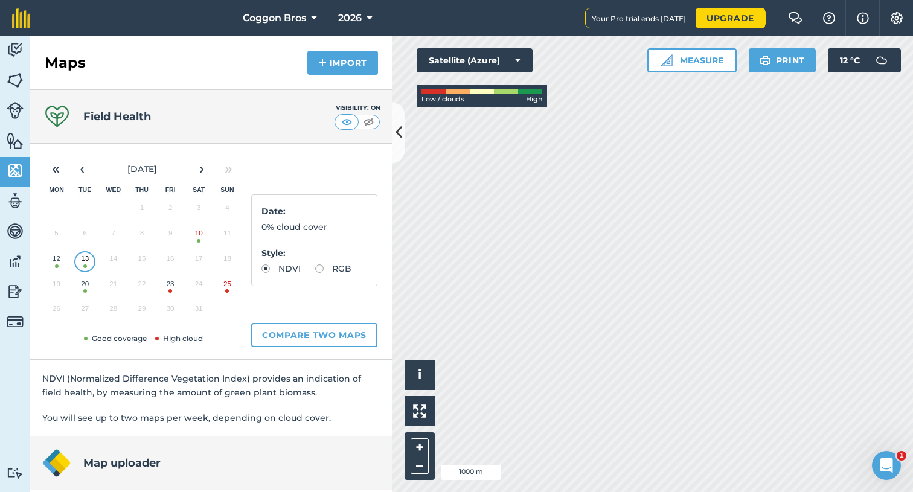
click at [366, 122] on img at bounding box center [368, 122] width 15 height 12
click at [895, 21] on img at bounding box center [897, 18] width 14 height 12
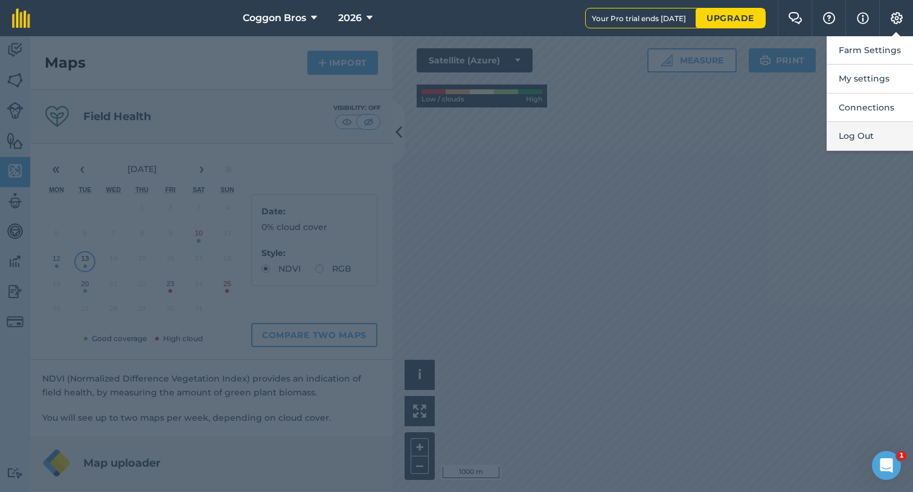
click at [866, 129] on button "Log Out" at bounding box center [870, 136] width 86 height 28
